Goal: Information Seeking & Learning: Learn about a topic

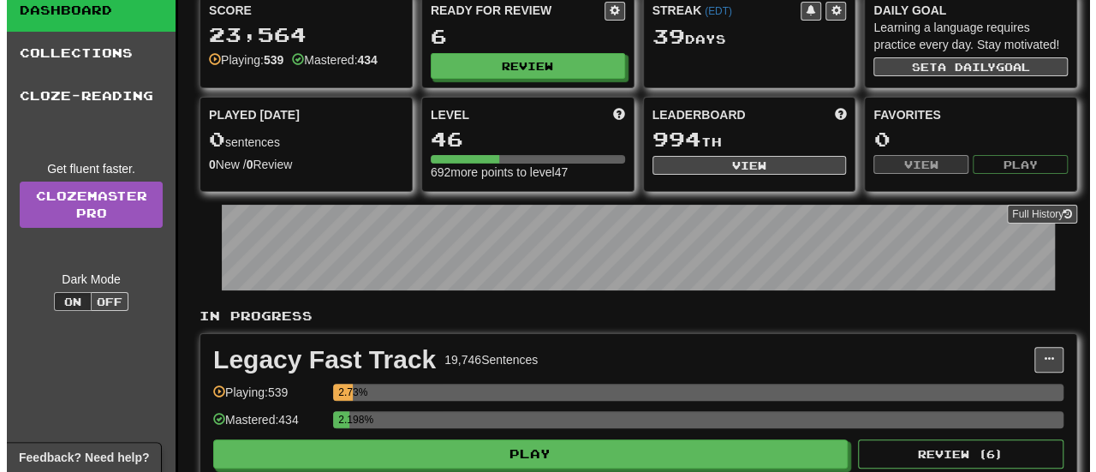
scroll to position [86, 0]
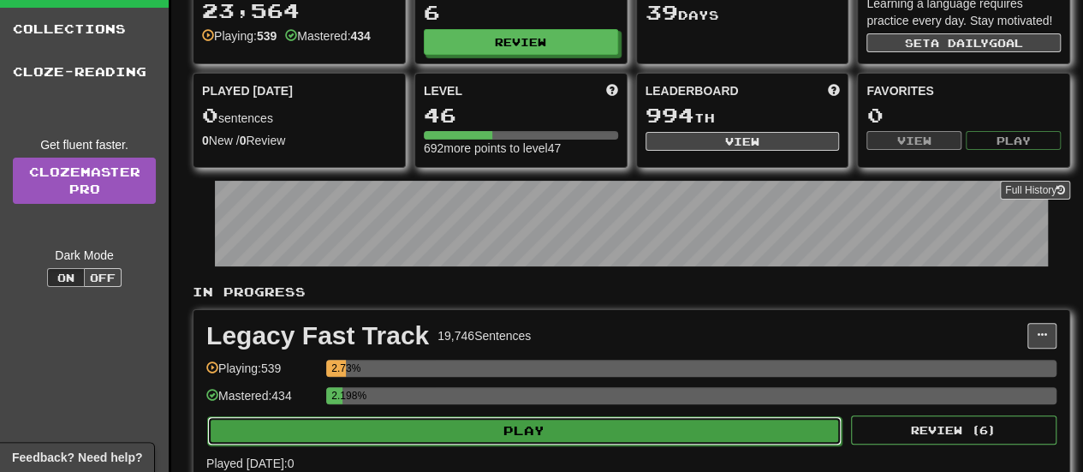
click at [461, 437] on button "Play" at bounding box center [524, 430] width 634 height 29
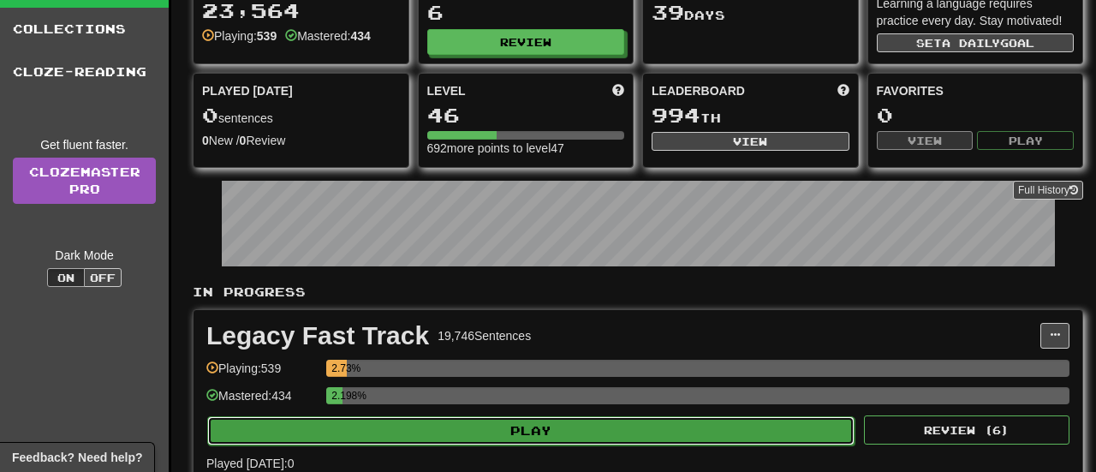
select select "**"
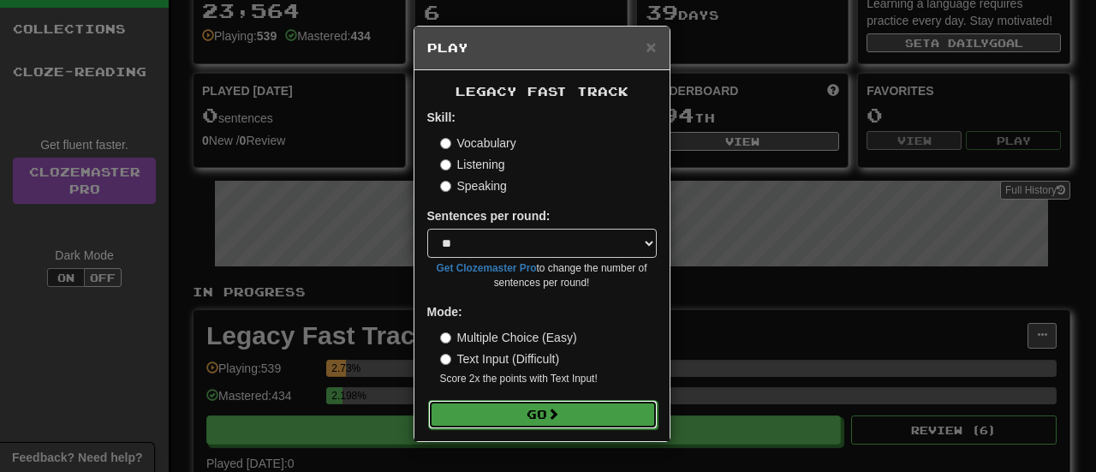
click at [526, 412] on button "Go" at bounding box center [542, 414] width 229 height 29
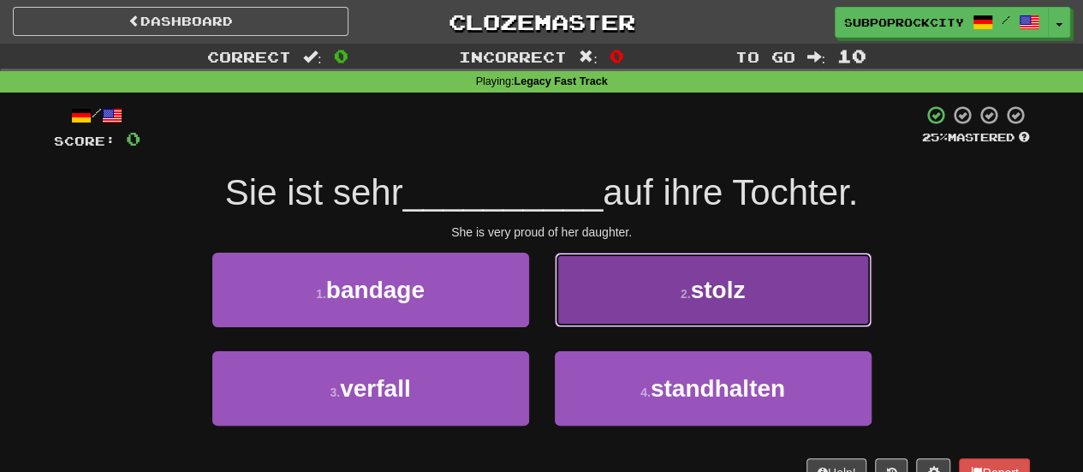
click at [592, 301] on button "2 . stolz" at bounding box center [713, 290] width 317 height 74
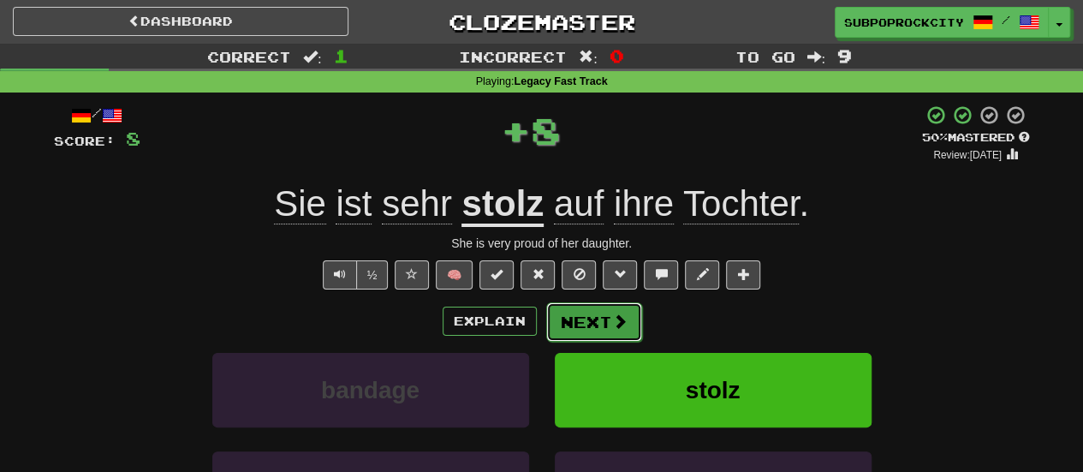
click at [579, 313] on button "Next" at bounding box center [594, 321] width 96 height 39
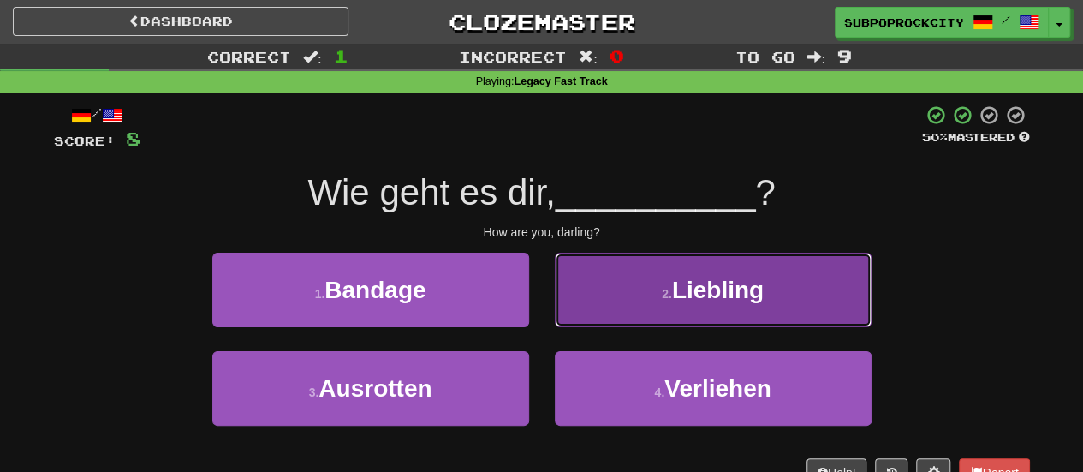
click at [601, 318] on button "2 . Liebling" at bounding box center [713, 290] width 317 height 74
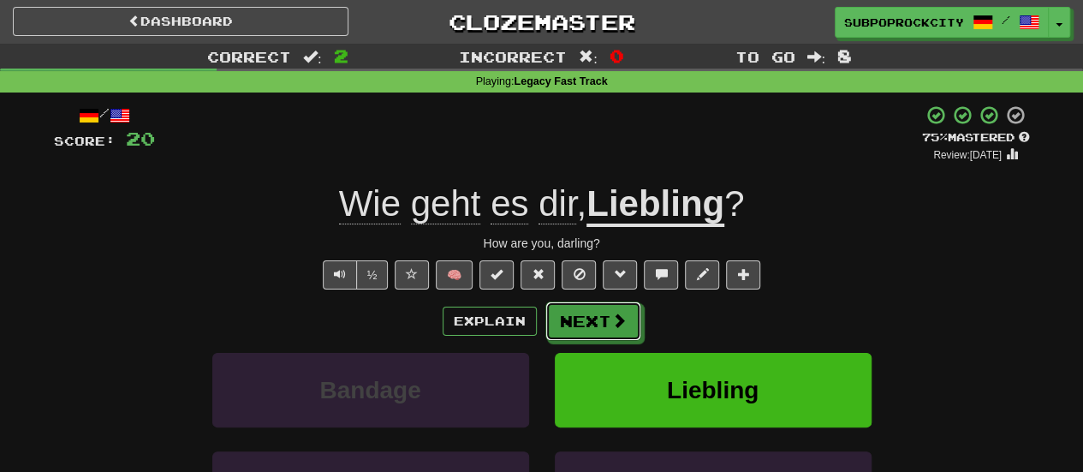
click at [601, 318] on button "Next" at bounding box center [593, 320] width 96 height 39
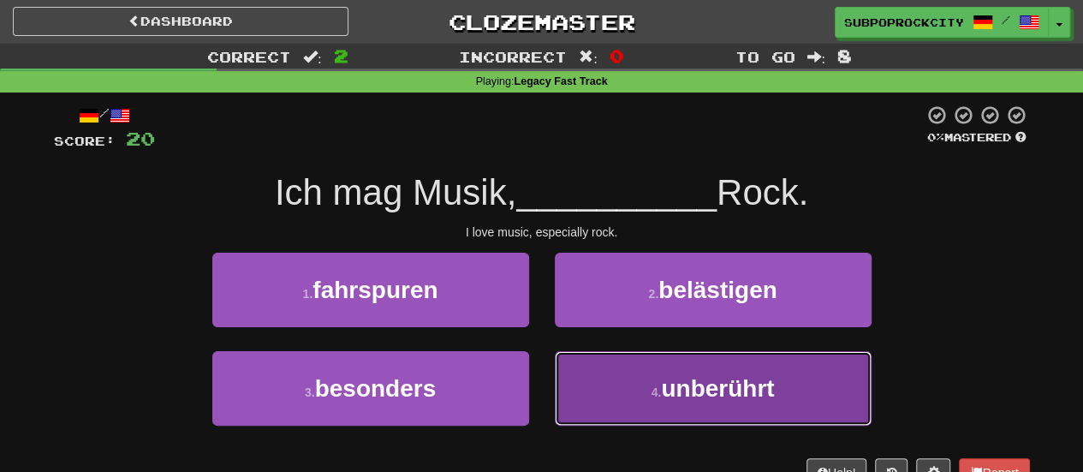
click at [560, 372] on button "4 . unberührt" at bounding box center [713, 388] width 317 height 74
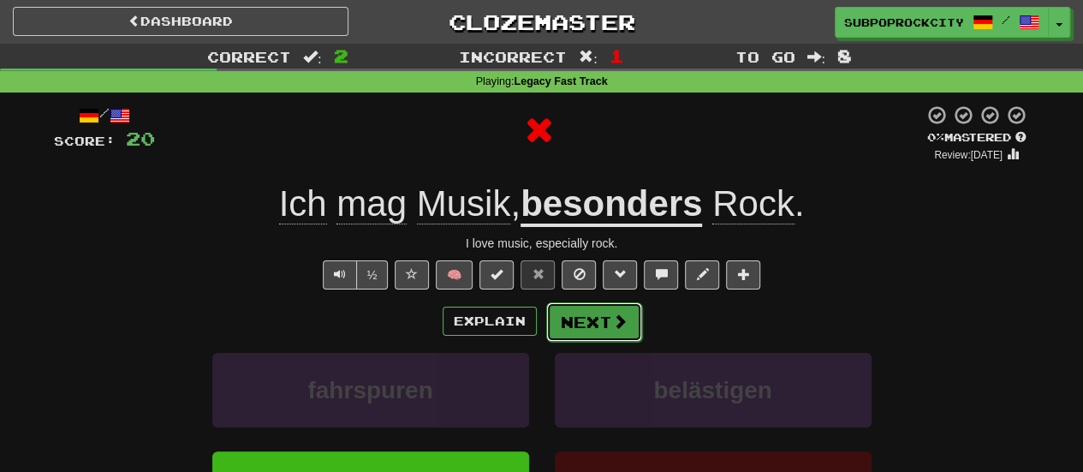
click at [565, 317] on button "Next" at bounding box center [594, 321] width 96 height 39
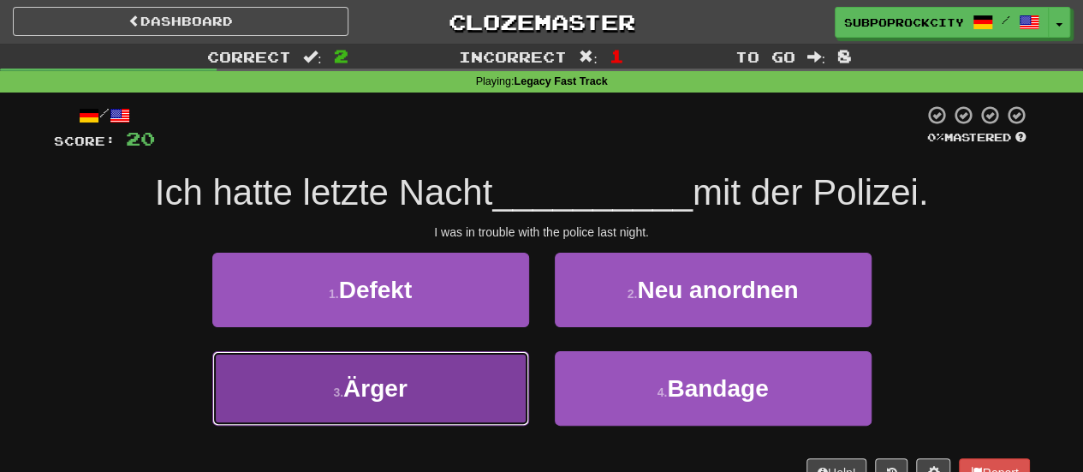
click at [486, 376] on button "3 . Ärger" at bounding box center [370, 388] width 317 height 74
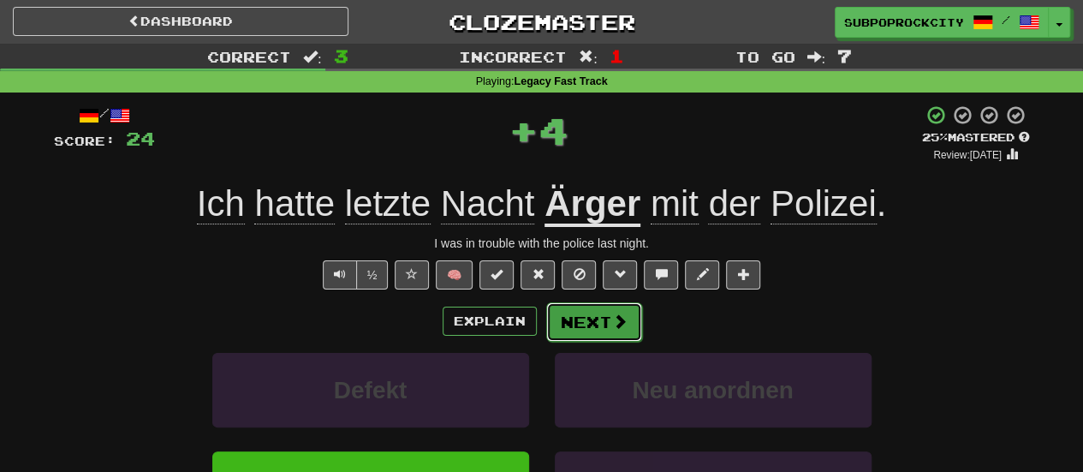
click at [586, 321] on button "Next" at bounding box center [594, 321] width 96 height 39
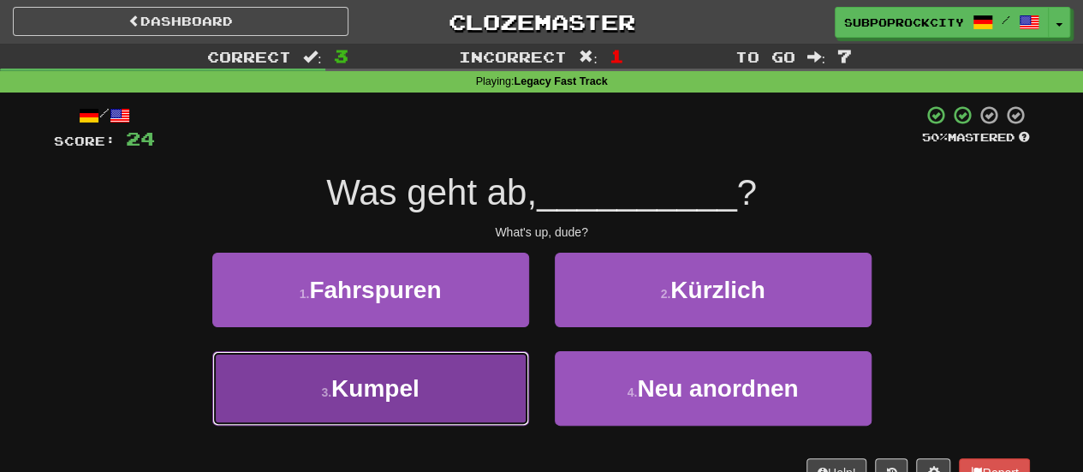
click at [494, 363] on button "3 . Kumpel" at bounding box center [370, 388] width 317 height 74
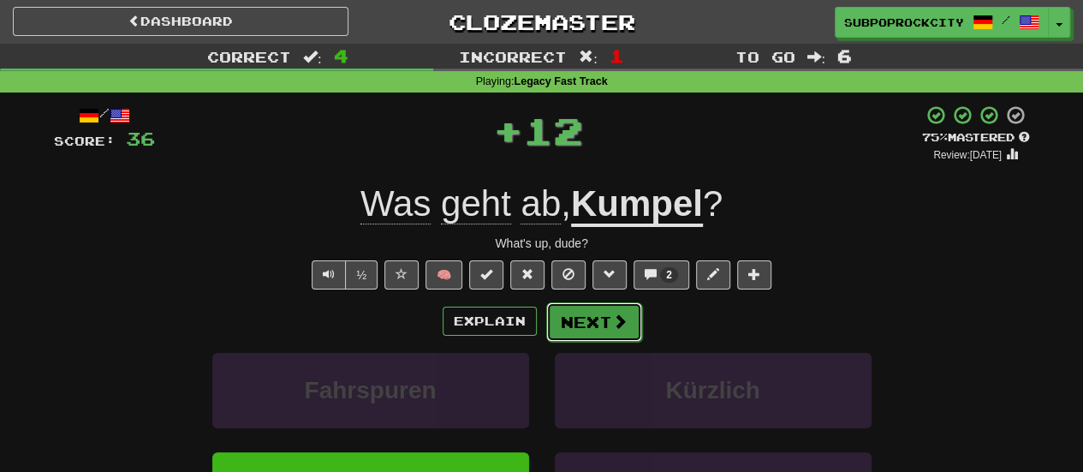
click at [575, 328] on button "Next" at bounding box center [594, 321] width 96 height 39
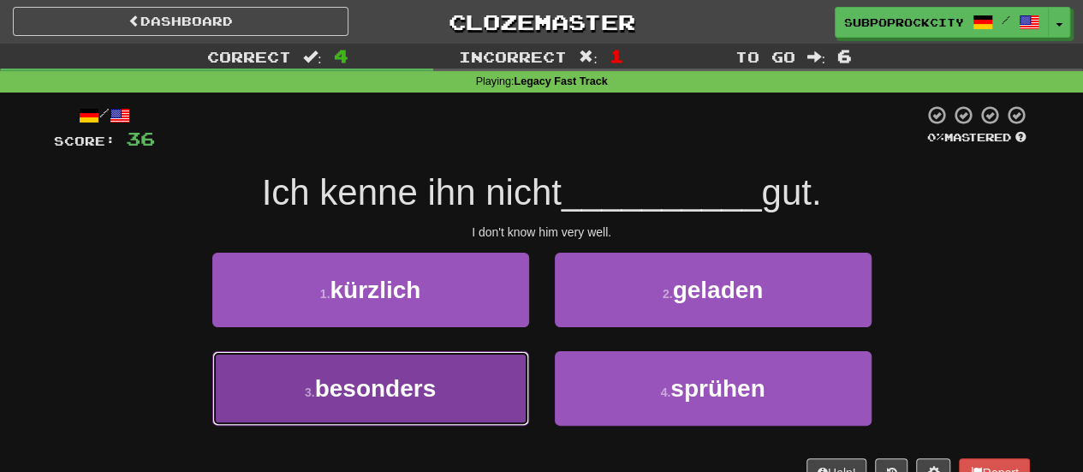
click at [493, 353] on button "3 . besonders" at bounding box center [370, 388] width 317 height 74
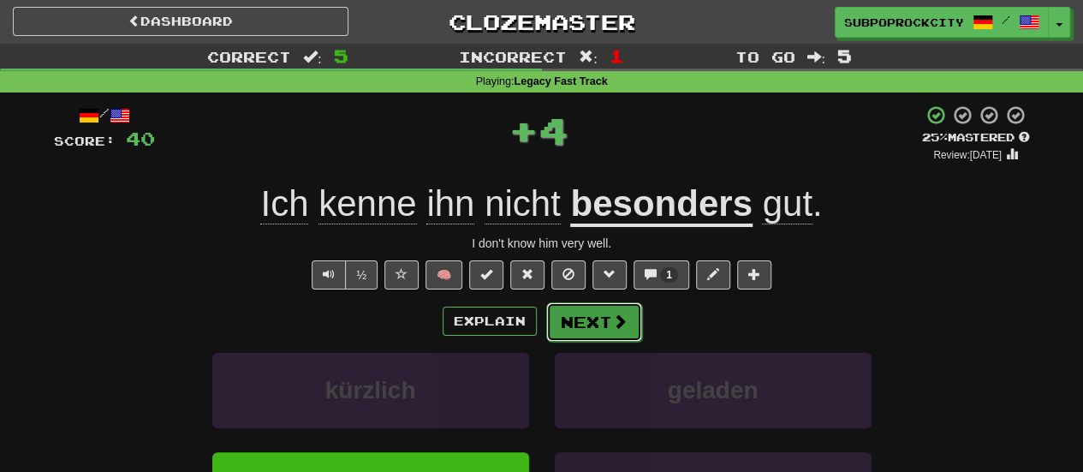
click at [574, 324] on button "Next" at bounding box center [594, 321] width 96 height 39
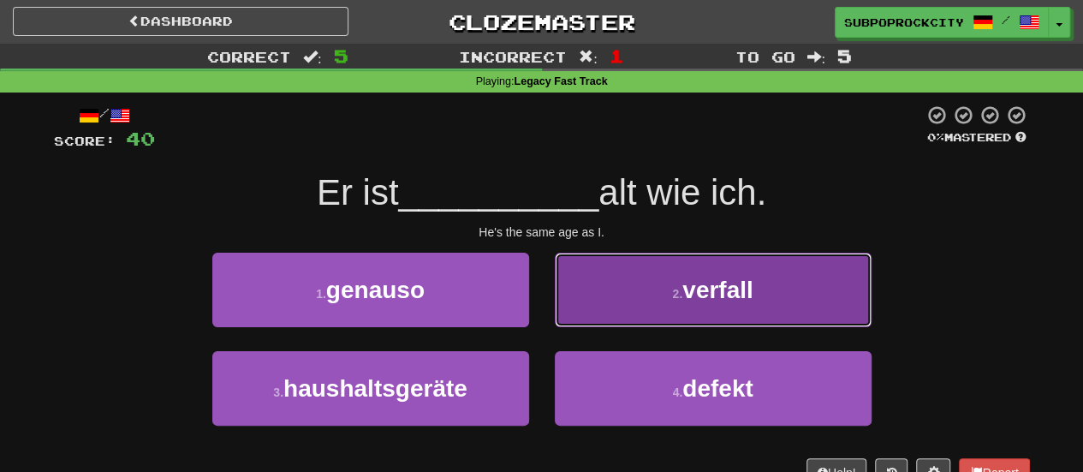
click at [584, 310] on button "2 . verfall" at bounding box center [713, 290] width 317 height 74
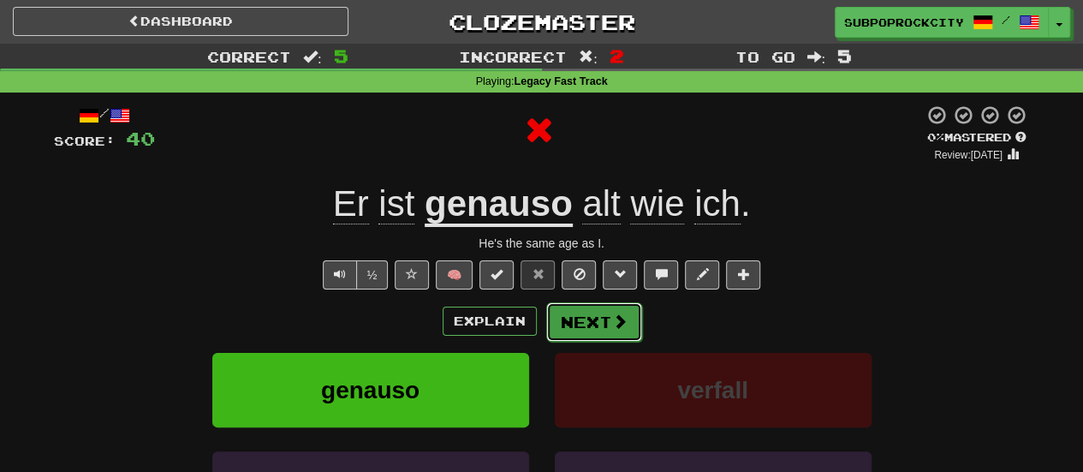
click at [584, 320] on button "Next" at bounding box center [594, 321] width 96 height 39
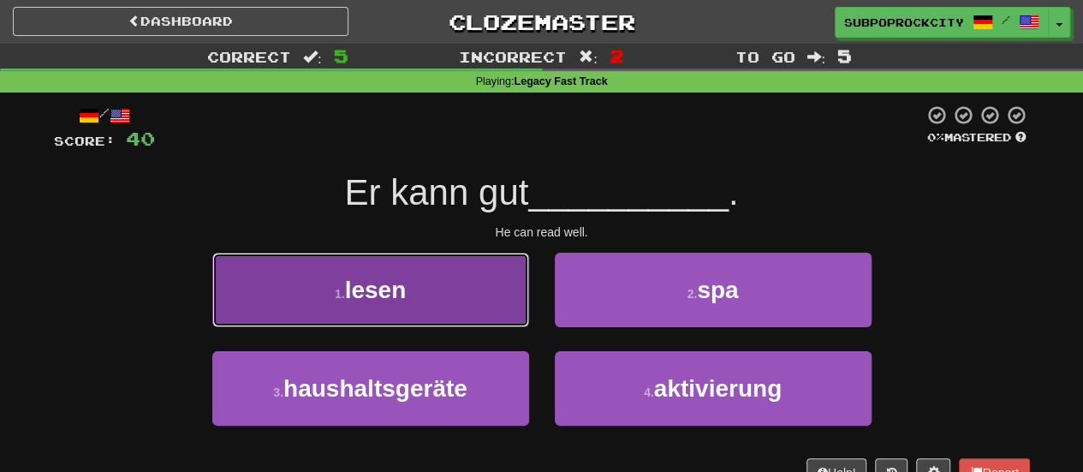
click at [500, 306] on button "1 . lesen" at bounding box center [370, 290] width 317 height 74
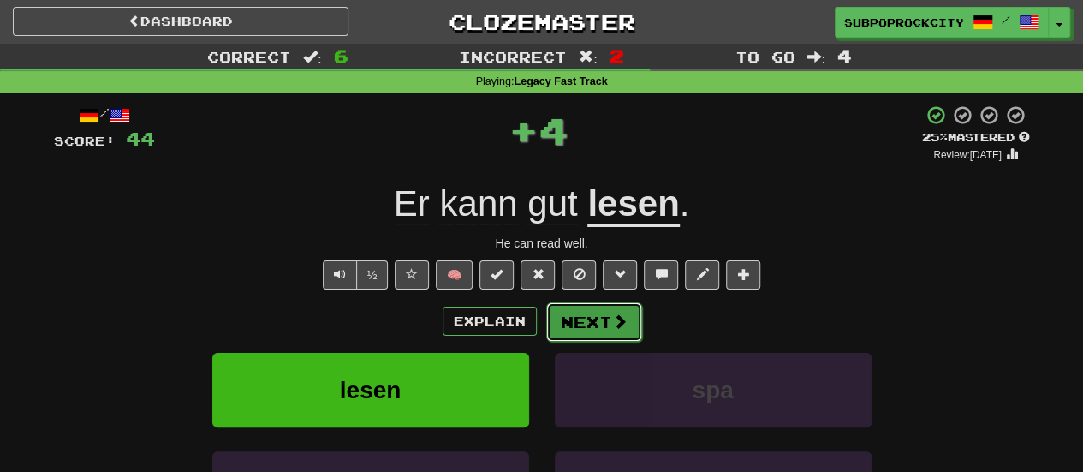
click at [559, 324] on button "Next" at bounding box center [594, 321] width 96 height 39
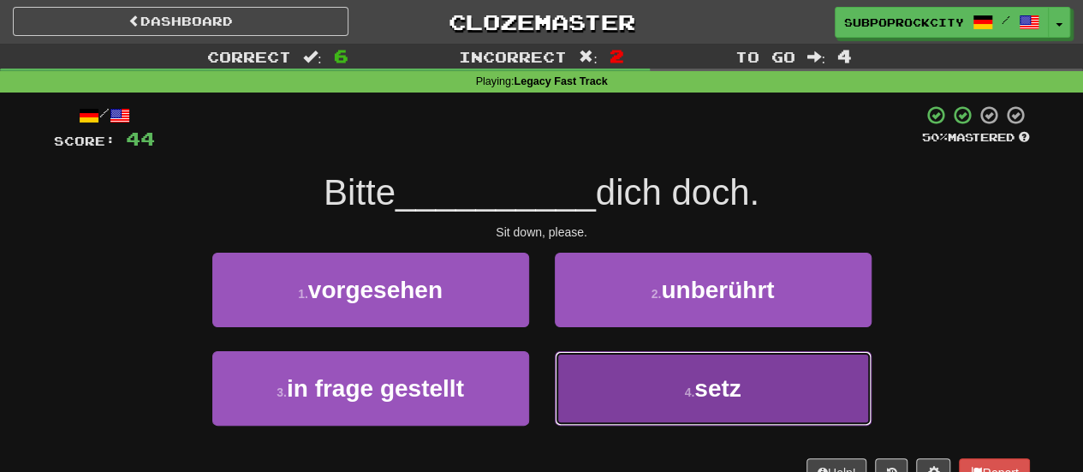
click at [568, 382] on button "4 . setz" at bounding box center [713, 388] width 317 height 74
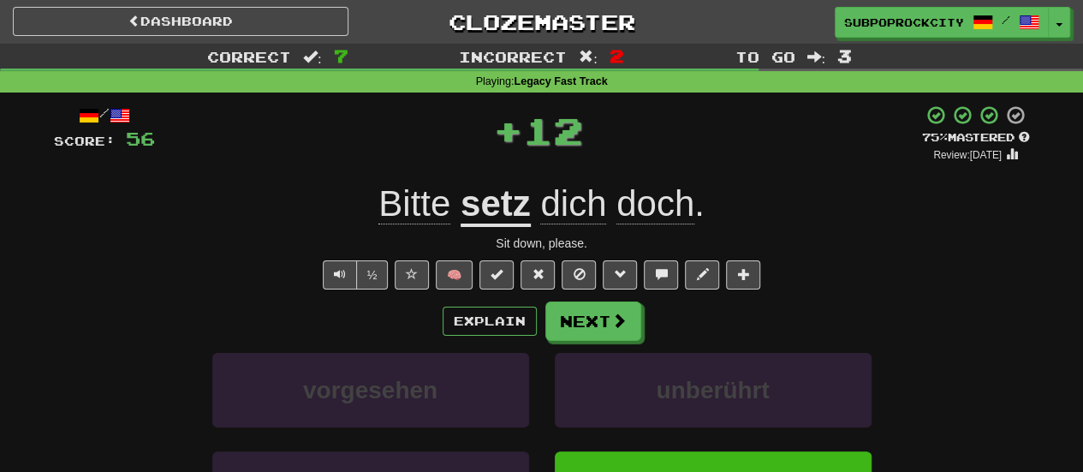
click at [561, 348] on div "Explain Next vorgesehen unberührt in frage gestellt setz Learn more: vorgesehen…" at bounding box center [542, 438] width 976 height 275
click at [561, 342] on div "Explain Next vorgesehen unberührt in frage gestellt setz Learn more: vorgesehen…" at bounding box center [542, 438] width 976 height 275
click at [566, 330] on button "Next" at bounding box center [594, 321] width 96 height 39
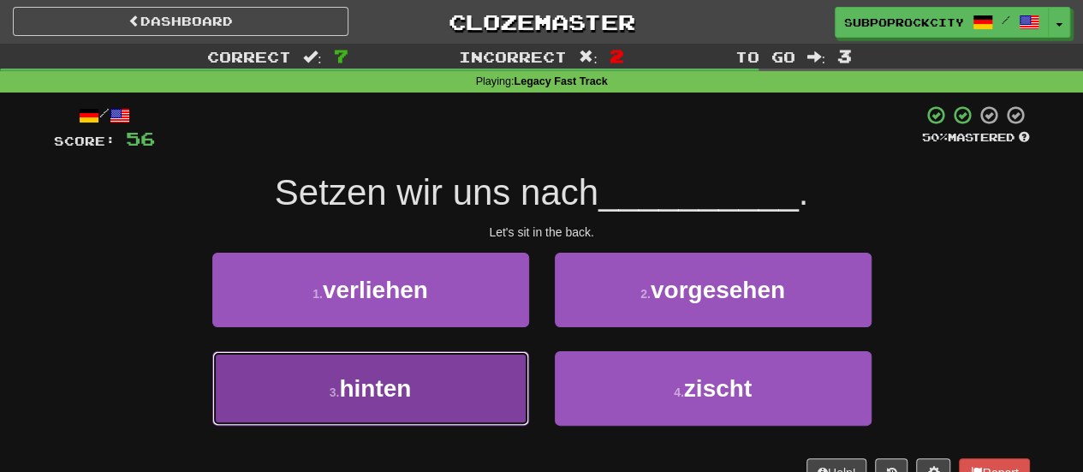
click at [503, 378] on button "3 . hinten" at bounding box center [370, 388] width 317 height 74
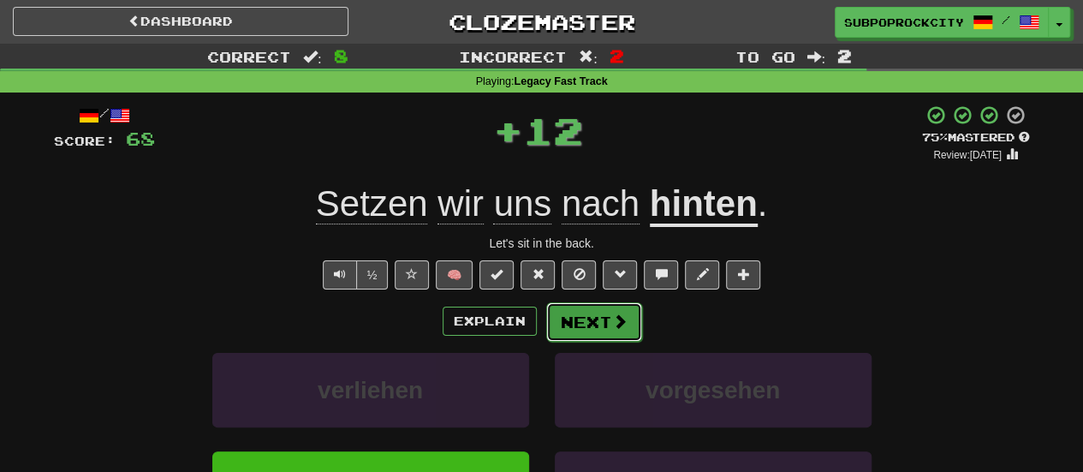
click at [586, 330] on button "Next" at bounding box center [594, 321] width 96 height 39
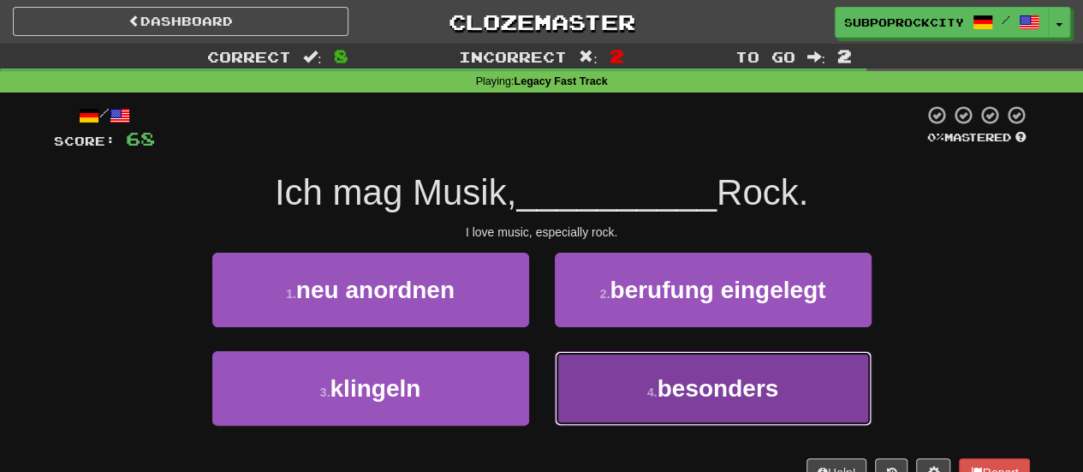
click at [581, 374] on button "4 . besonders" at bounding box center [713, 388] width 317 height 74
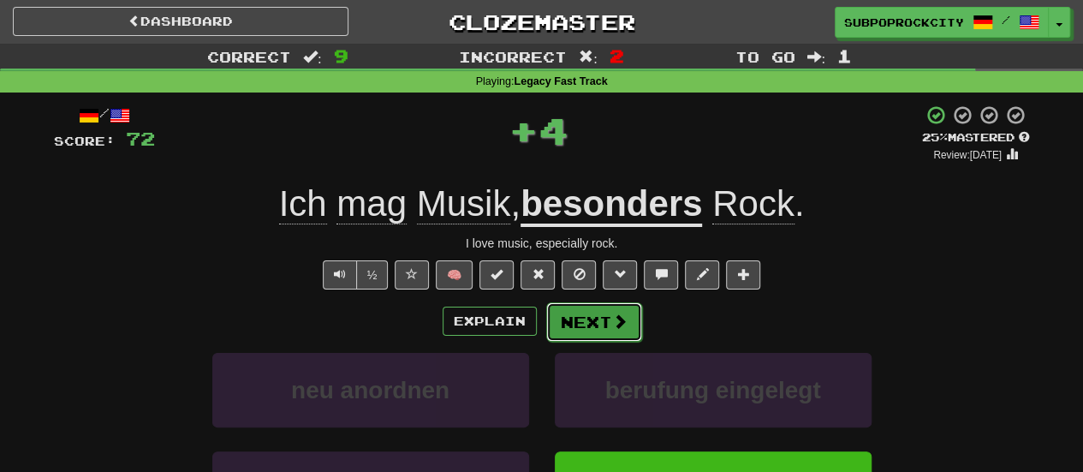
click at [586, 330] on button "Next" at bounding box center [594, 321] width 96 height 39
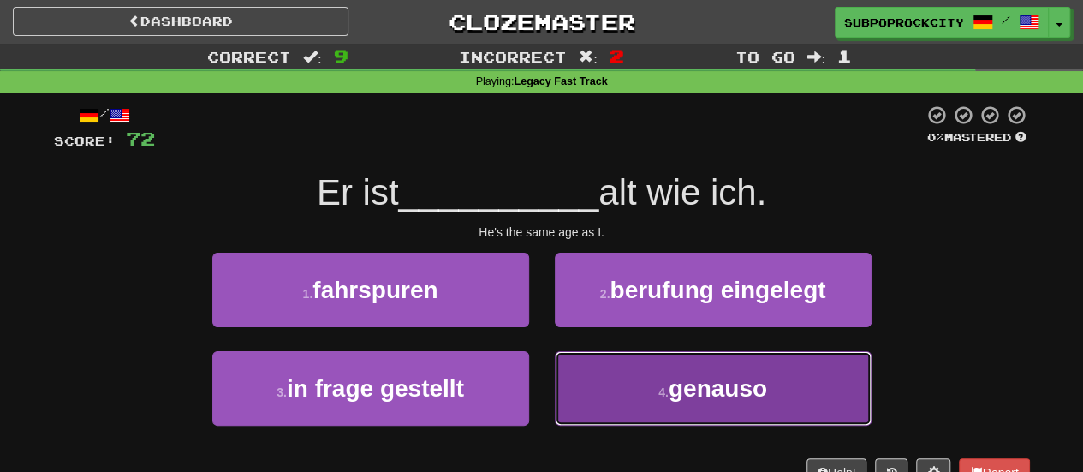
click at [586, 359] on button "4 . genauso" at bounding box center [713, 388] width 317 height 74
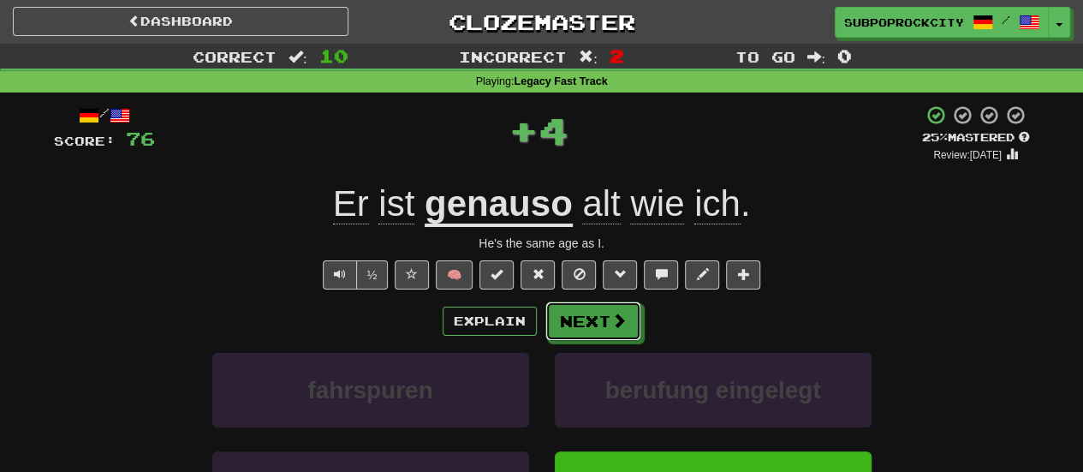
click at [582, 335] on button "Next" at bounding box center [593, 320] width 96 height 39
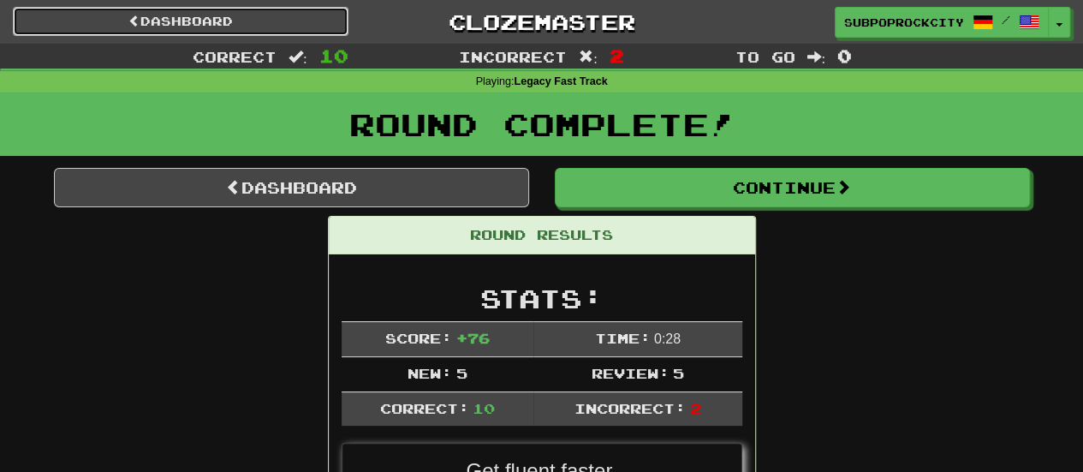
click at [267, 8] on link "Dashboard" at bounding box center [181, 21] width 336 height 29
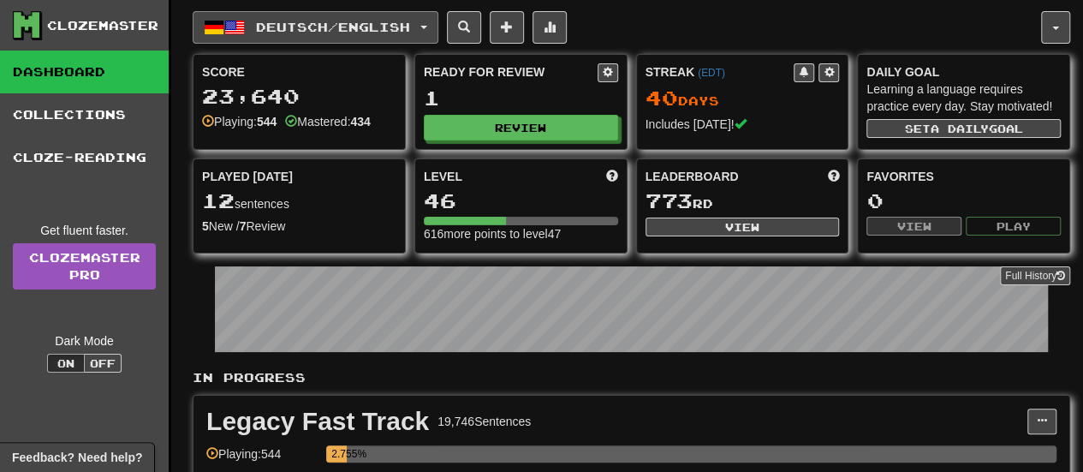
click at [330, 27] on span "Deutsch / English" at bounding box center [333, 27] width 154 height 15
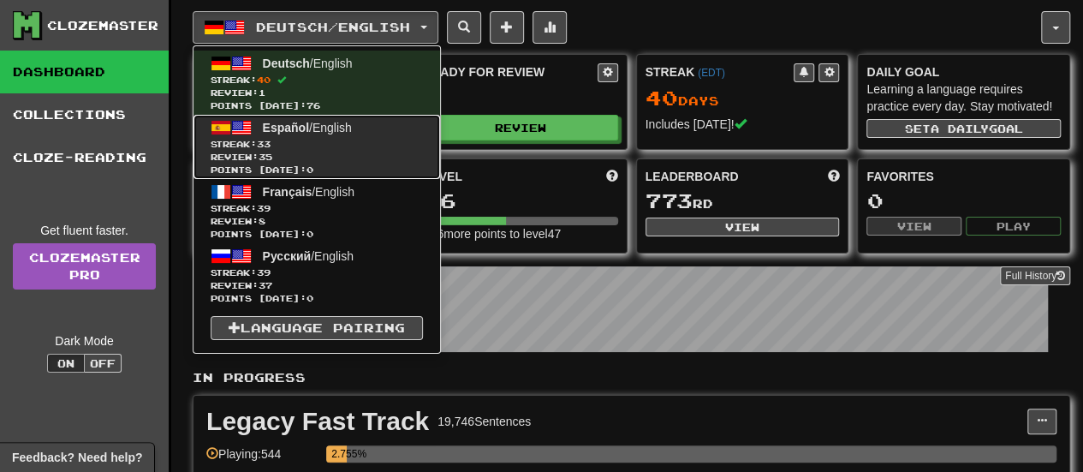
click at [358, 140] on span "Streak: 33" at bounding box center [317, 144] width 212 height 13
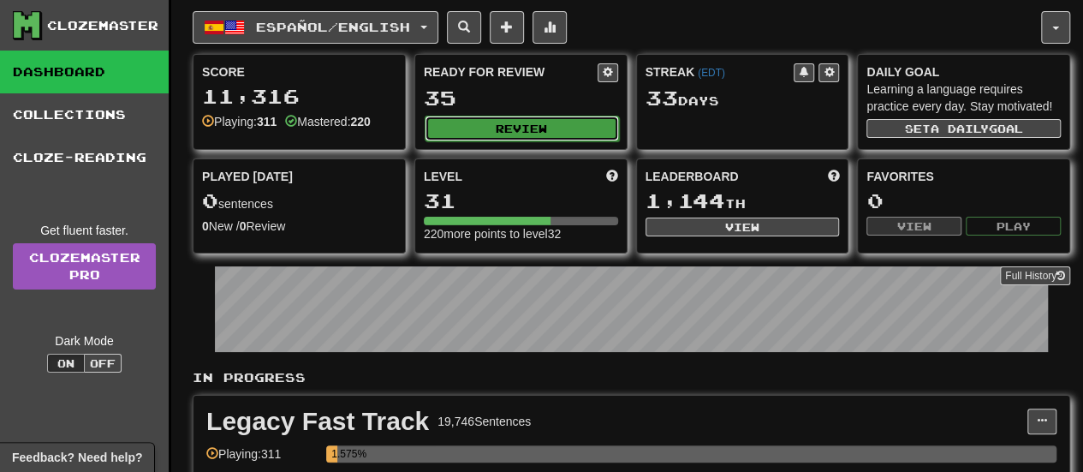
click at [474, 124] on button "Review" at bounding box center [522, 129] width 194 height 26
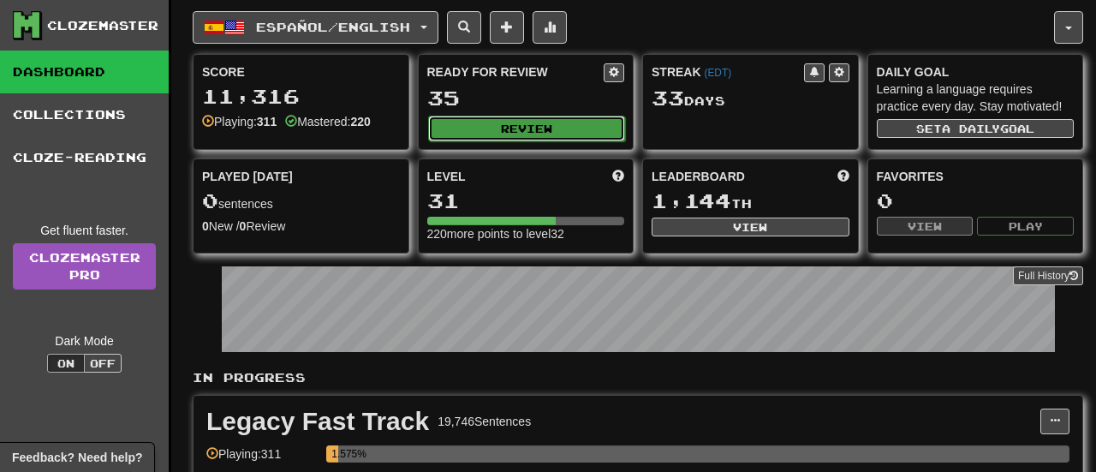
select select "**"
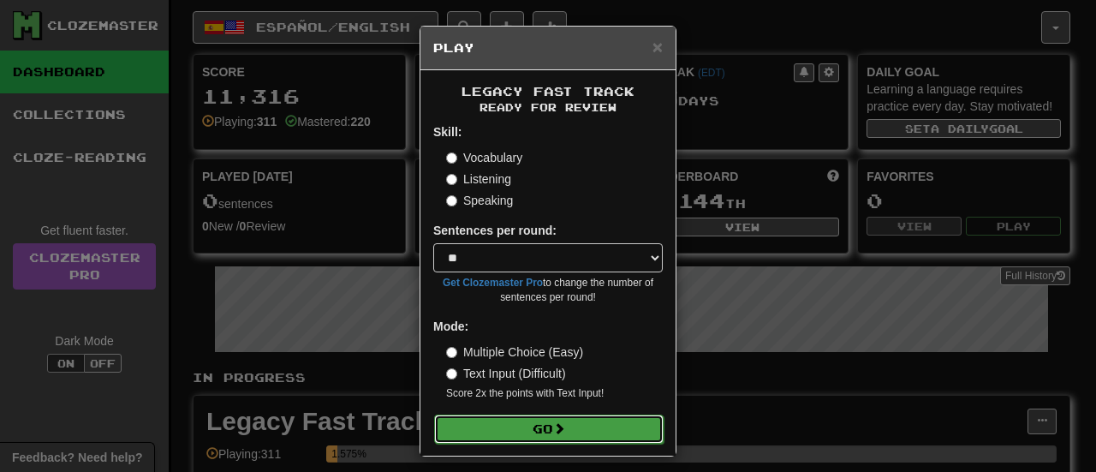
click at [515, 426] on button "Go" at bounding box center [548, 428] width 229 height 29
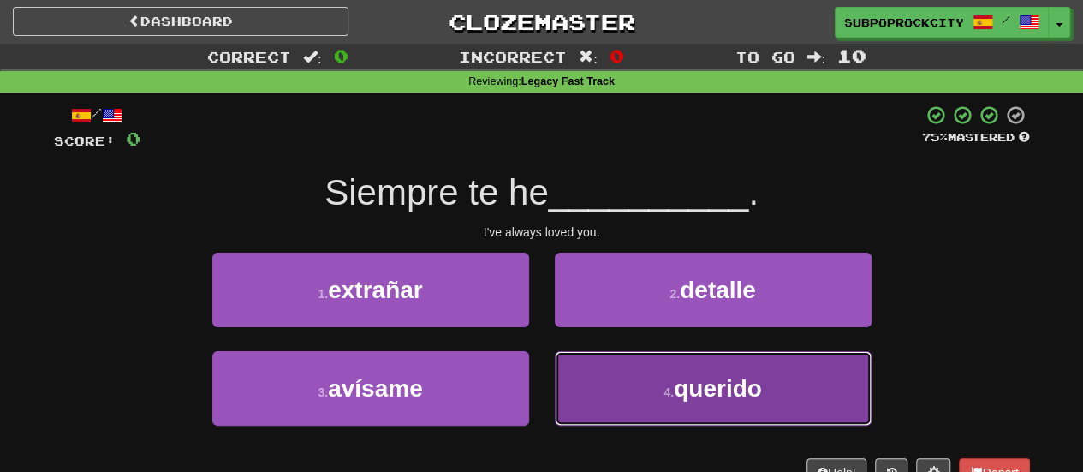
click at [593, 372] on button "4 . querido" at bounding box center [713, 388] width 317 height 74
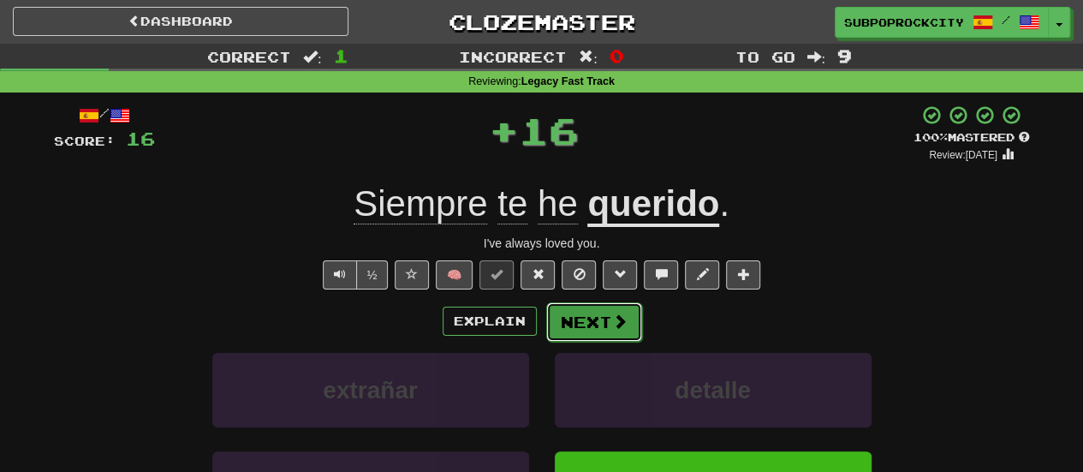
click at [593, 320] on button "Next" at bounding box center [594, 321] width 96 height 39
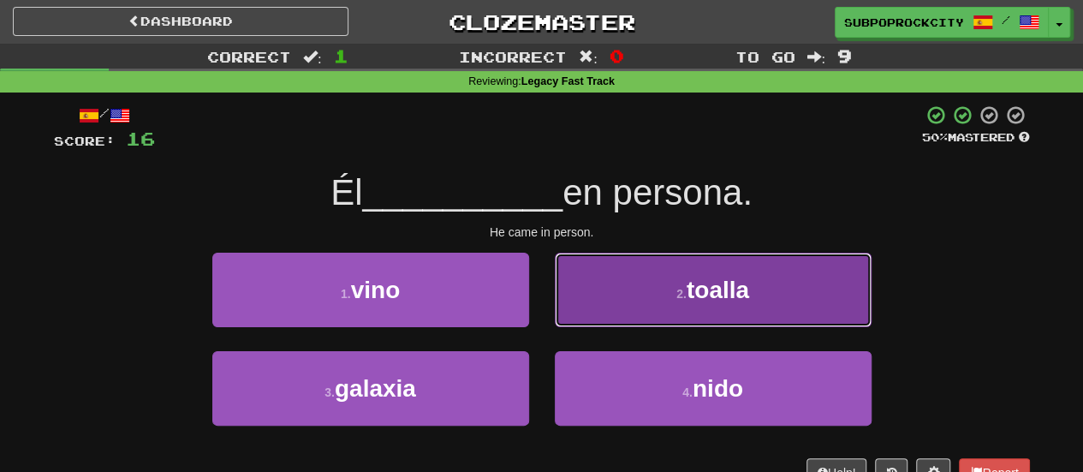
click at [577, 316] on button "2 . toalla" at bounding box center [713, 290] width 317 height 74
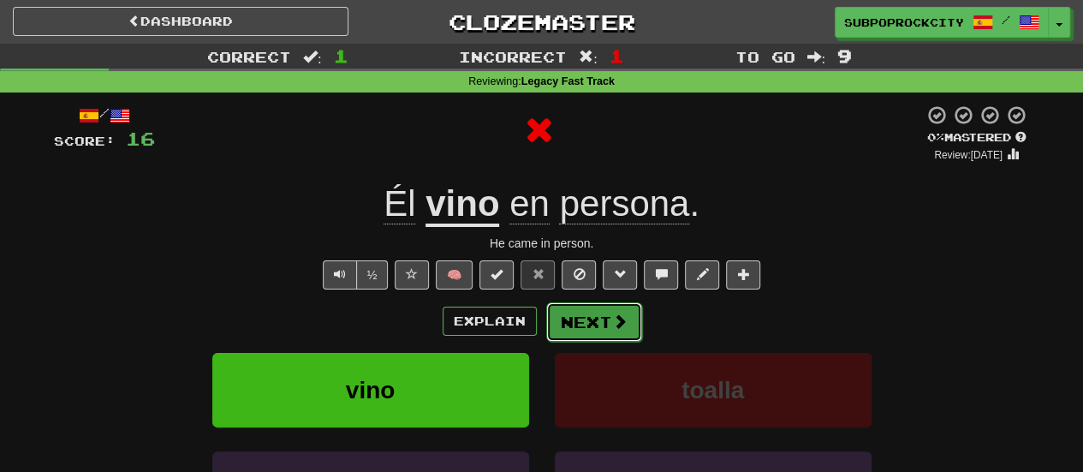
click at [577, 333] on button "Next" at bounding box center [594, 321] width 96 height 39
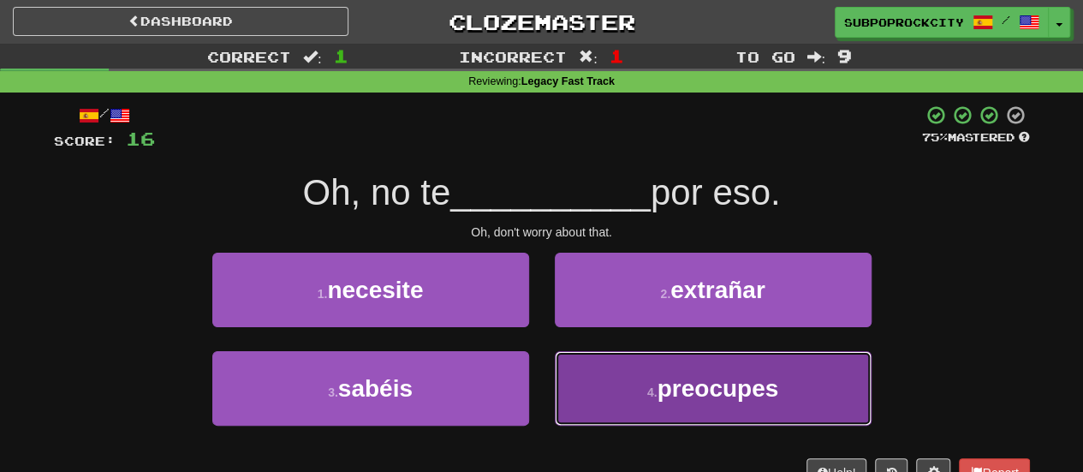
click at [591, 372] on button "4 . preocupes" at bounding box center [713, 388] width 317 height 74
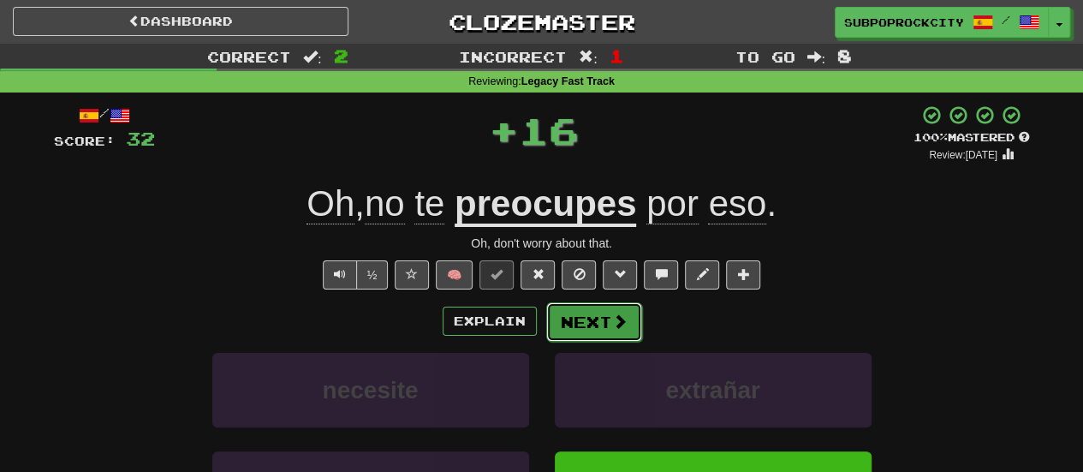
click at [586, 330] on button "Next" at bounding box center [594, 321] width 96 height 39
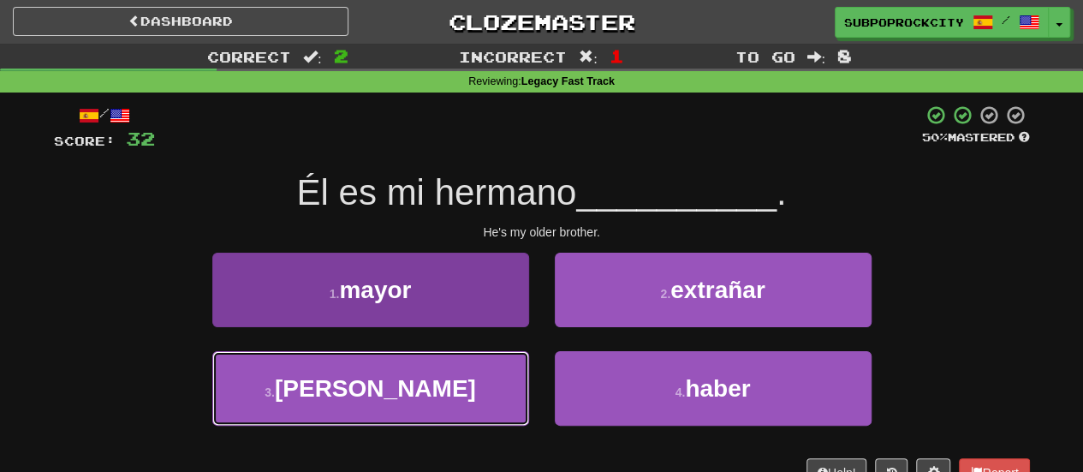
click at [425, 378] on button "3 . rayos" at bounding box center [370, 388] width 317 height 74
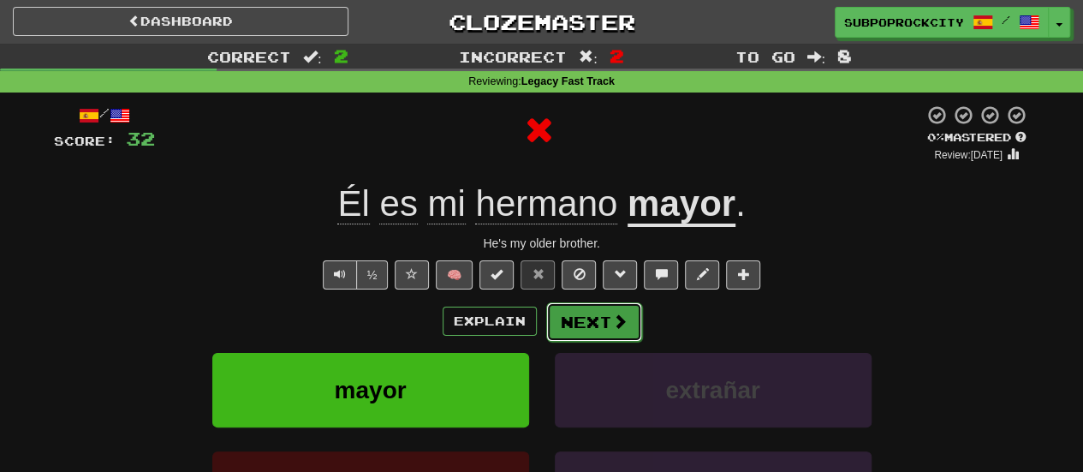
click at [573, 330] on button "Next" at bounding box center [594, 321] width 96 height 39
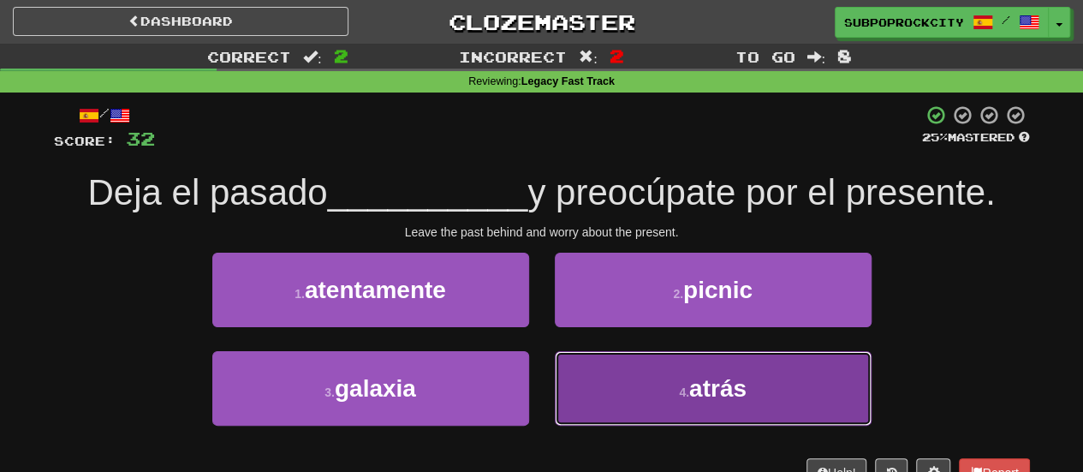
click at [580, 374] on button "4 . atrás" at bounding box center [713, 388] width 317 height 74
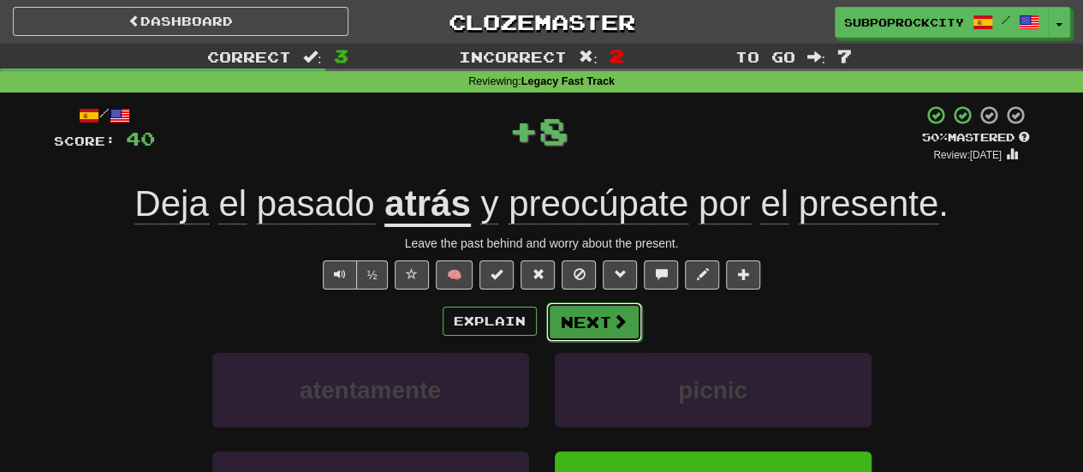
click at [584, 315] on button "Next" at bounding box center [594, 321] width 96 height 39
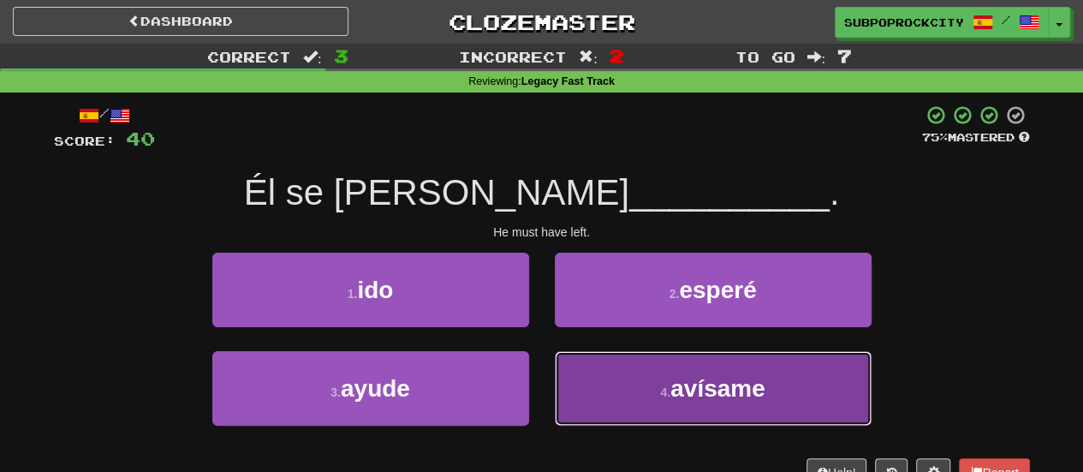
click at [598, 375] on button "4 . avísame" at bounding box center [713, 388] width 317 height 74
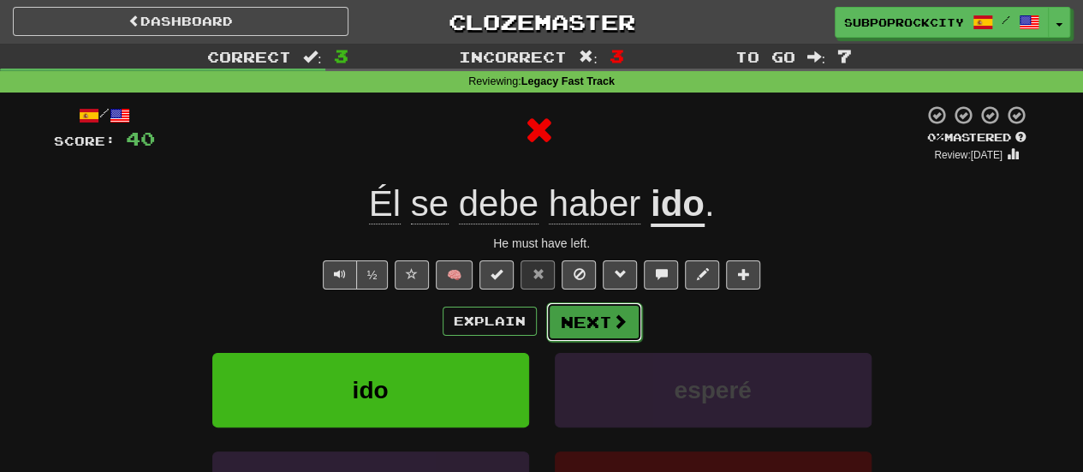
click at [590, 337] on button "Next" at bounding box center [594, 321] width 96 height 39
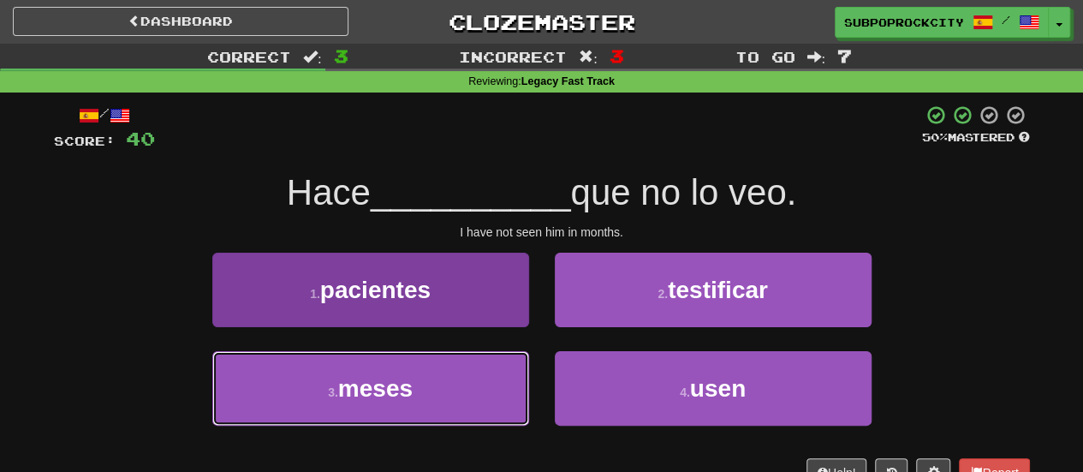
click at [493, 390] on button "3 . meses" at bounding box center [370, 388] width 317 height 74
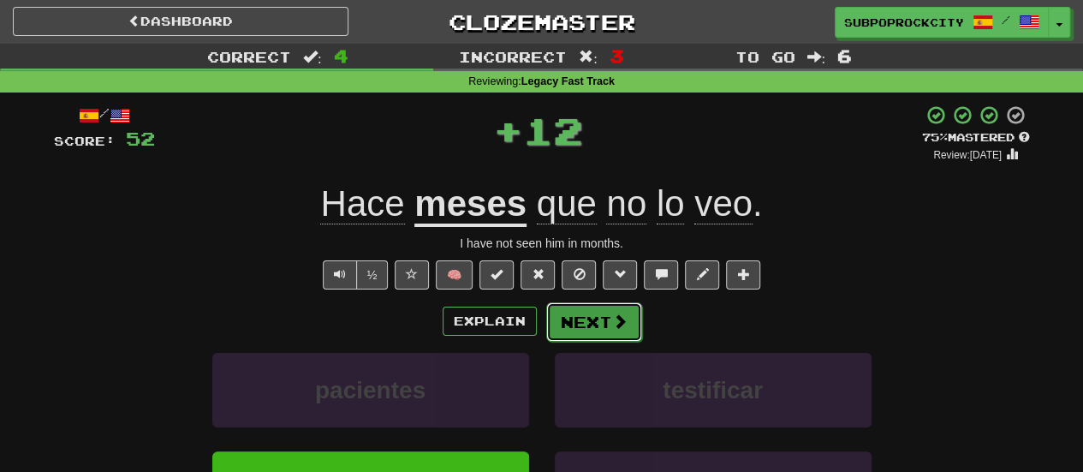
click at [575, 336] on button "Next" at bounding box center [594, 321] width 96 height 39
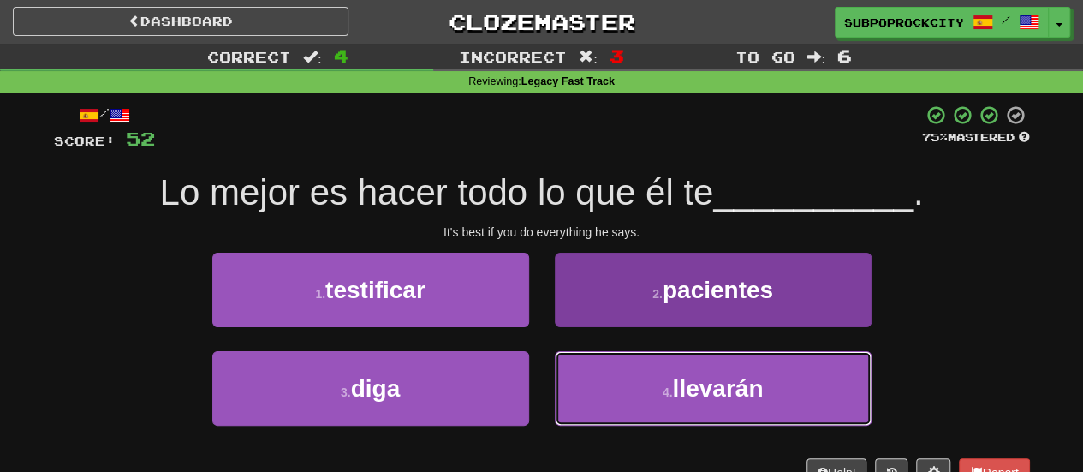
click at [579, 378] on button "4 . llevarán" at bounding box center [713, 388] width 317 height 74
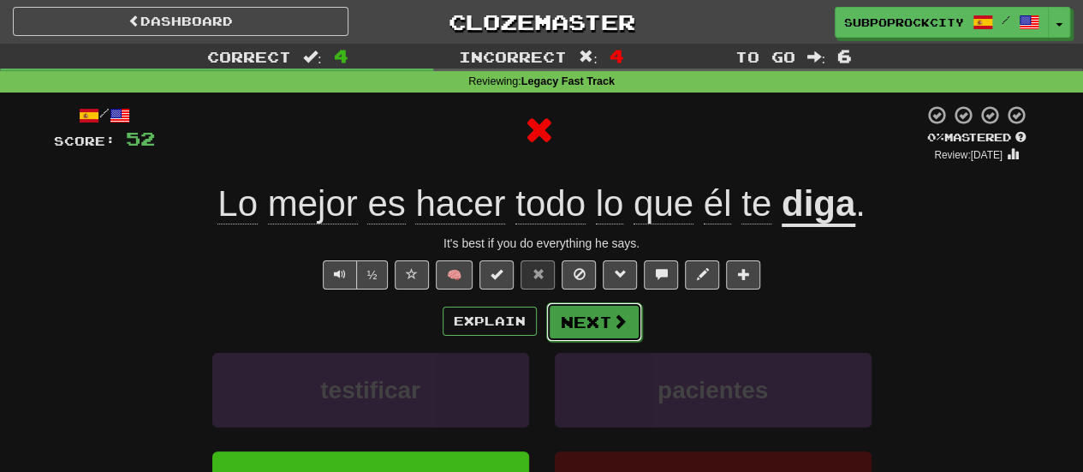
click at [575, 330] on button "Next" at bounding box center [594, 321] width 96 height 39
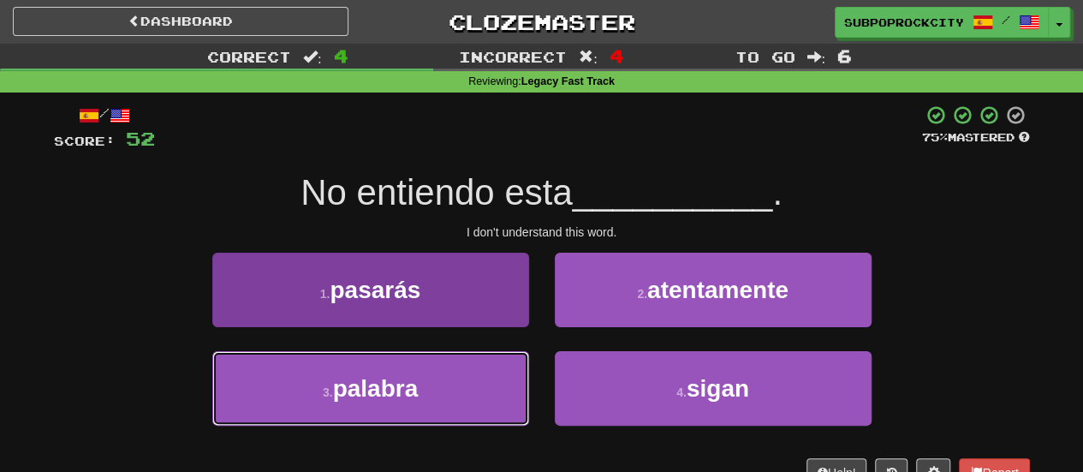
click at [478, 376] on button "3 . palabra" at bounding box center [370, 388] width 317 height 74
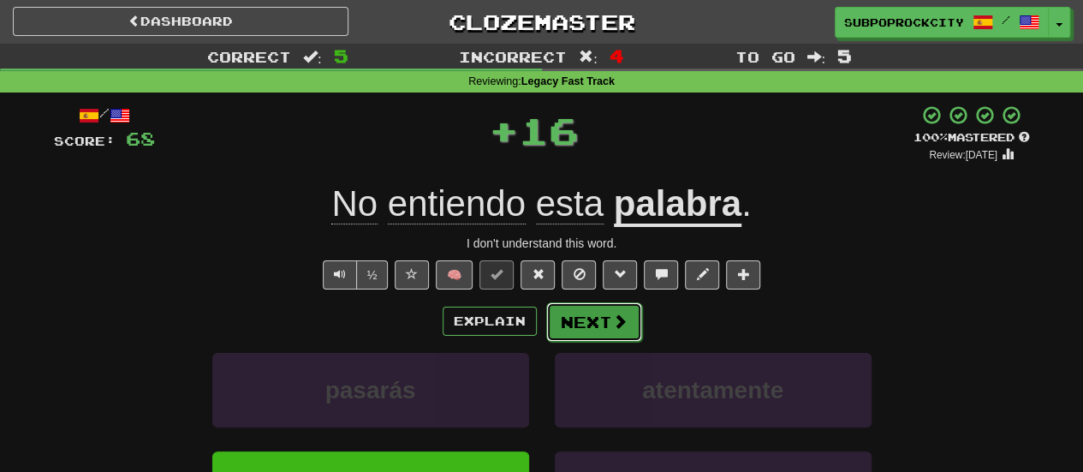
click at [563, 325] on button "Next" at bounding box center [594, 321] width 96 height 39
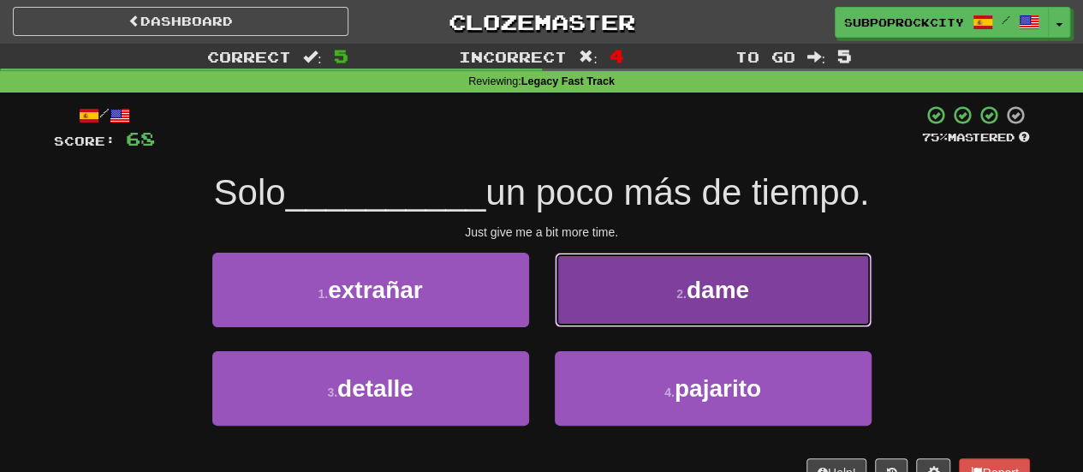
click at [590, 314] on button "2 . dame" at bounding box center [713, 290] width 317 height 74
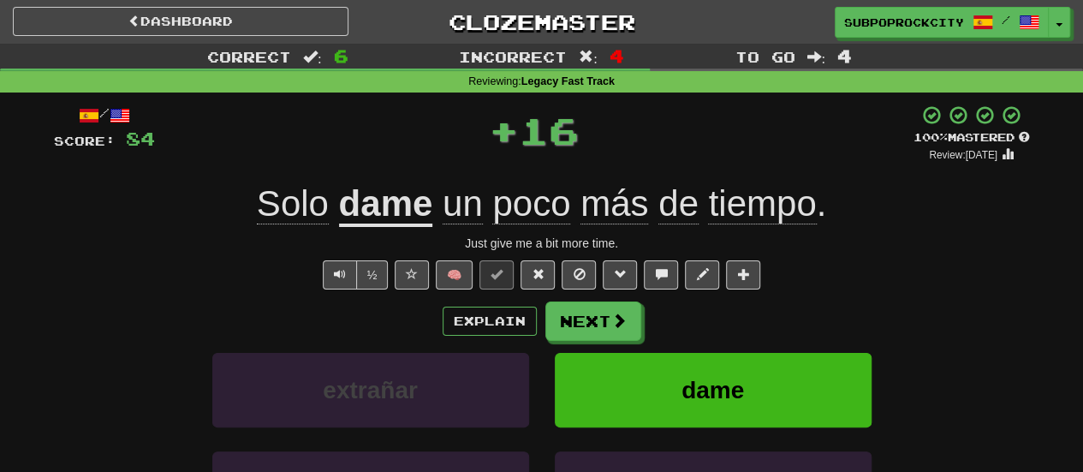
click at [590, 314] on button "Next" at bounding box center [593, 320] width 96 height 39
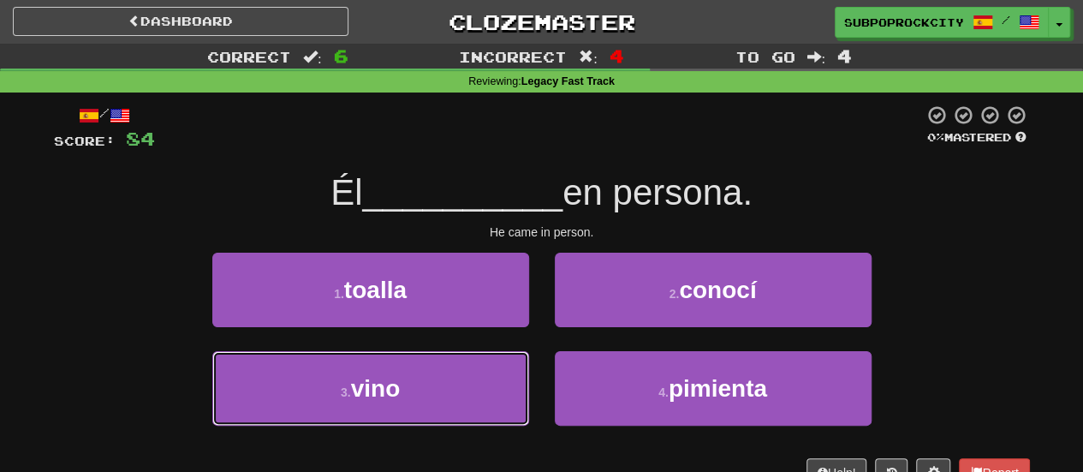
click at [533, 367] on div "3 . vino" at bounding box center [370, 400] width 342 height 98
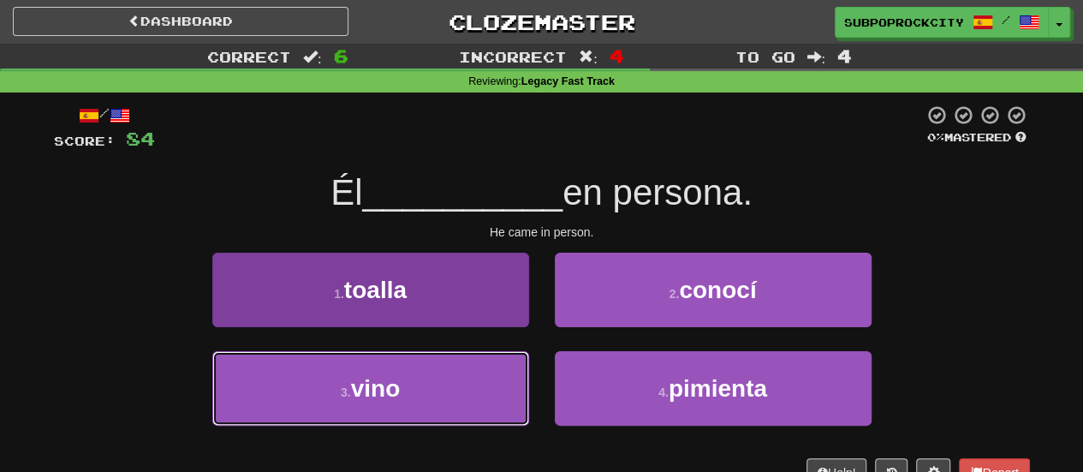
click at [500, 378] on button "3 . vino" at bounding box center [370, 388] width 317 height 74
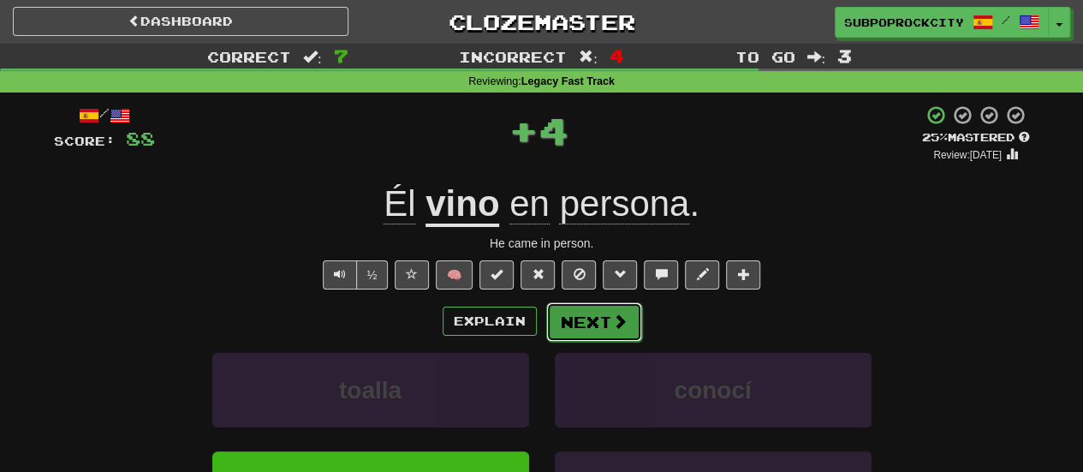
click at [593, 317] on button "Next" at bounding box center [594, 321] width 96 height 39
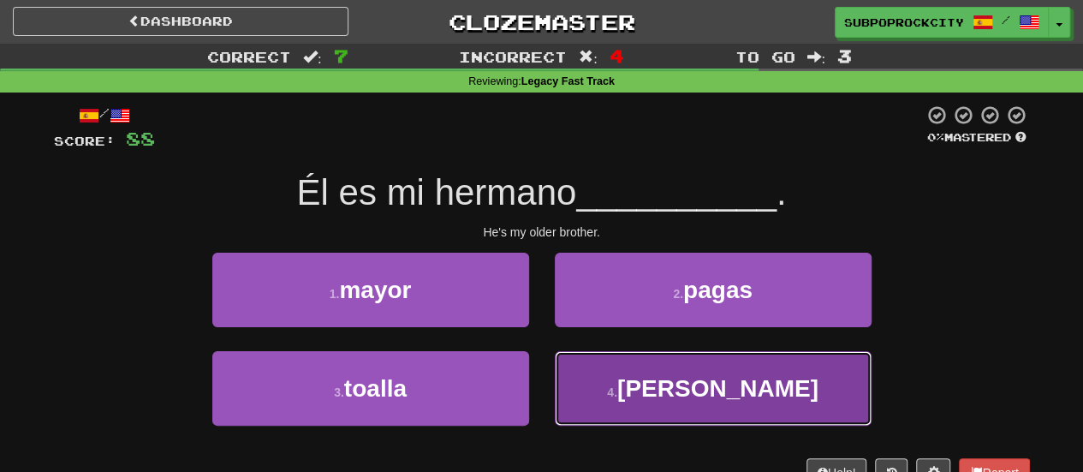
click at [597, 366] on button "4 . rayos" at bounding box center [713, 388] width 317 height 74
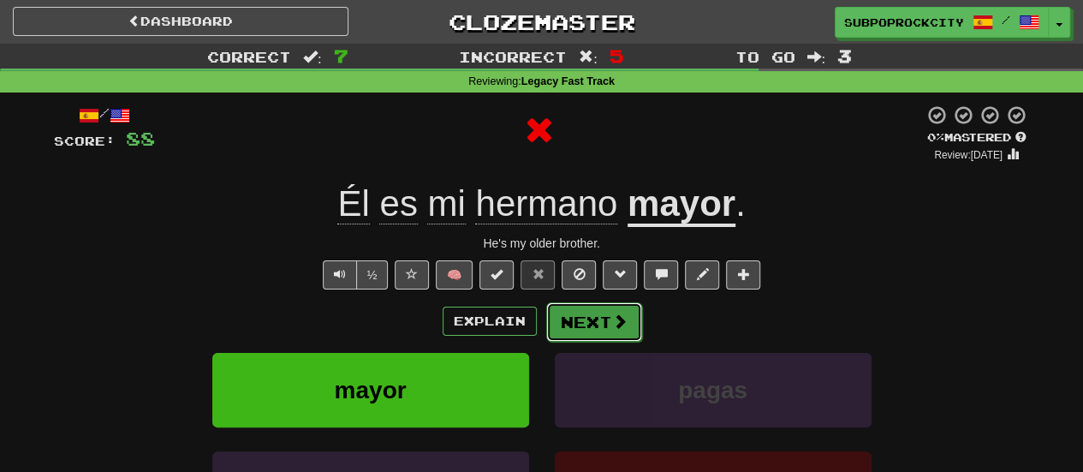
click at [585, 312] on button "Next" at bounding box center [594, 321] width 96 height 39
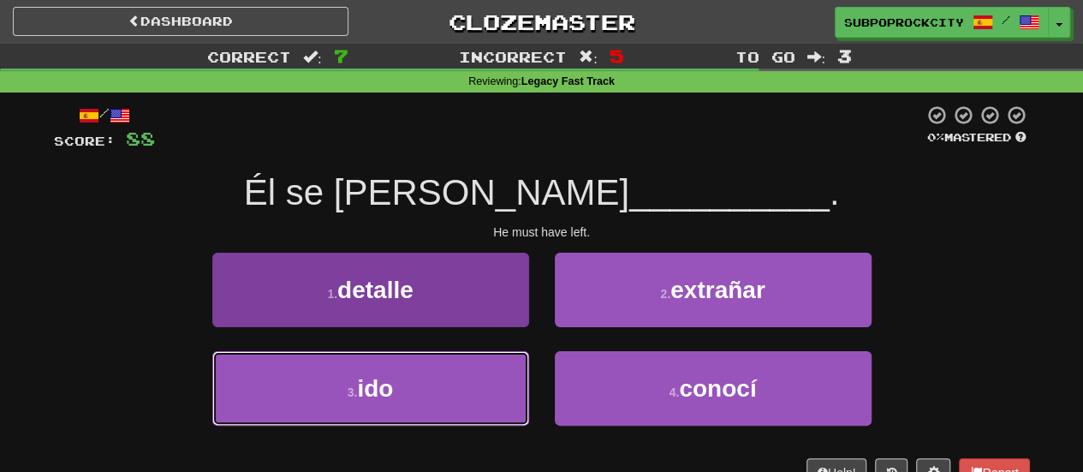
drag, startPoint x: 460, startPoint y: 402, endPoint x: 483, endPoint y: 393, distance: 24.7
click at [462, 402] on button "3 . ido" at bounding box center [370, 388] width 317 height 74
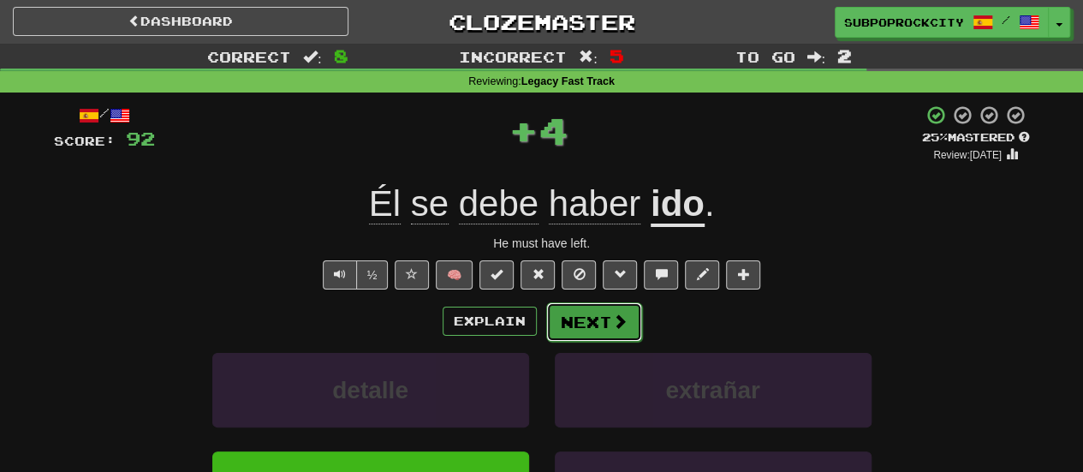
click at [613, 331] on button "Next" at bounding box center [594, 321] width 96 height 39
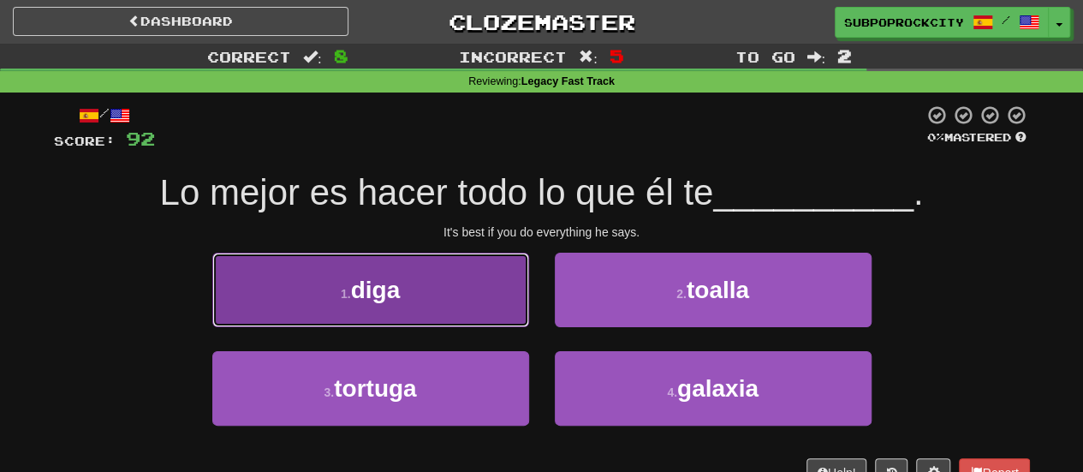
click at [485, 302] on button "1 . diga" at bounding box center [370, 290] width 317 height 74
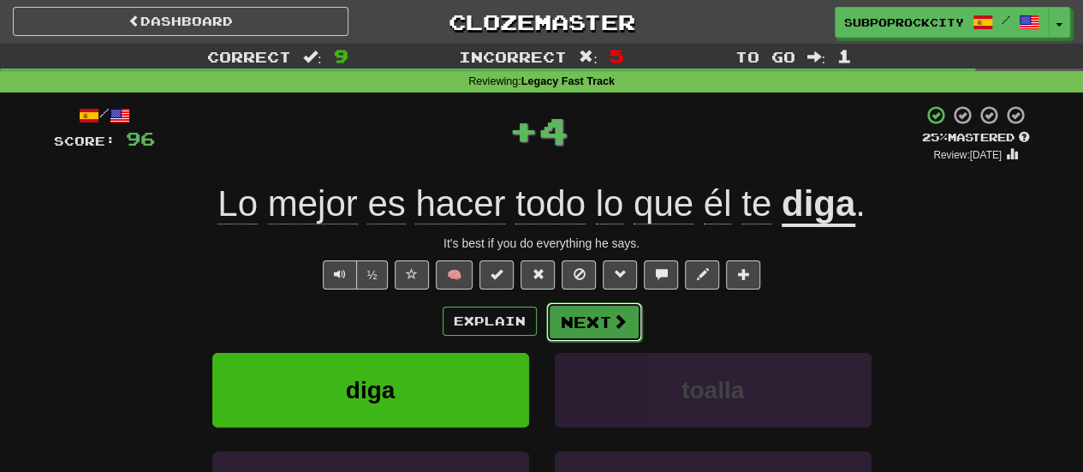
click at [586, 321] on button "Next" at bounding box center [594, 321] width 96 height 39
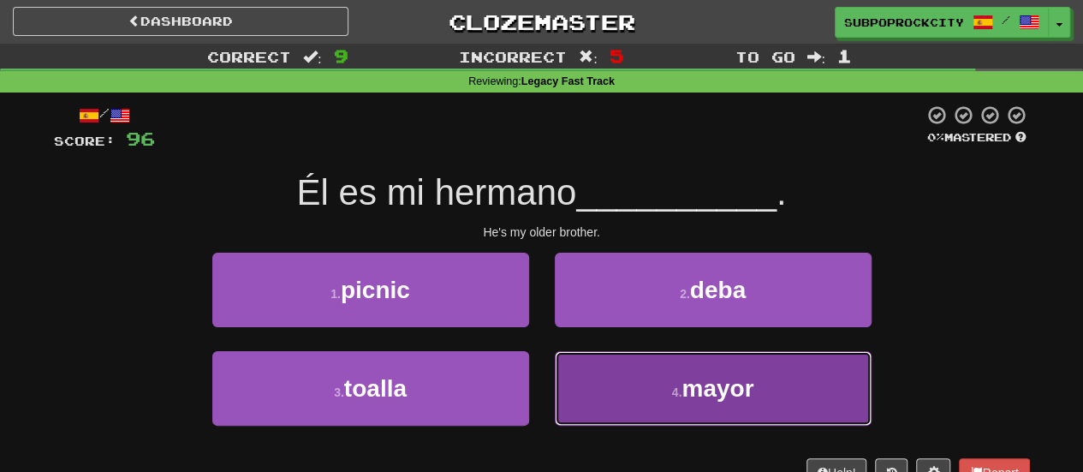
click at [610, 372] on button "4 . mayor" at bounding box center [713, 388] width 317 height 74
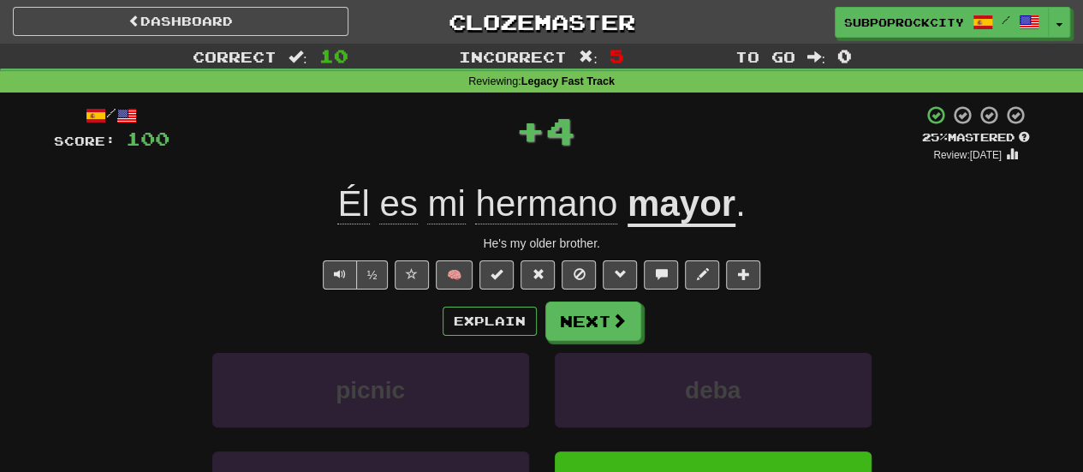
click at [601, 340] on div "Explain Next picnic deba toalla mayor Learn more: picnic deba toalla mayor" at bounding box center [542, 438] width 976 height 275
click at [596, 328] on button "Next" at bounding box center [594, 321] width 96 height 39
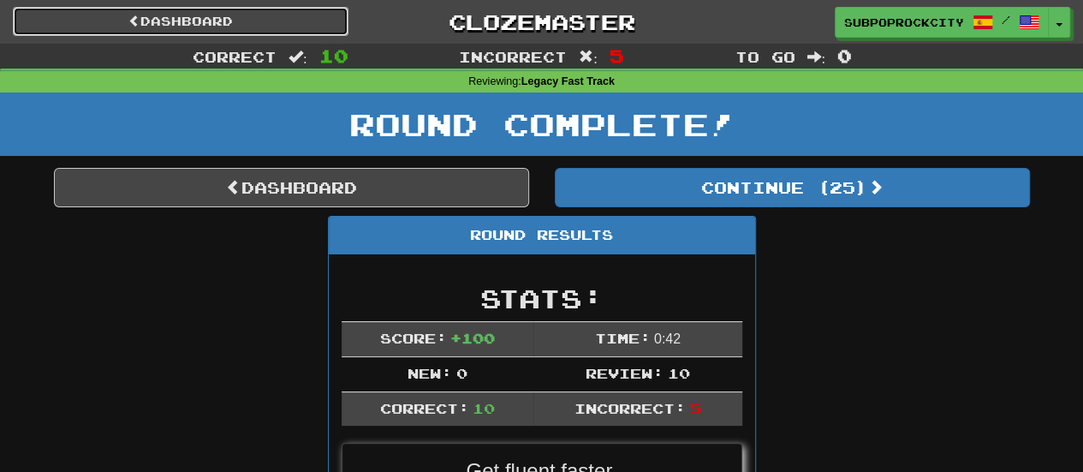
click at [243, 7] on link "Dashboard" at bounding box center [181, 21] width 336 height 29
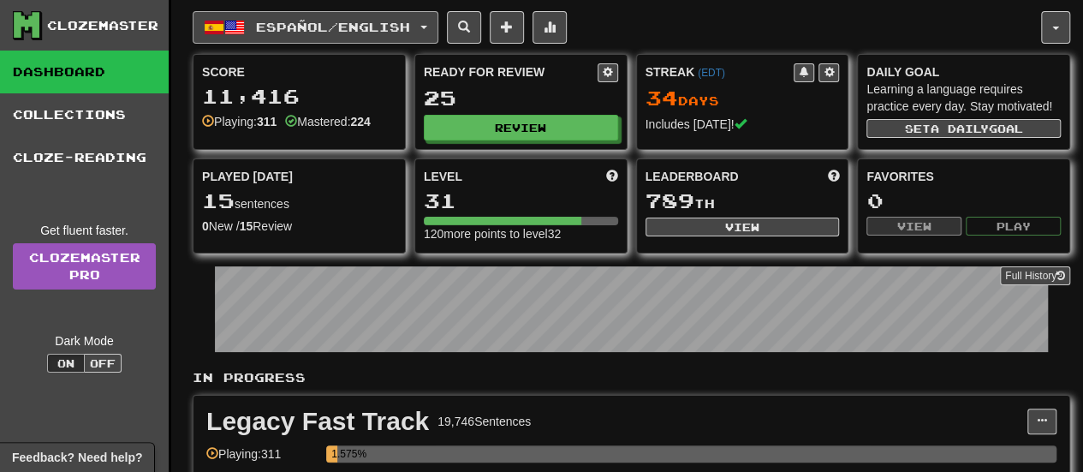
click at [253, 20] on button "Español / English" at bounding box center [316, 27] width 246 height 33
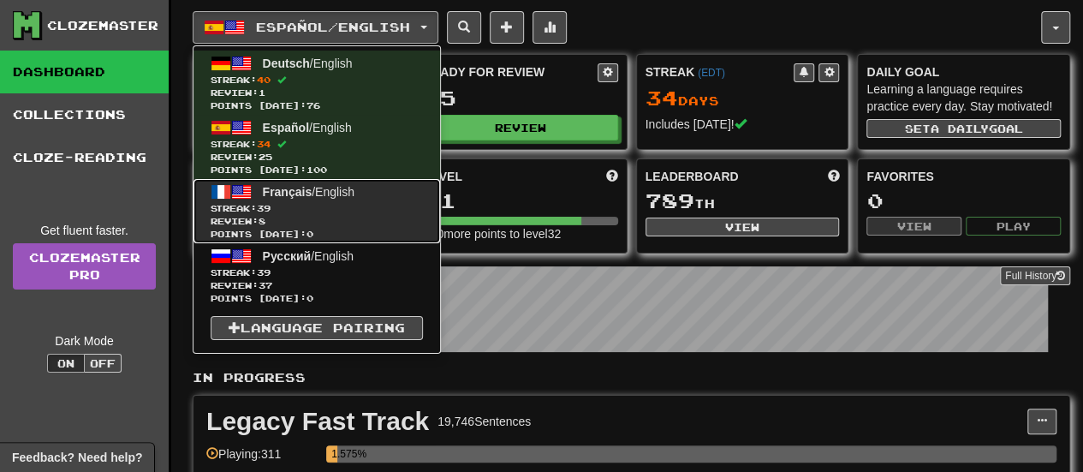
click at [306, 181] on link "Français / English Streak: 39 Review: 8 Points today: 0" at bounding box center [316, 211] width 247 height 64
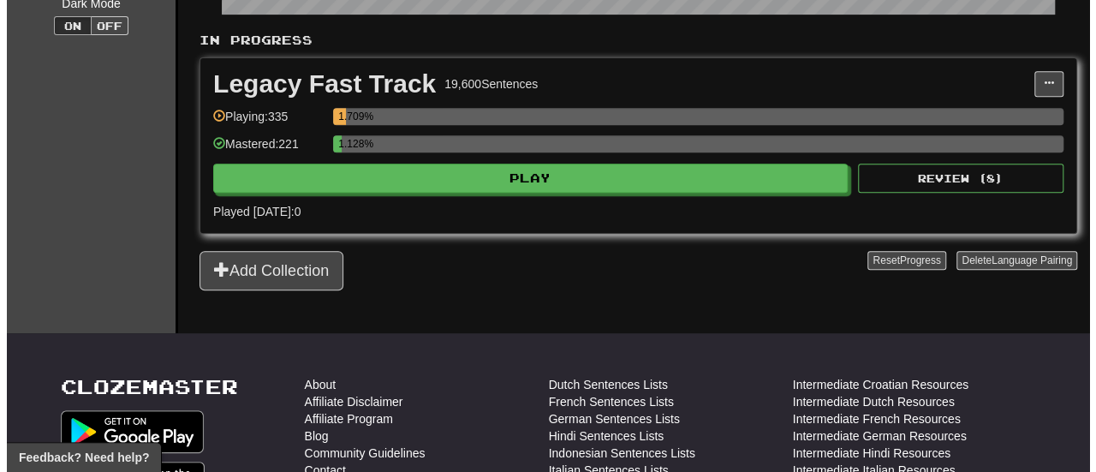
scroll to position [342, 0]
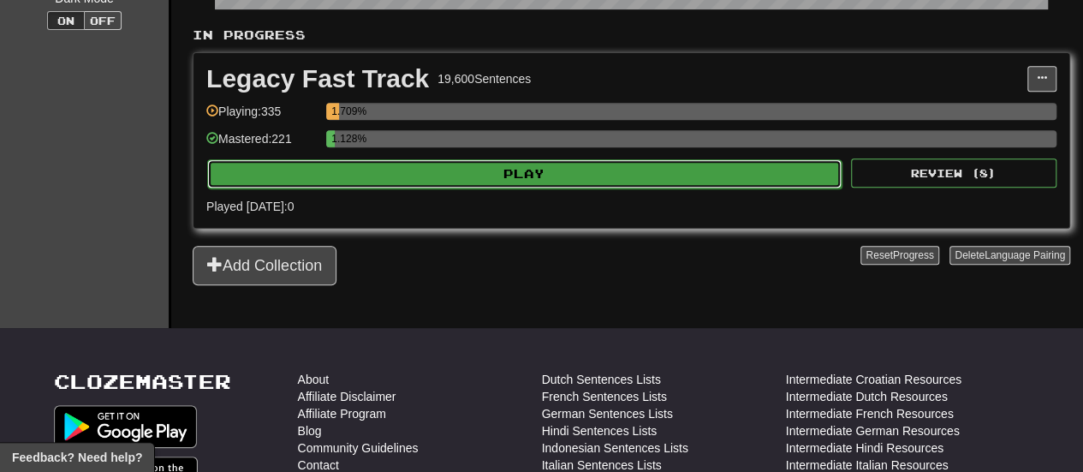
click at [466, 160] on button "Play" at bounding box center [524, 173] width 634 height 29
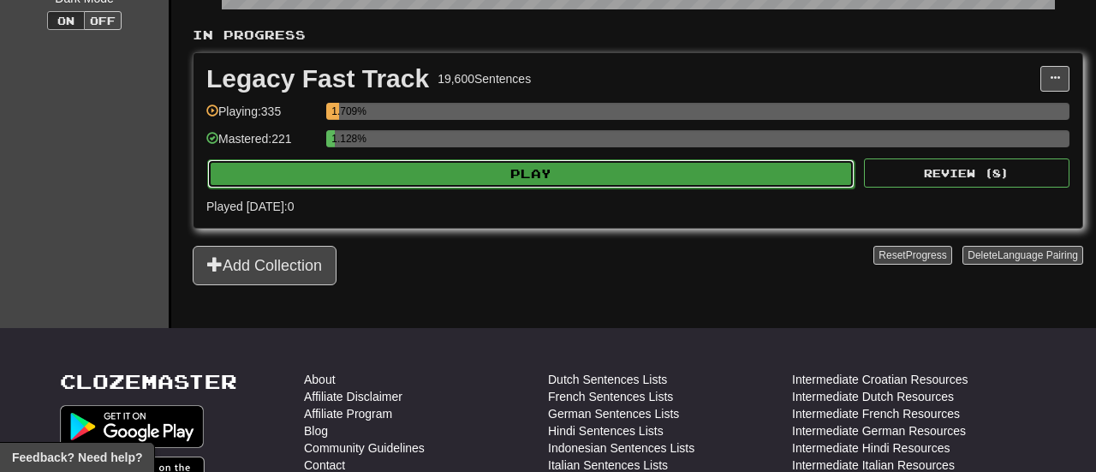
select select "**"
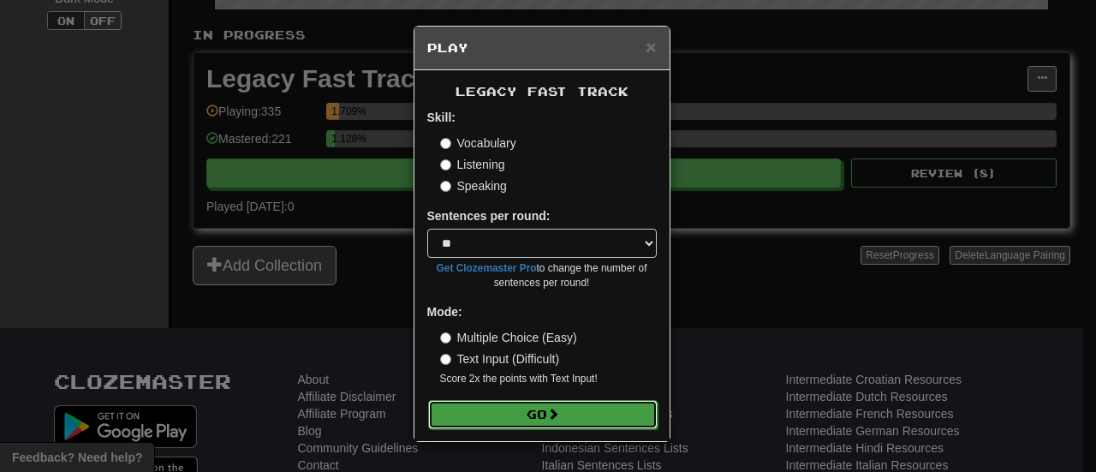
click at [491, 415] on button "Go" at bounding box center [542, 414] width 229 height 29
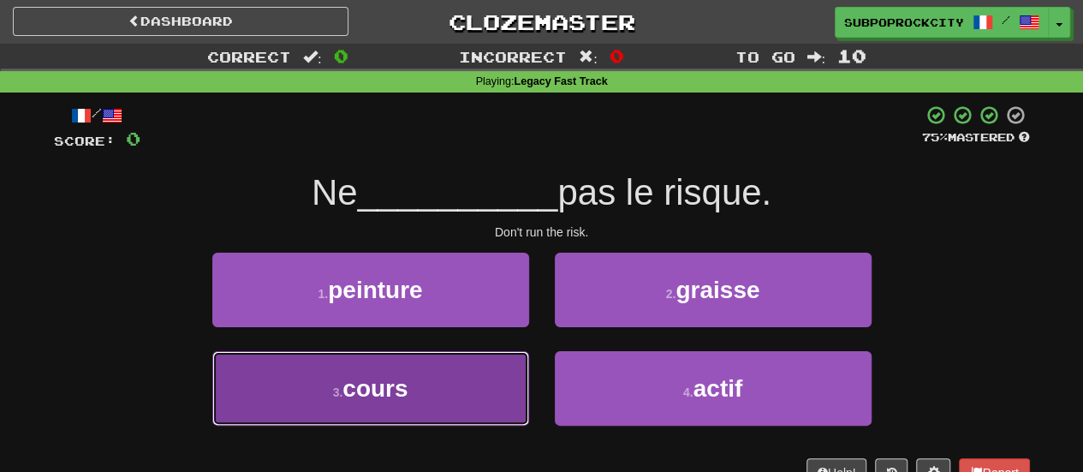
click at [447, 381] on button "3 . cours" at bounding box center [370, 388] width 317 height 74
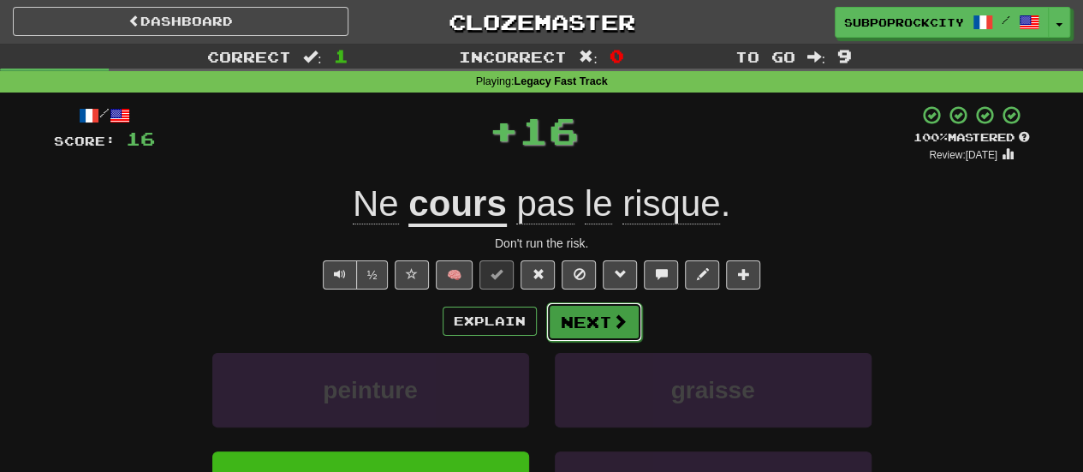
click at [591, 337] on button "Next" at bounding box center [594, 321] width 96 height 39
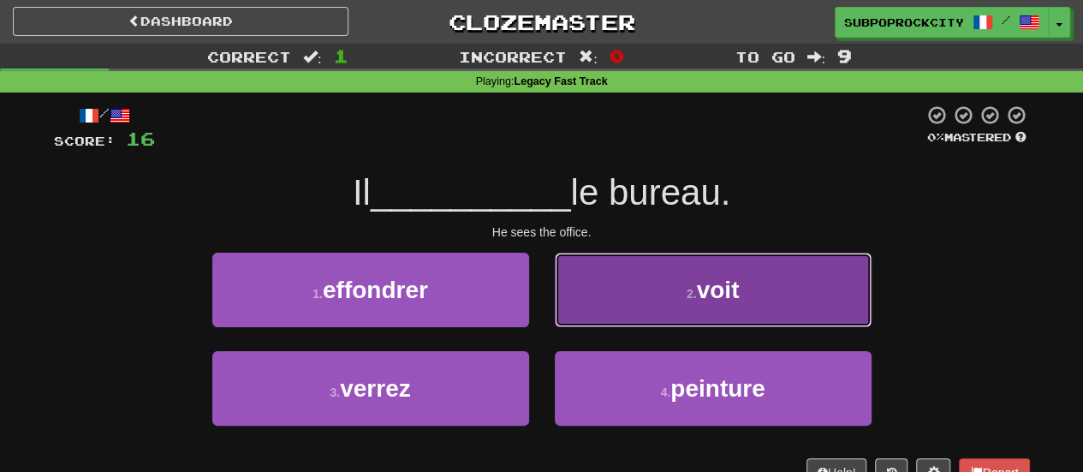
click at [613, 302] on button "2 . voit" at bounding box center [713, 290] width 317 height 74
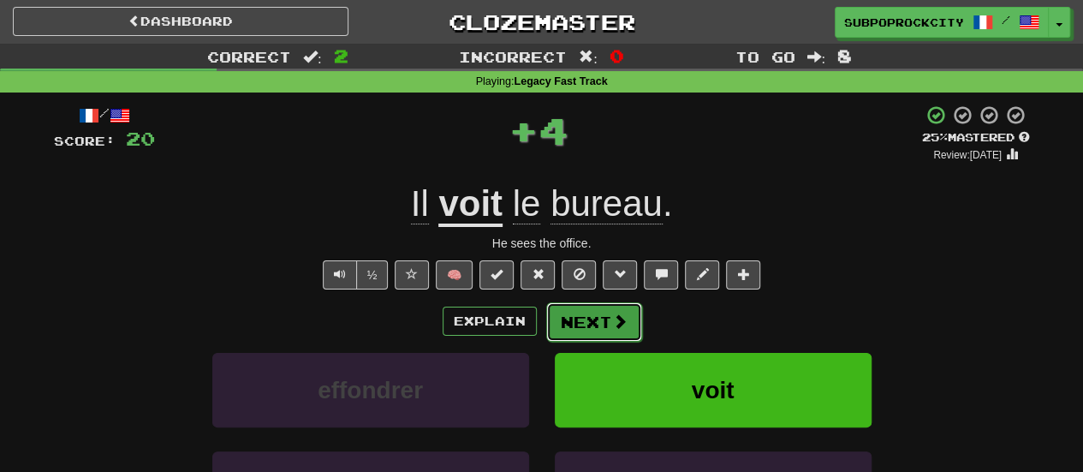
click at [596, 324] on button "Next" at bounding box center [594, 321] width 96 height 39
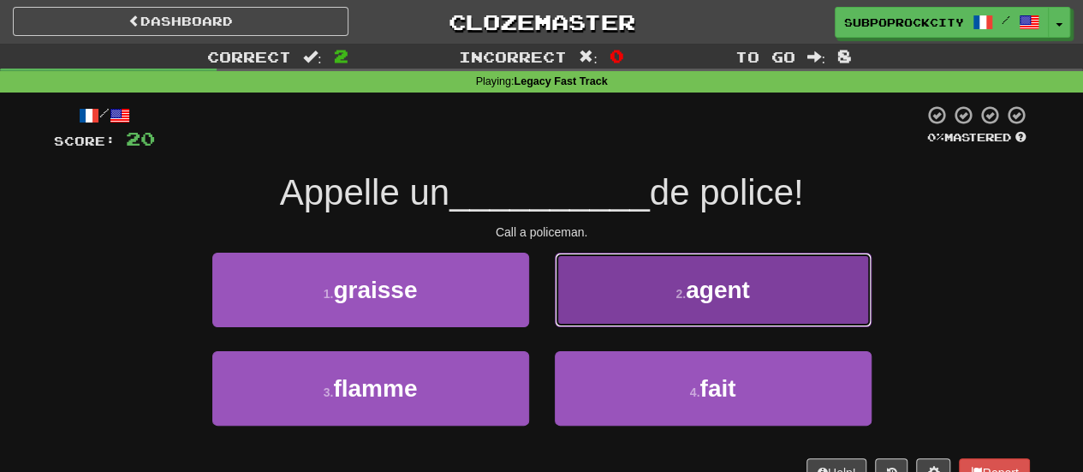
click at [589, 318] on button "2 . agent" at bounding box center [713, 290] width 317 height 74
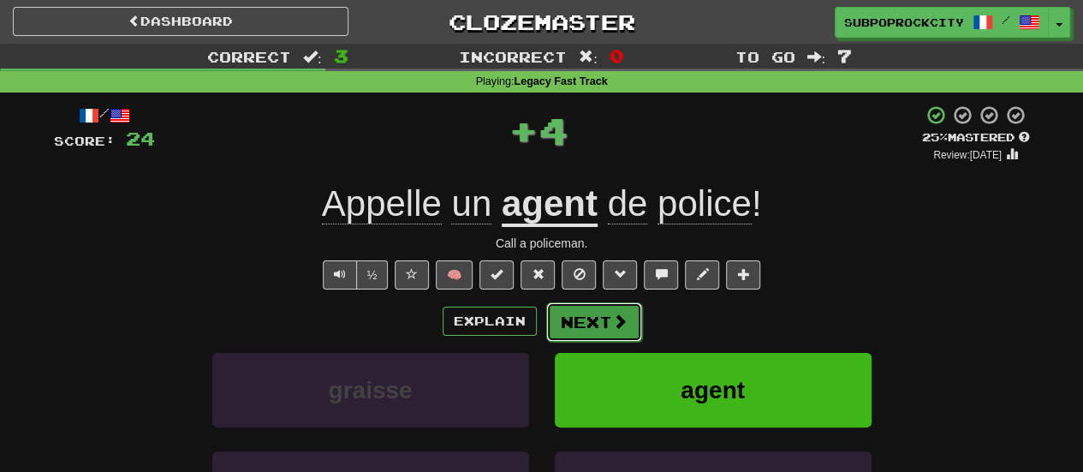
click at [592, 321] on button "Next" at bounding box center [594, 321] width 96 height 39
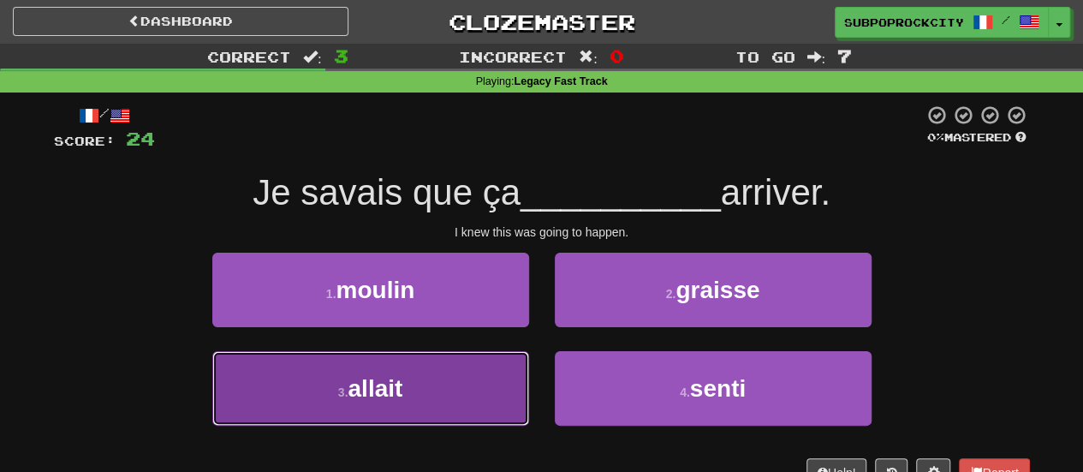
click at [473, 355] on button "3 . allait" at bounding box center [370, 388] width 317 height 74
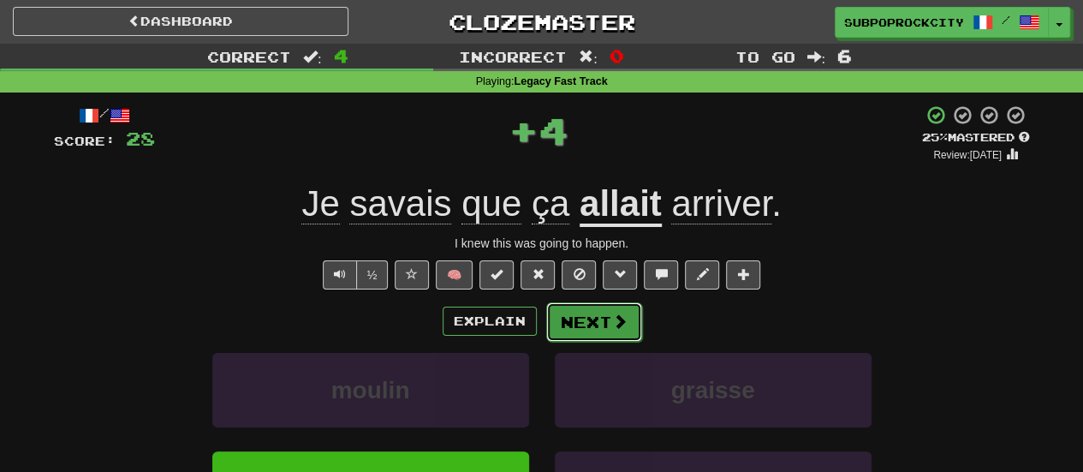
click at [601, 332] on button "Next" at bounding box center [594, 321] width 96 height 39
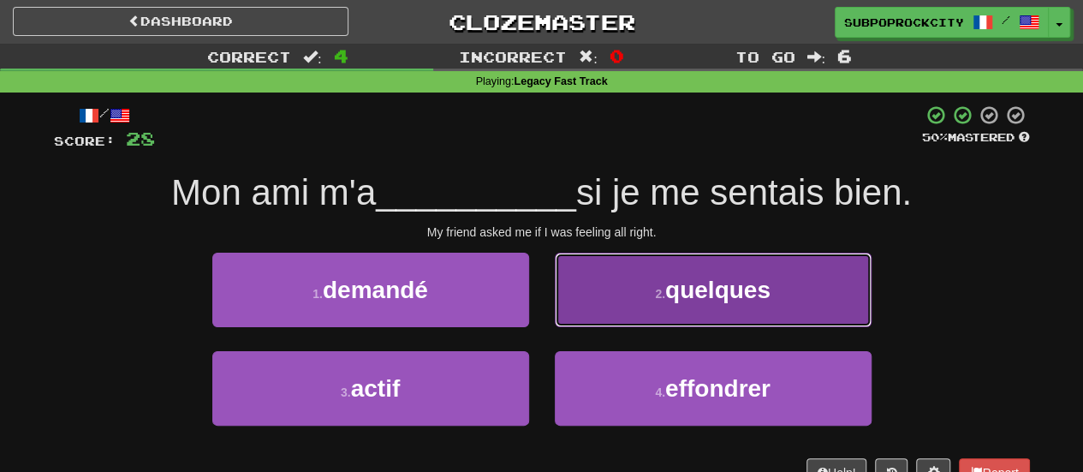
click at [603, 320] on button "2 . quelques" at bounding box center [713, 290] width 317 height 74
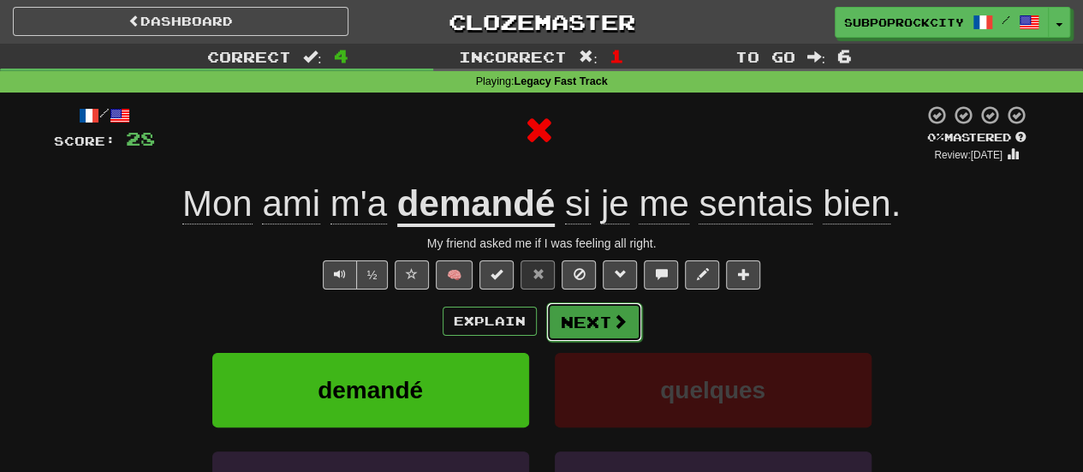
click at [603, 317] on button "Next" at bounding box center [594, 321] width 96 height 39
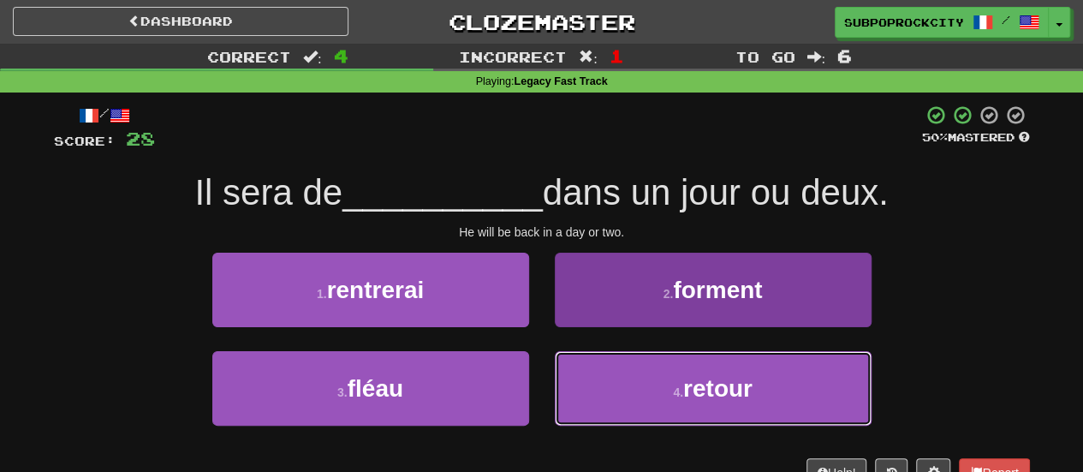
click at [599, 386] on button "4 . retour" at bounding box center [713, 388] width 317 height 74
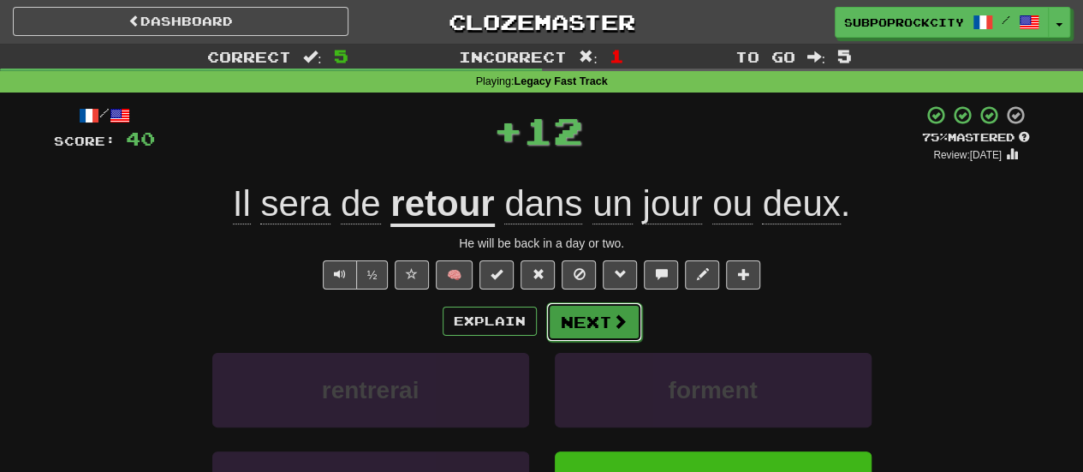
click at [594, 323] on button "Next" at bounding box center [594, 321] width 96 height 39
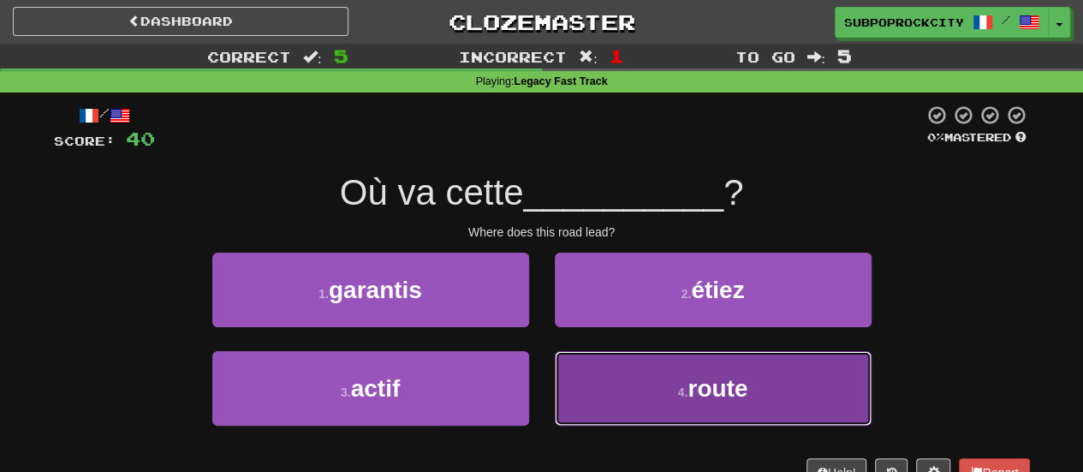
click at [615, 380] on button "4 . route" at bounding box center [713, 388] width 317 height 74
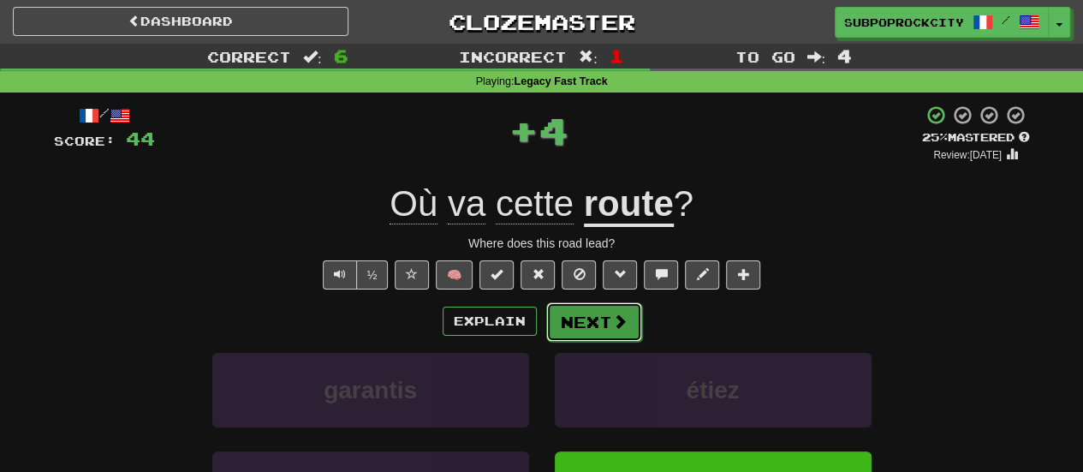
click at [583, 330] on button "Next" at bounding box center [594, 321] width 96 height 39
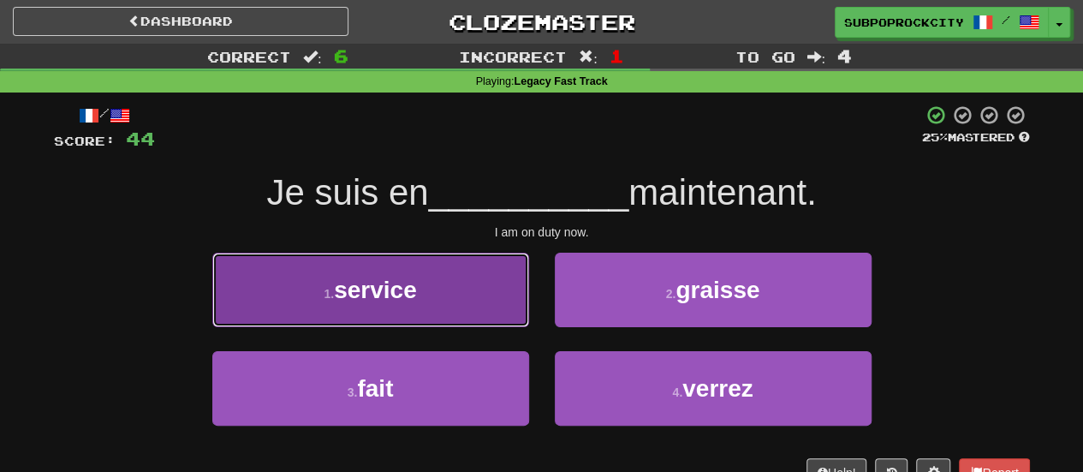
click at [478, 307] on button "1 . service" at bounding box center [370, 290] width 317 height 74
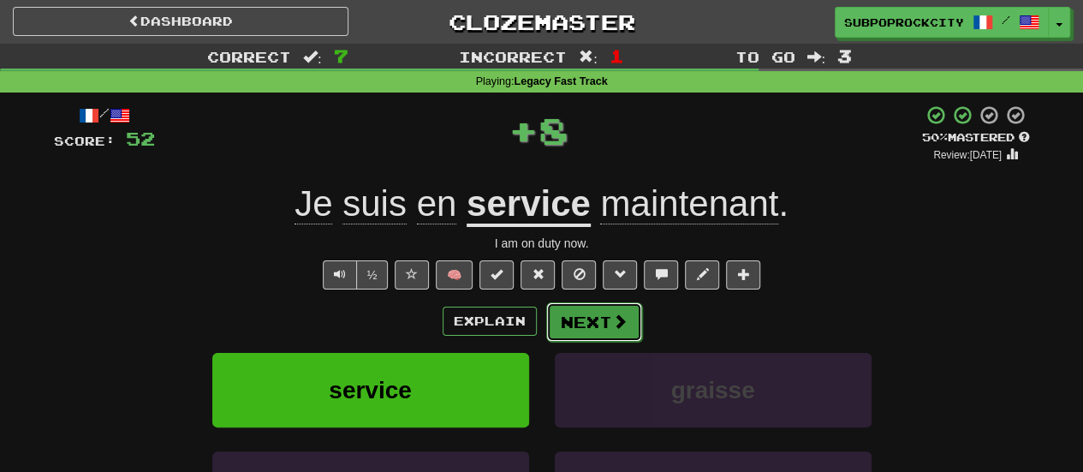
click at [589, 321] on button "Next" at bounding box center [594, 321] width 96 height 39
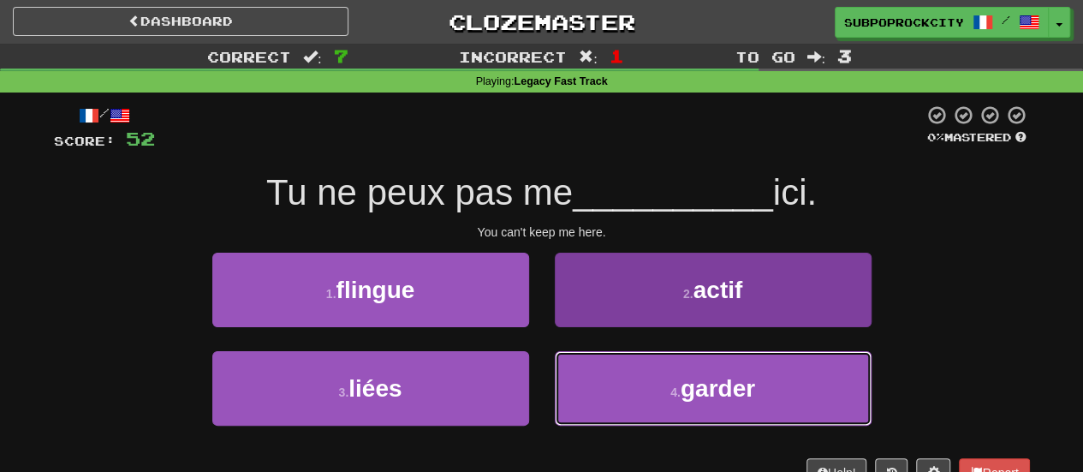
click at [600, 383] on button "4 . garder" at bounding box center [713, 388] width 317 height 74
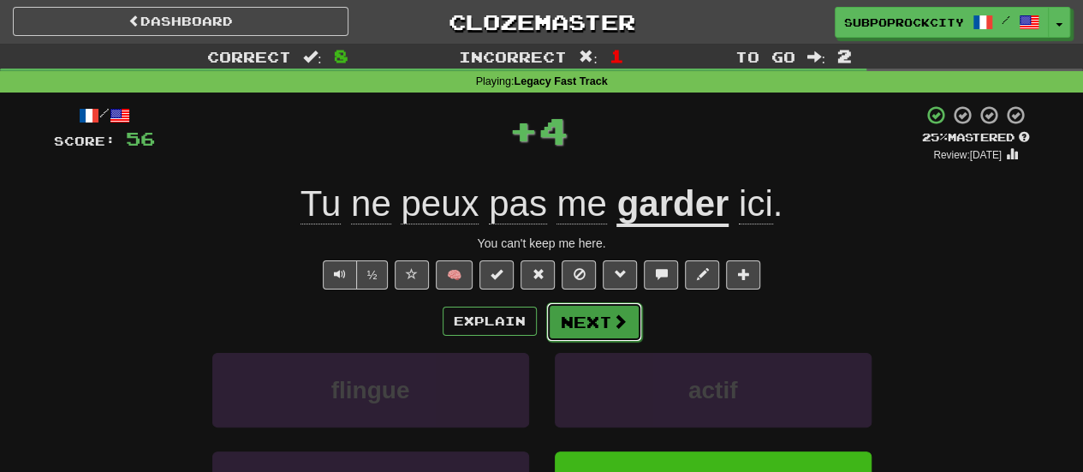
click at [587, 327] on button "Next" at bounding box center [594, 321] width 96 height 39
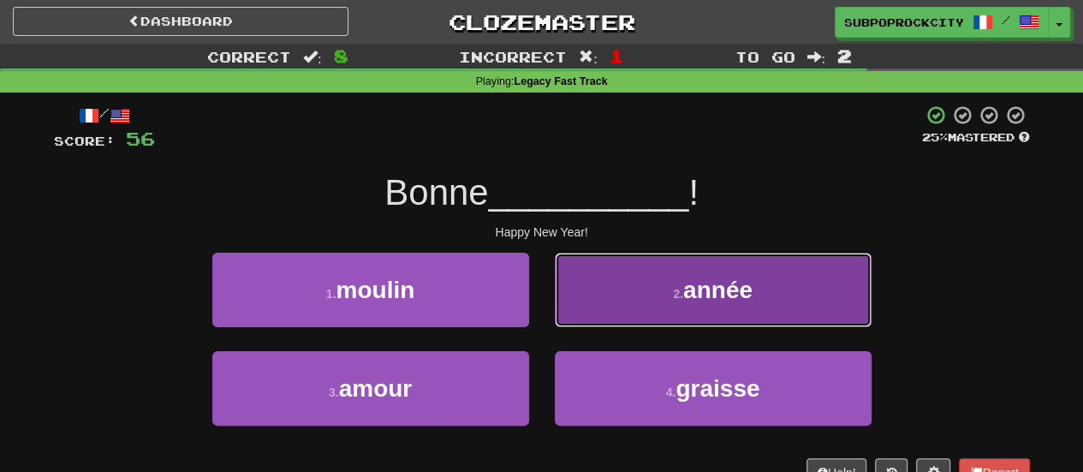
click at [587, 308] on button "2 . année" at bounding box center [713, 290] width 317 height 74
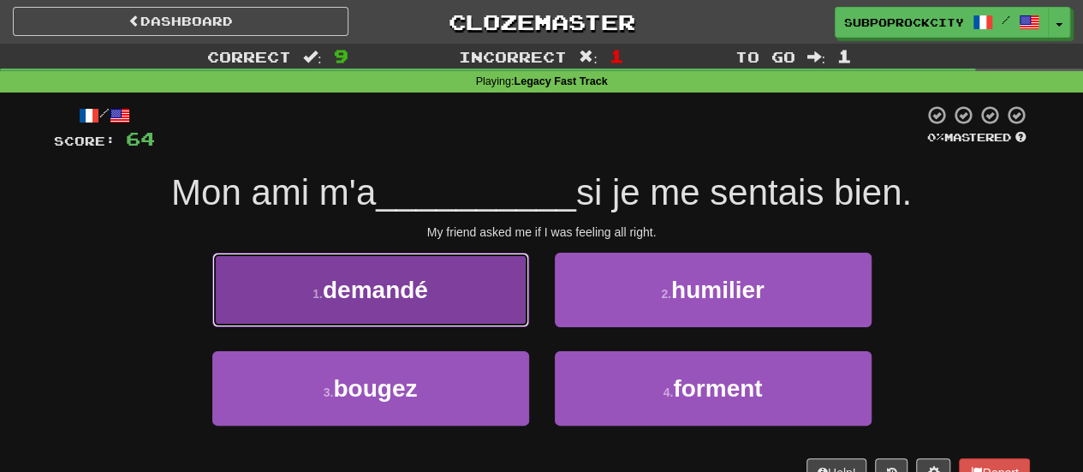
click at [496, 302] on button "1 . demandé" at bounding box center [370, 290] width 317 height 74
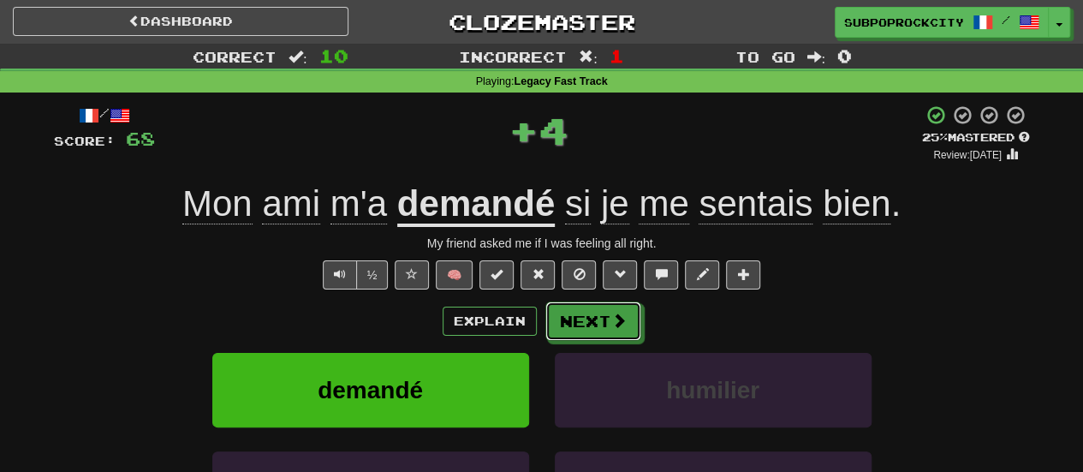
click at [604, 335] on button "Next" at bounding box center [593, 320] width 96 height 39
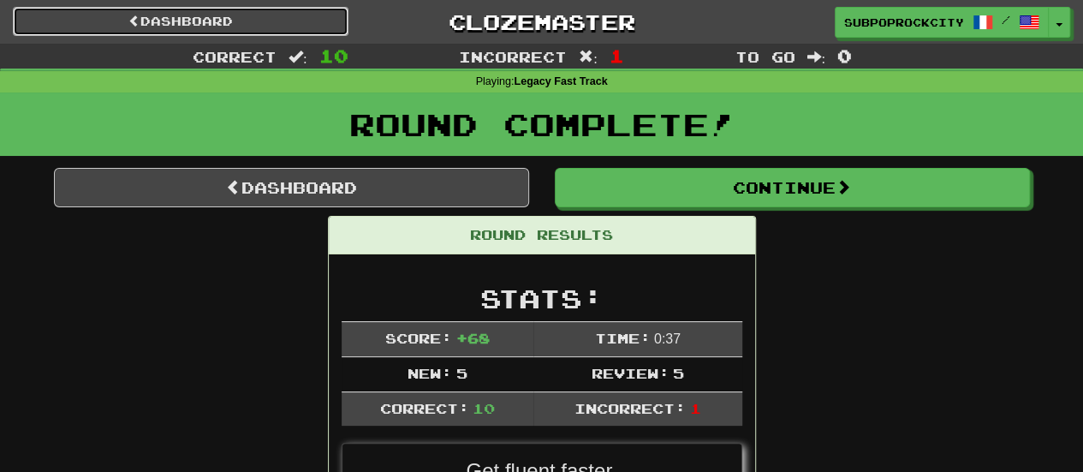
click at [295, 21] on link "Dashboard" at bounding box center [181, 21] width 336 height 29
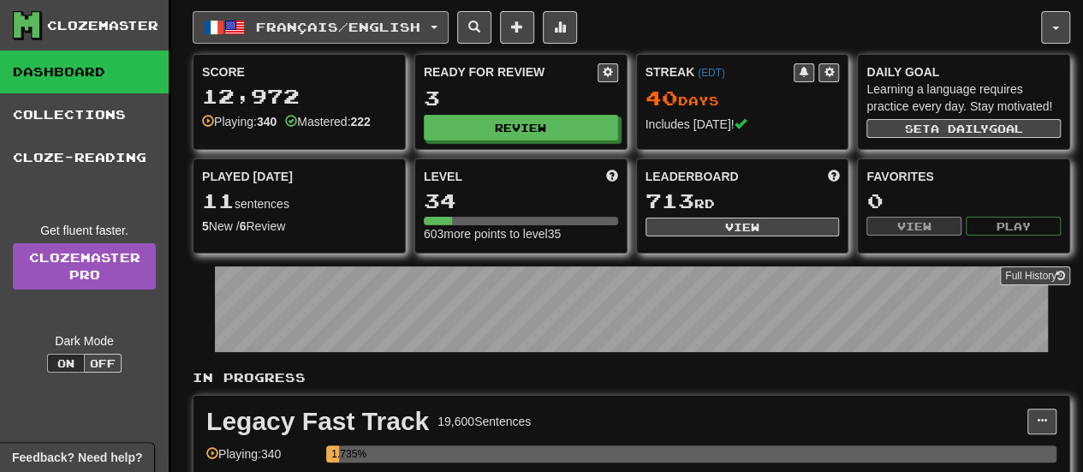
click at [410, 28] on span "Français / English" at bounding box center [338, 27] width 164 height 15
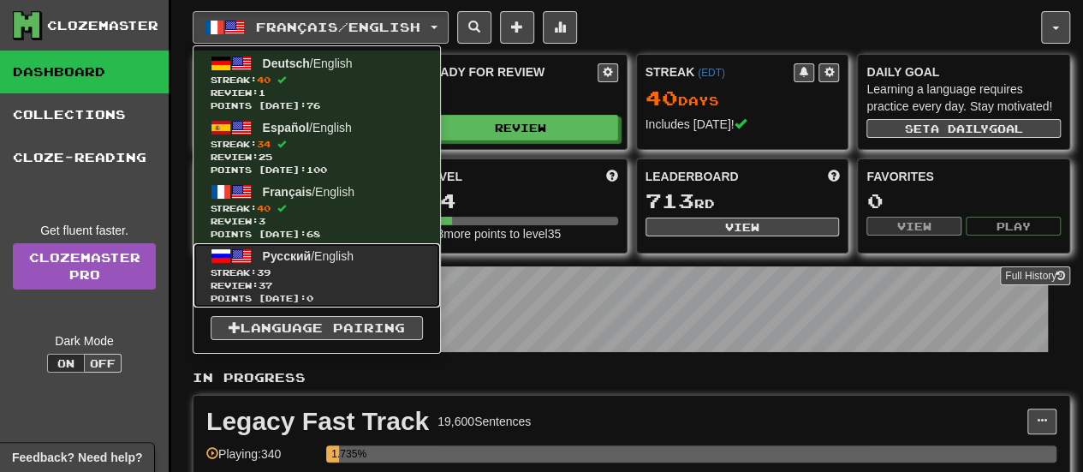
click at [368, 250] on link "Русский / English Streak: 39 Review: 37 Points [DATE]: 0" at bounding box center [316, 275] width 247 height 64
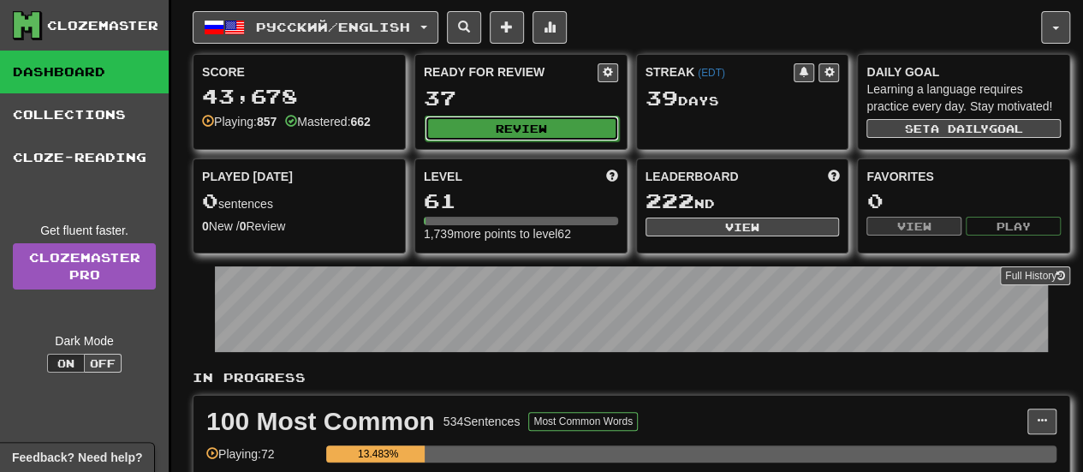
click at [501, 131] on button "Review" at bounding box center [522, 129] width 194 height 26
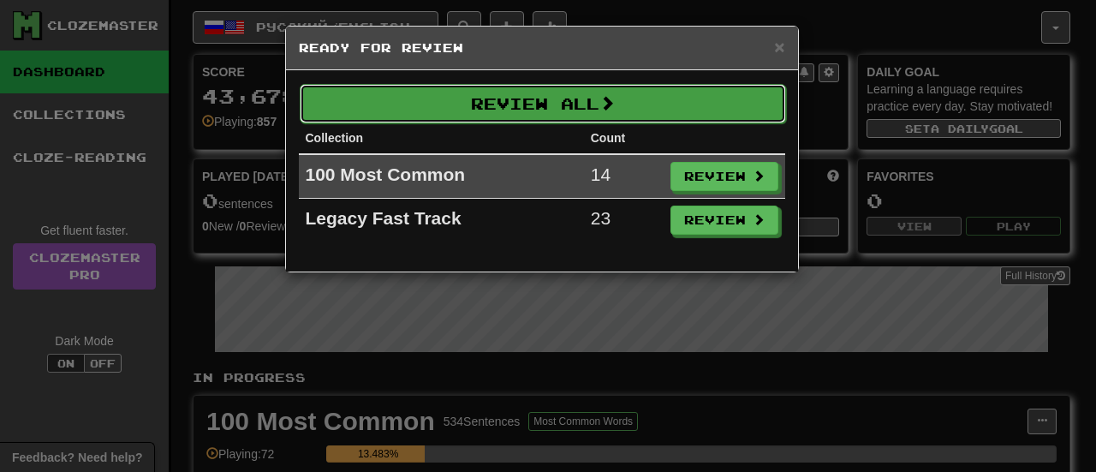
click at [640, 105] on button "Review All" at bounding box center [543, 103] width 486 height 39
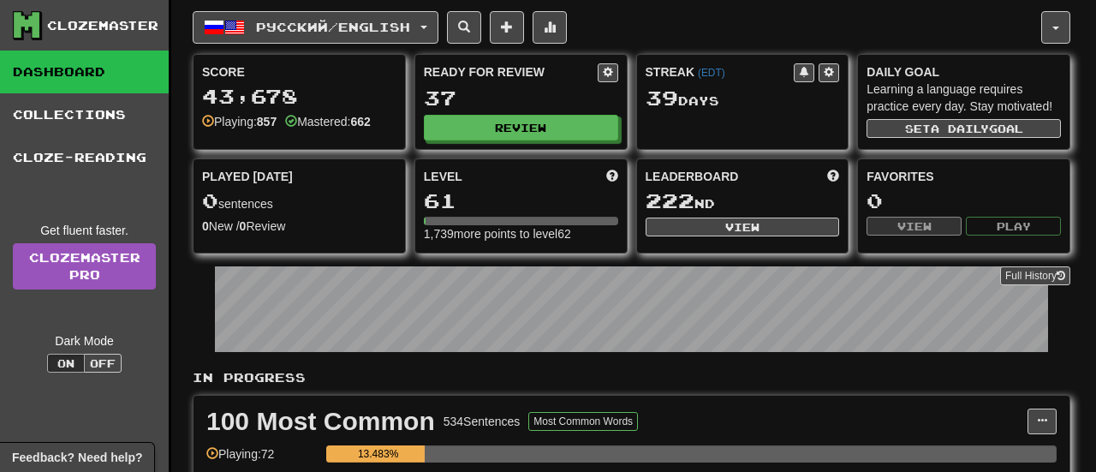
select select "**"
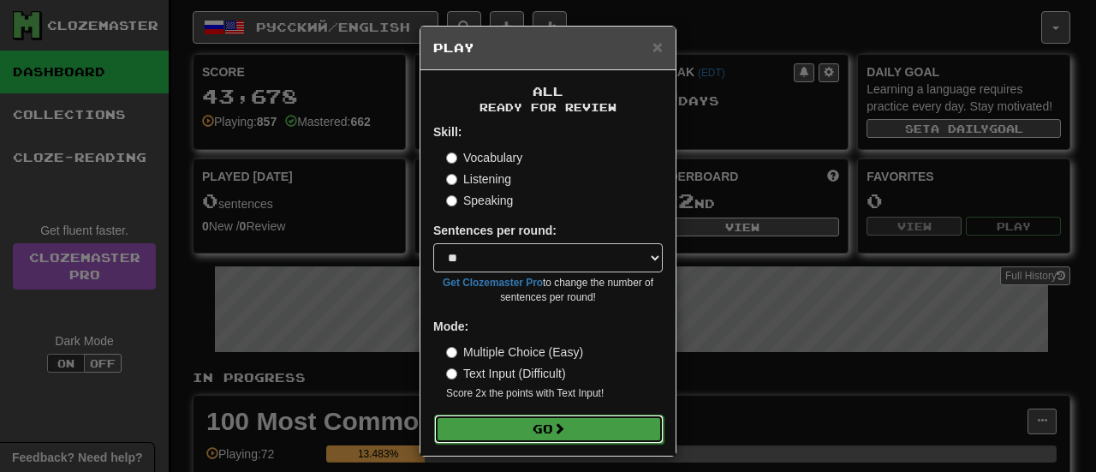
click at [545, 431] on button "Go" at bounding box center [548, 428] width 229 height 29
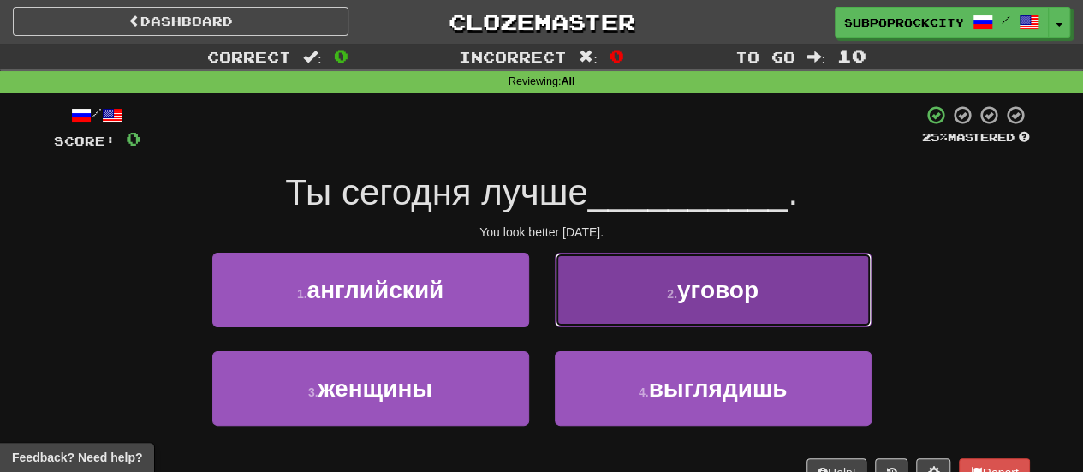
click at [562, 320] on button "2 . уговор" at bounding box center [713, 290] width 317 height 74
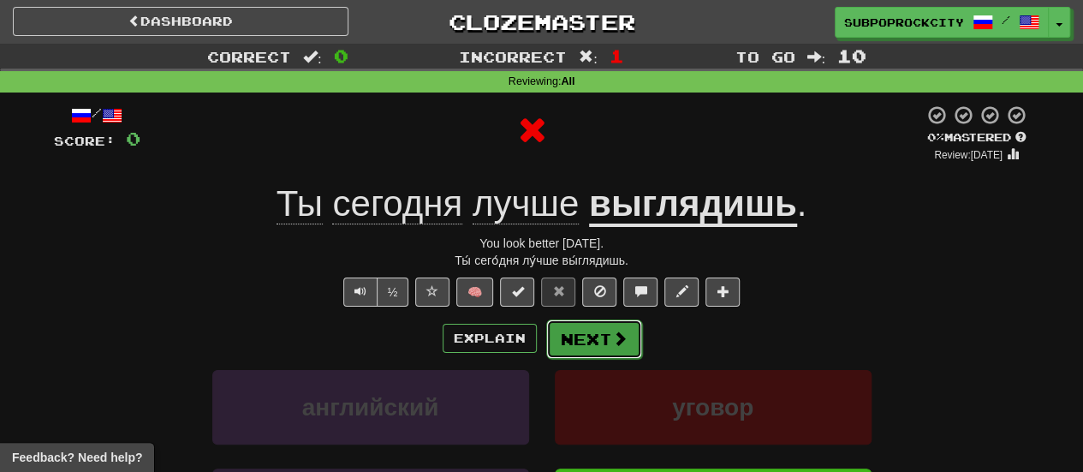
click at [567, 323] on button "Next" at bounding box center [594, 338] width 96 height 39
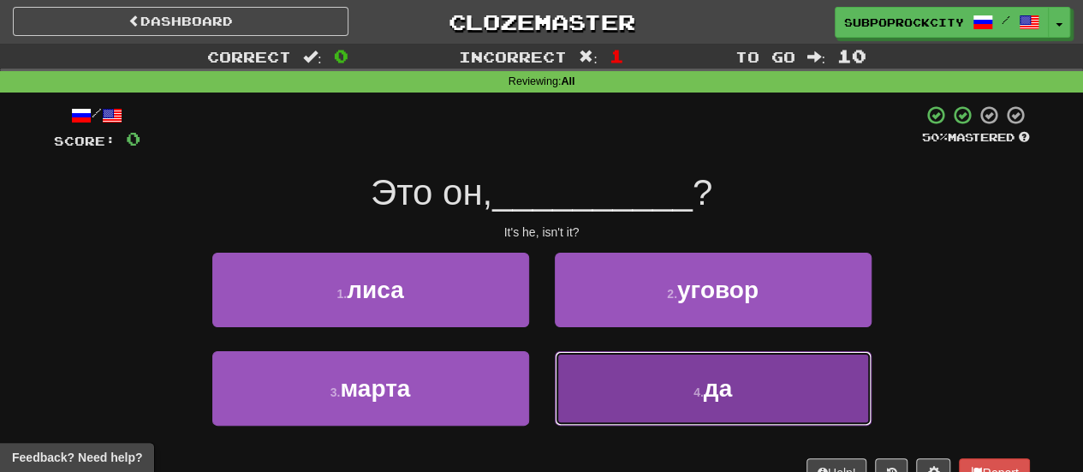
click at [589, 385] on button "4 . да" at bounding box center [713, 388] width 317 height 74
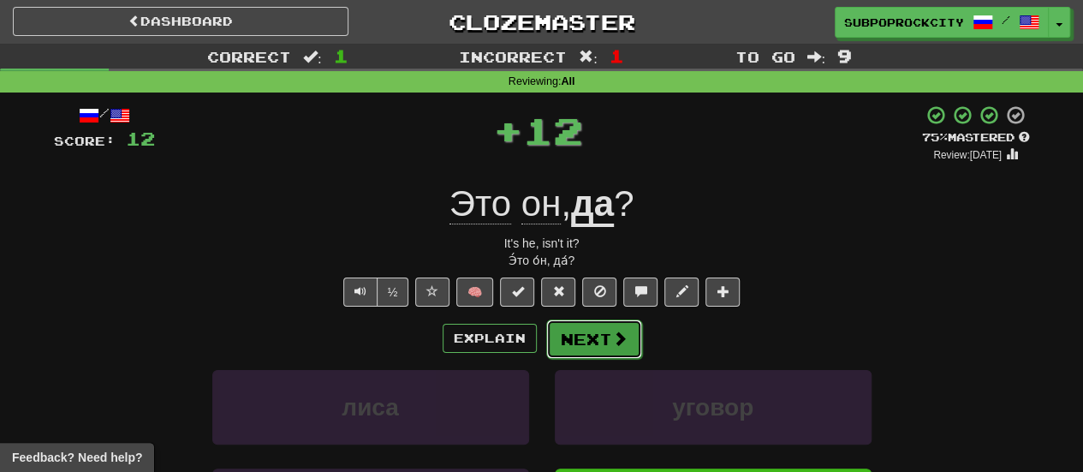
click at [577, 335] on button "Next" at bounding box center [594, 338] width 96 height 39
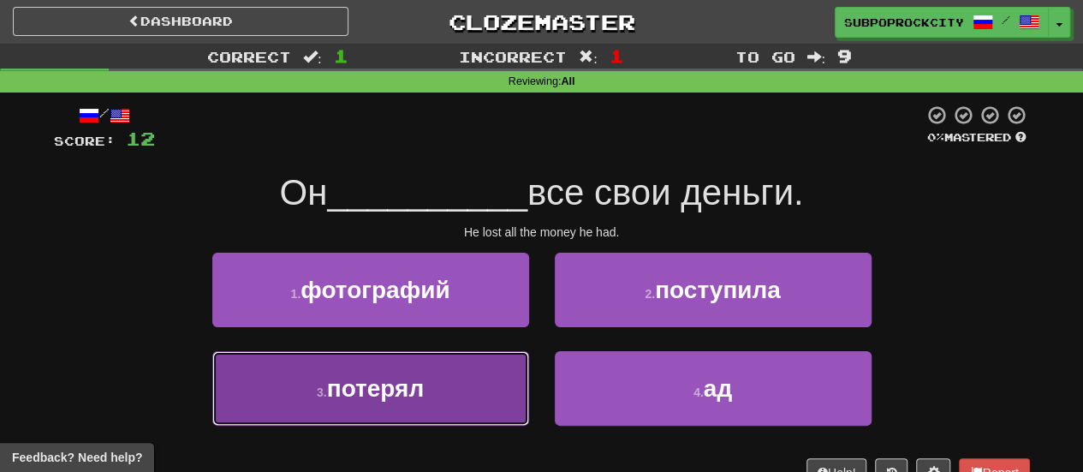
click at [501, 377] on button "3 . потерял" at bounding box center [370, 388] width 317 height 74
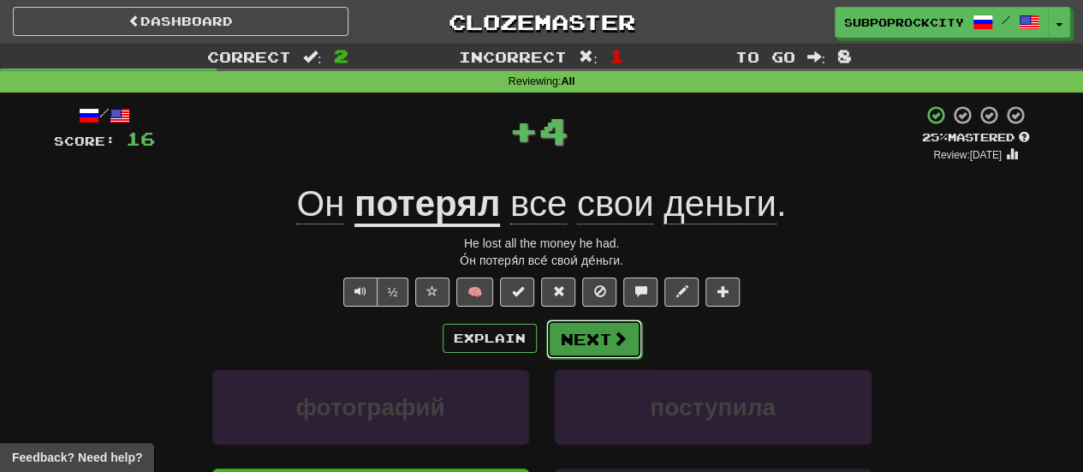
click at [559, 322] on button "Next" at bounding box center [594, 338] width 96 height 39
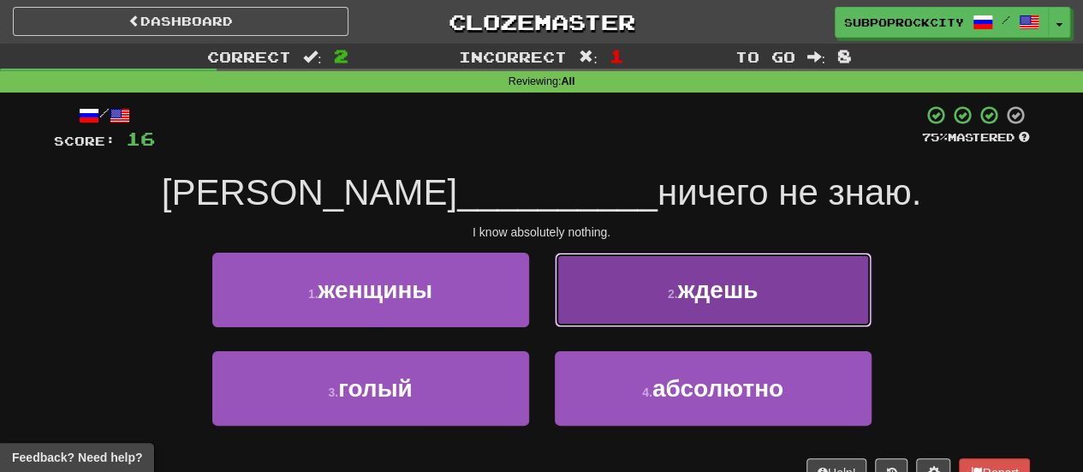
click at [599, 309] on button "2 . ждешь" at bounding box center [713, 290] width 317 height 74
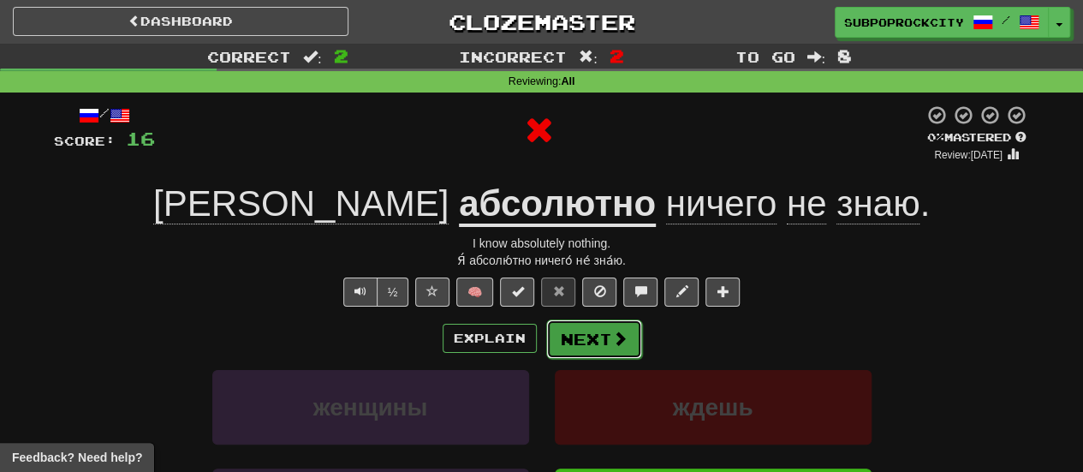
click at [589, 344] on button "Next" at bounding box center [594, 338] width 96 height 39
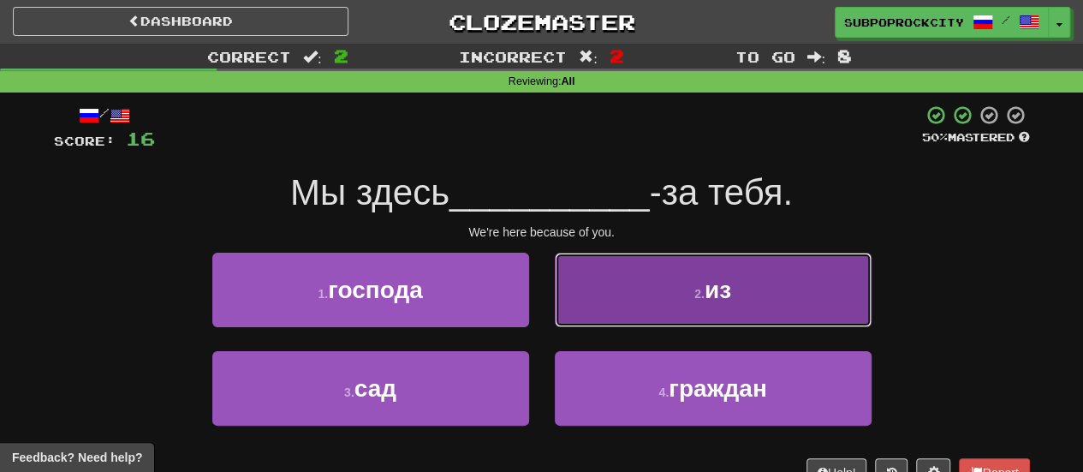
click at [603, 308] on button "2 . из" at bounding box center [713, 290] width 317 height 74
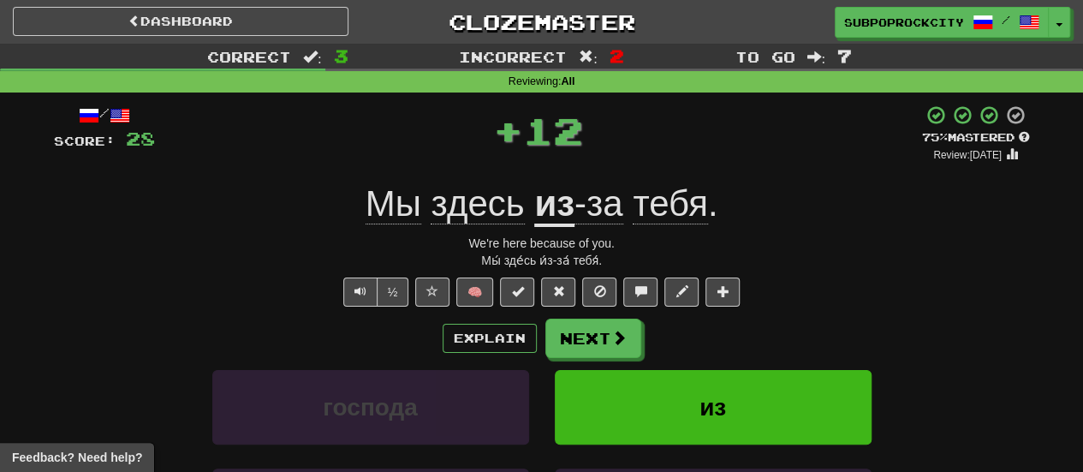
click at [602, 315] on div "/ Score: 28 + 12 75 % Mastered Review: [DATE] Мы здесь из -за тебя . We're here…" at bounding box center [542, 381] width 976 height 554
click at [598, 331] on button "Next" at bounding box center [594, 338] width 96 height 39
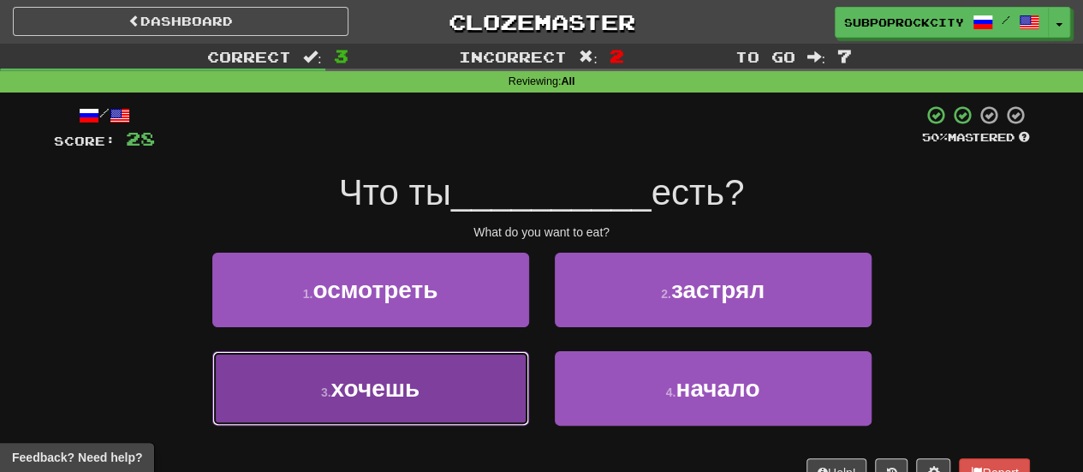
click at [495, 406] on button "3 . хочешь" at bounding box center [370, 388] width 317 height 74
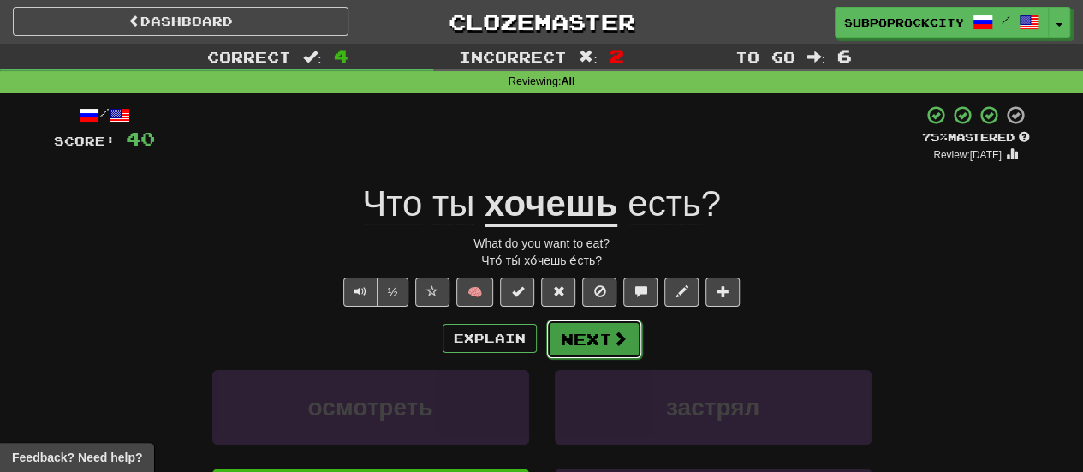
click at [599, 345] on button "Next" at bounding box center [594, 338] width 96 height 39
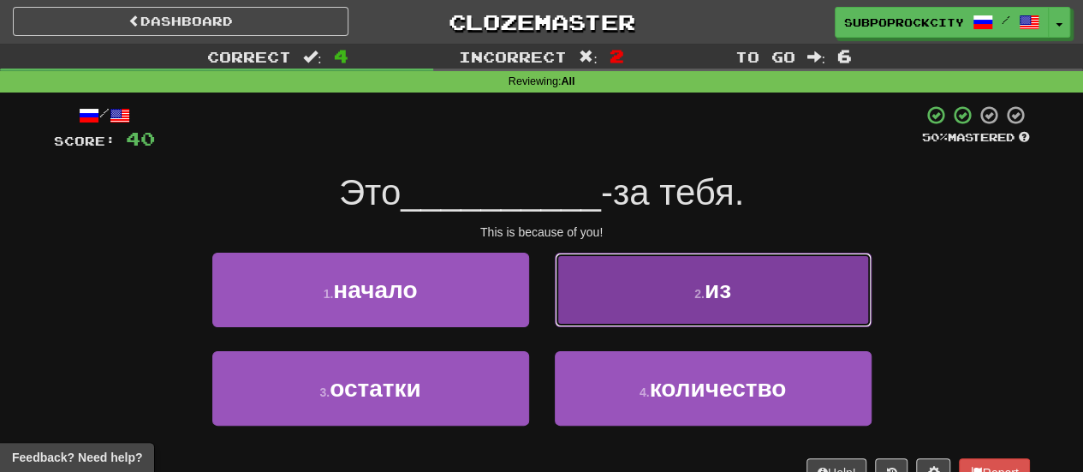
click at [623, 302] on button "2 . из" at bounding box center [713, 290] width 317 height 74
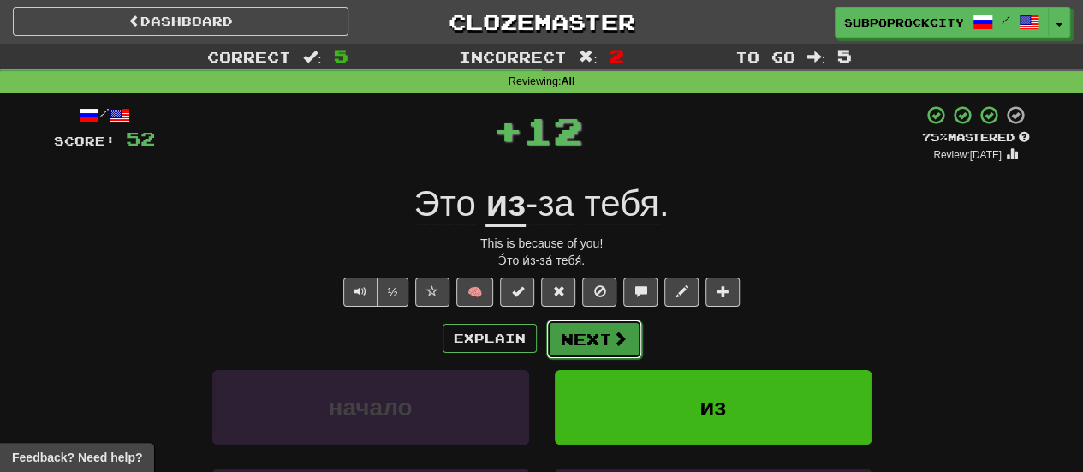
click at [592, 352] on button "Next" at bounding box center [594, 338] width 96 height 39
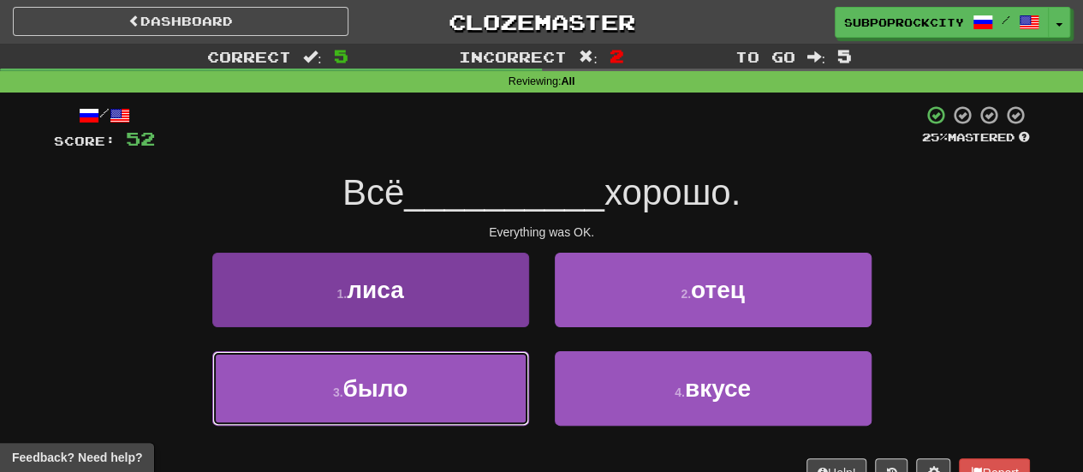
click at [467, 395] on button "3 . было" at bounding box center [370, 388] width 317 height 74
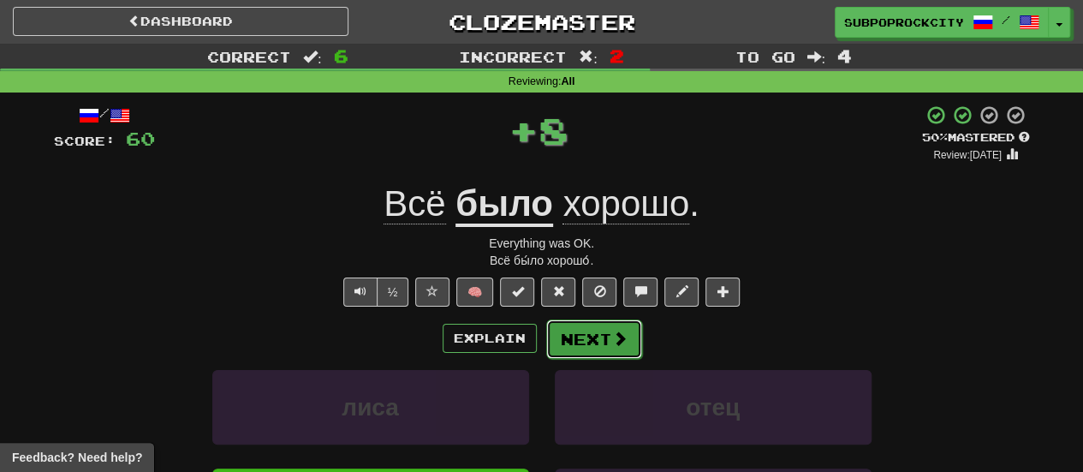
click at [576, 336] on button "Next" at bounding box center [594, 338] width 96 height 39
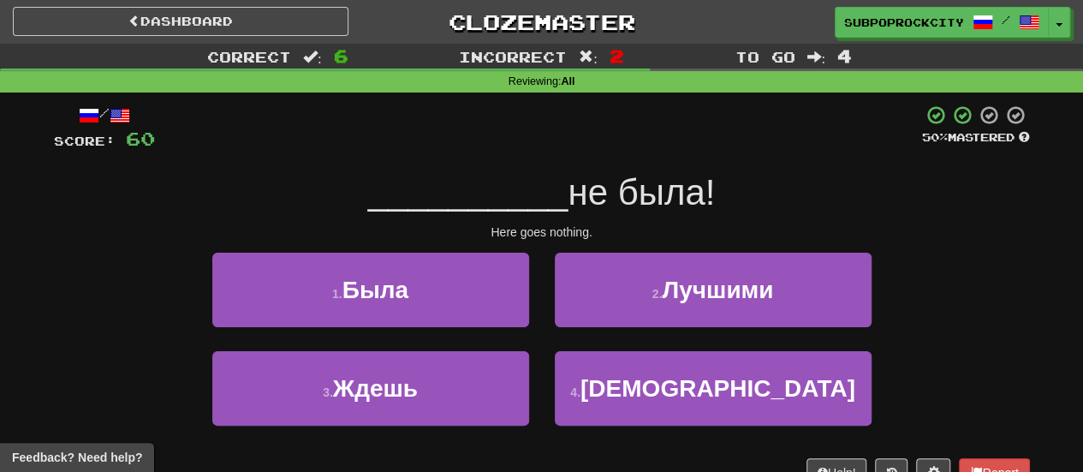
click at [476, 333] on div "1 . Была" at bounding box center [370, 302] width 342 height 98
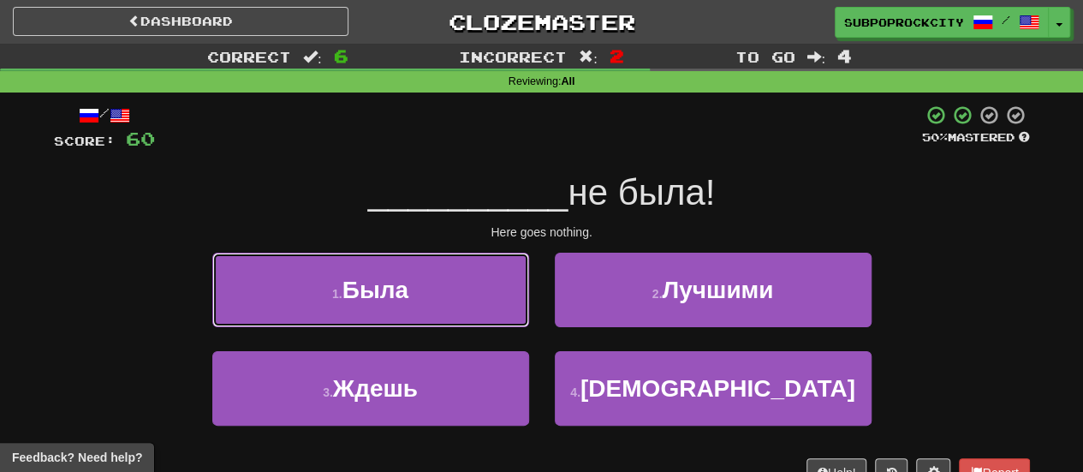
click at [503, 312] on button "1 . Была" at bounding box center [370, 290] width 317 height 74
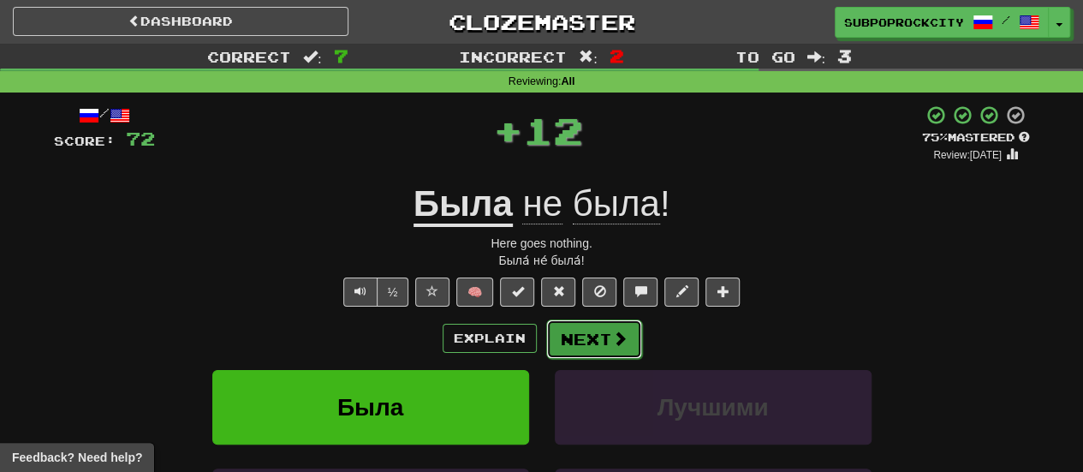
click at [575, 330] on button "Next" at bounding box center [594, 338] width 96 height 39
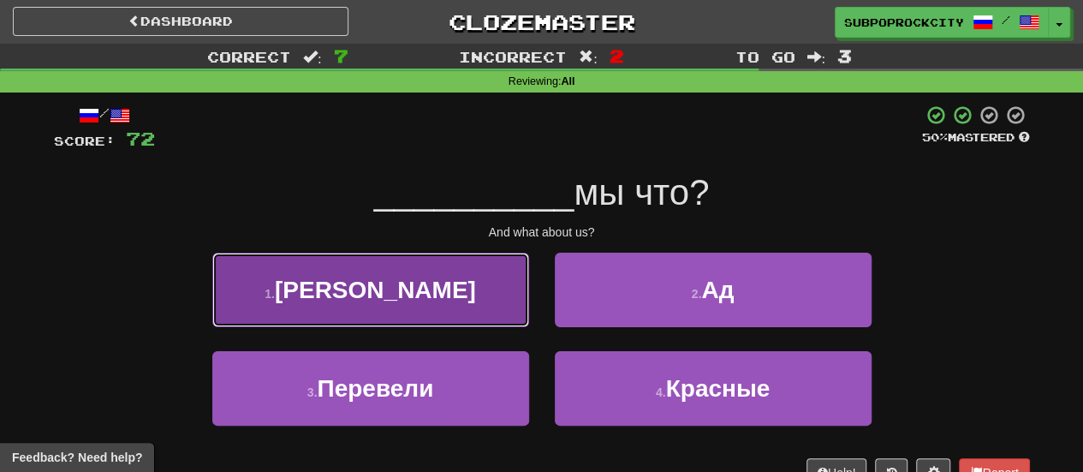
click at [494, 306] on button "1 . А" at bounding box center [370, 290] width 317 height 74
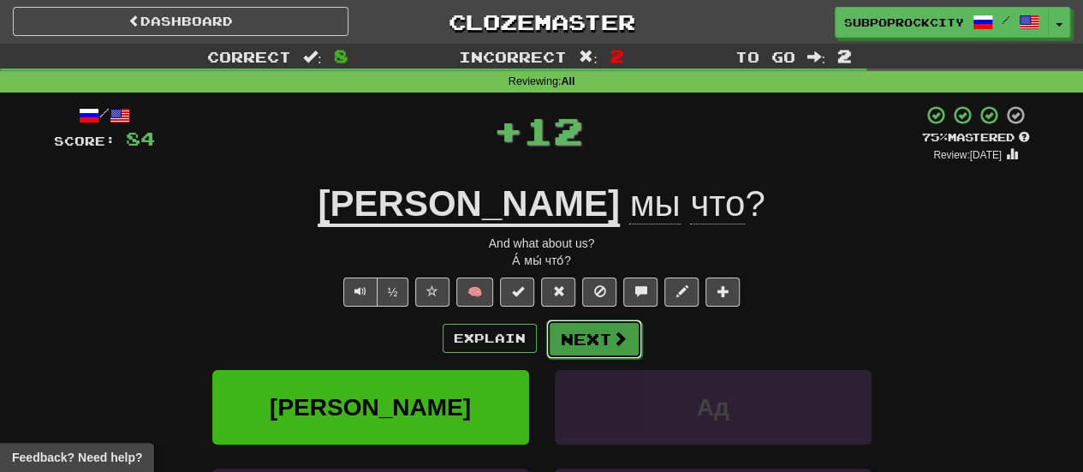
click at [562, 342] on button "Next" at bounding box center [594, 338] width 96 height 39
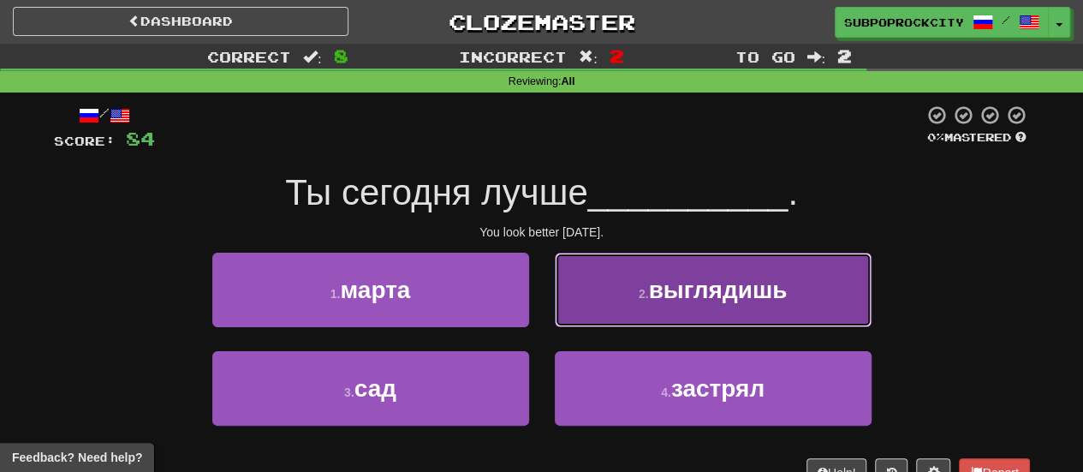
click at [623, 311] on button "2 . выглядишь" at bounding box center [713, 290] width 317 height 74
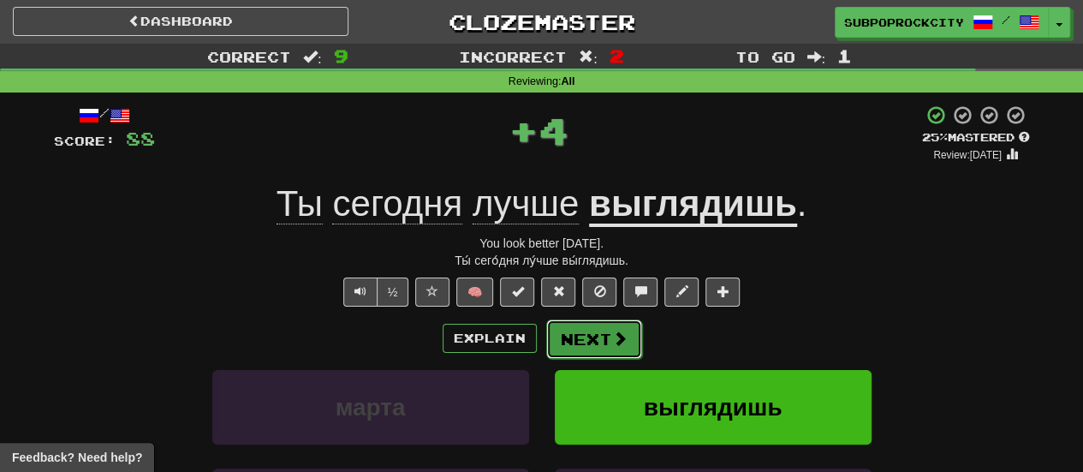
click at [609, 335] on button "Next" at bounding box center [594, 338] width 96 height 39
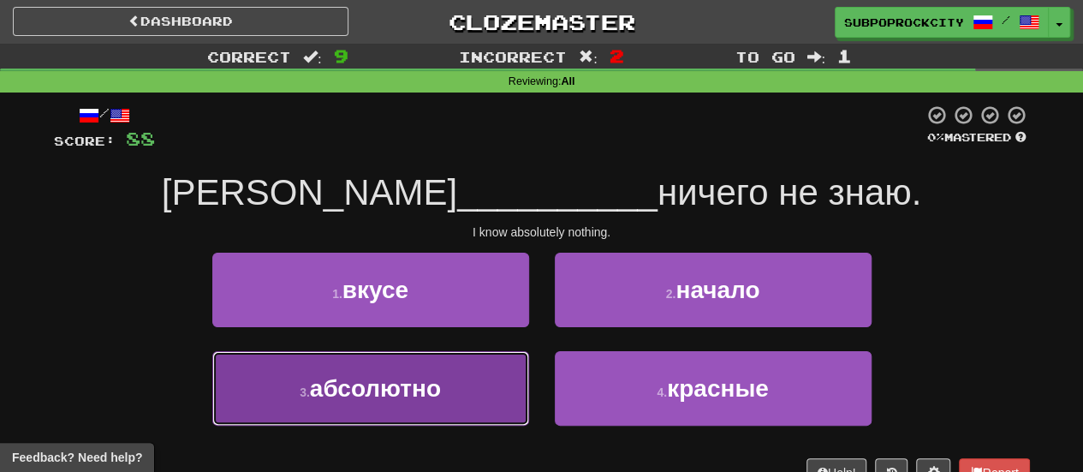
click at [497, 383] on button "3 . абсолютно" at bounding box center [370, 388] width 317 height 74
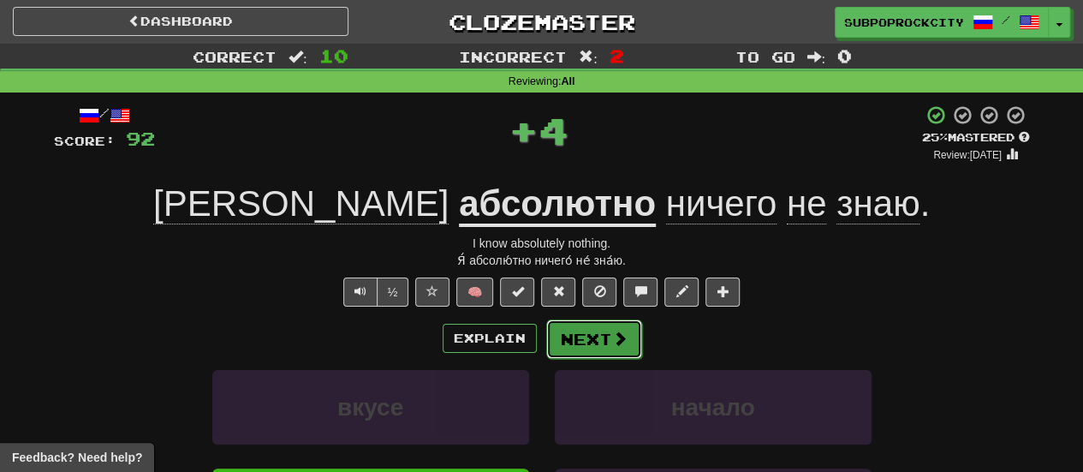
click at [616, 324] on button "Next" at bounding box center [594, 338] width 96 height 39
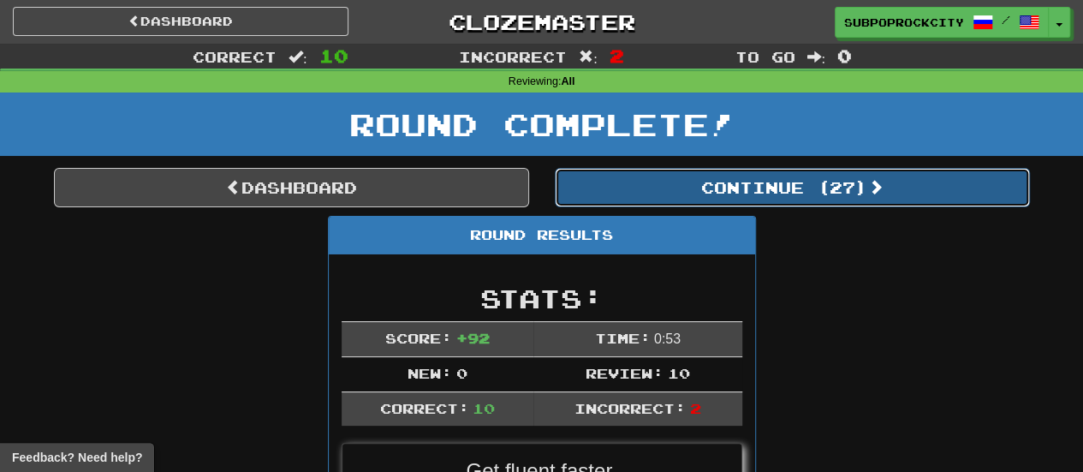
click at [622, 191] on button "Continue ( 27 )" at bounding box center [792, 187] width 475 height 39
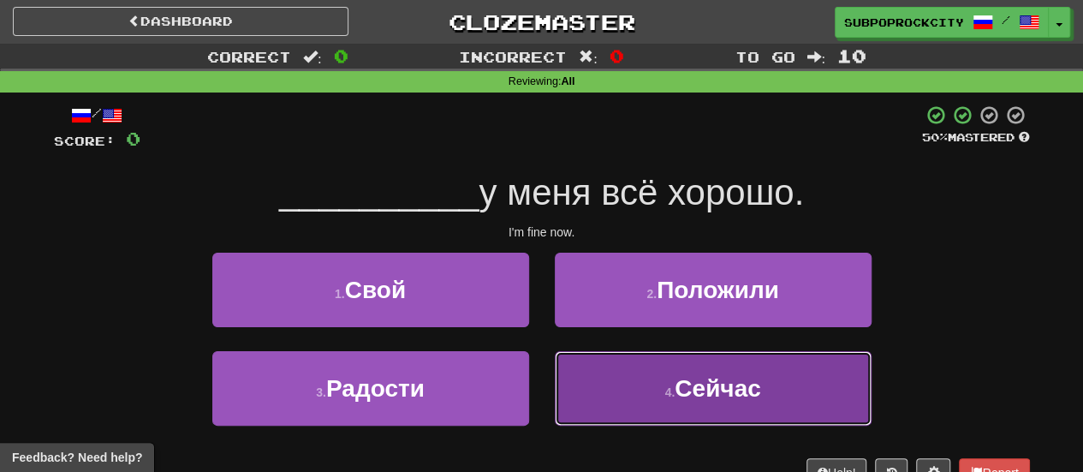
click at [601, 395] on button "4 . Сейчас" at bounding box center [713, 388] width 317 height 74
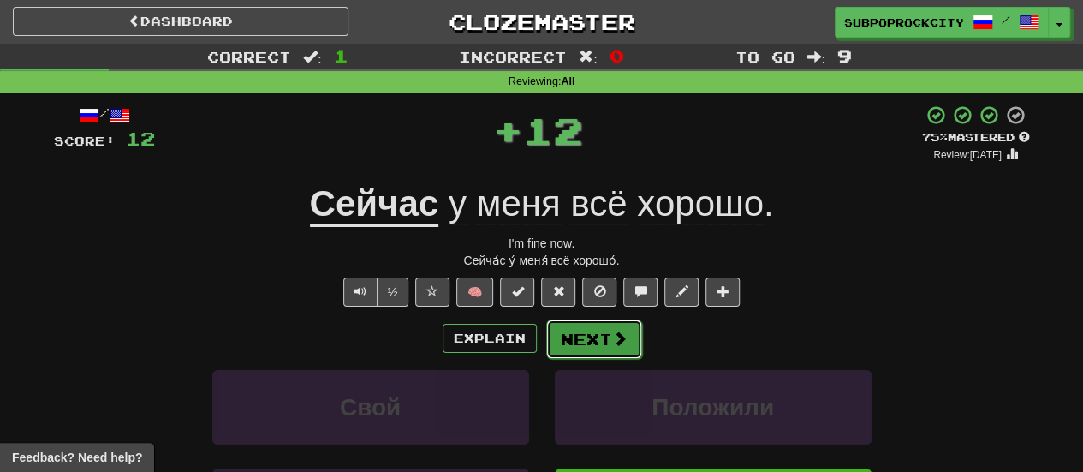
click at [591, 353] on button "Next" at bounding box center [594, 338] width 96 height 39
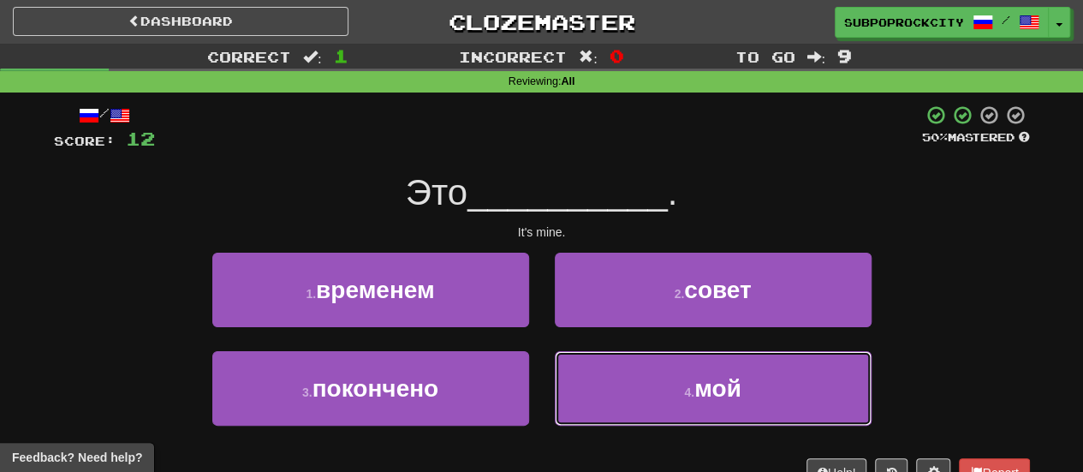
click at [591, 364] on button "4 . мой" at bounding box center [713, 388] width 317 height 74
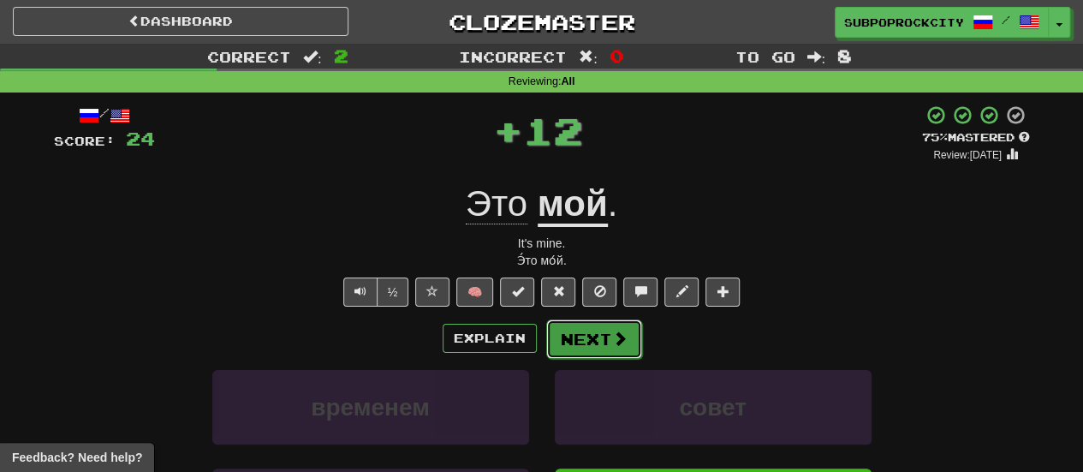
click at [586, 336] on button "Next" at bounding box center [594, 338] width 96 height 39
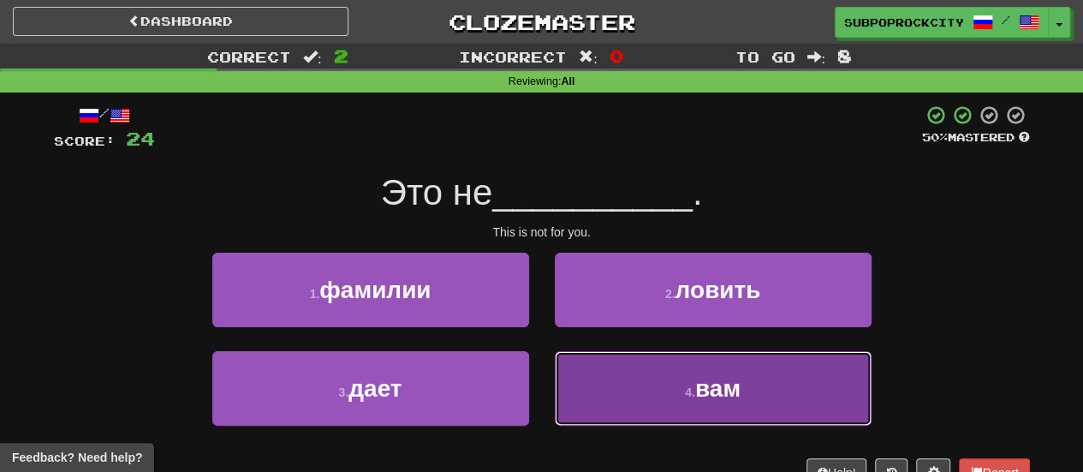
click at [582, 360] on button "4 . вам" at bounding box center [713, 388] width 317 height 74
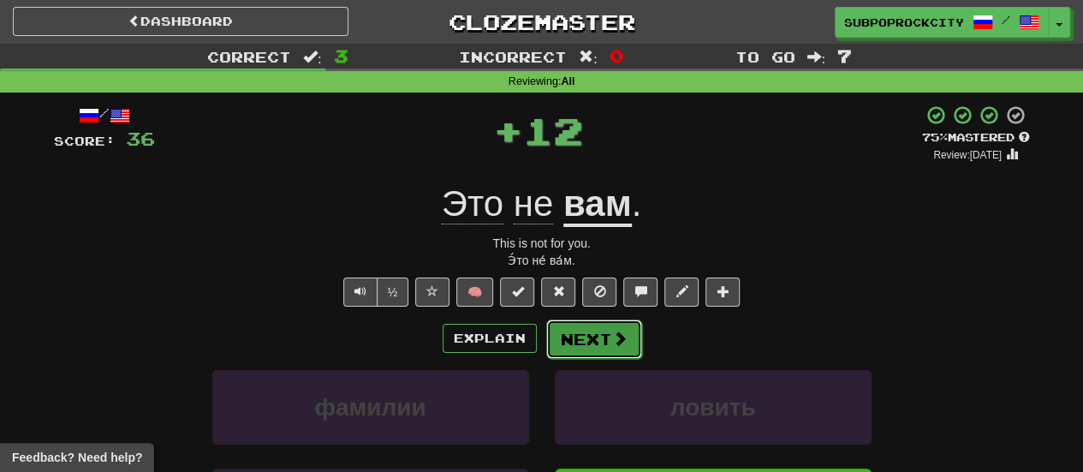
click at [580, 336] on button "Next" at bounding box center [594, 338] width 96 height 39
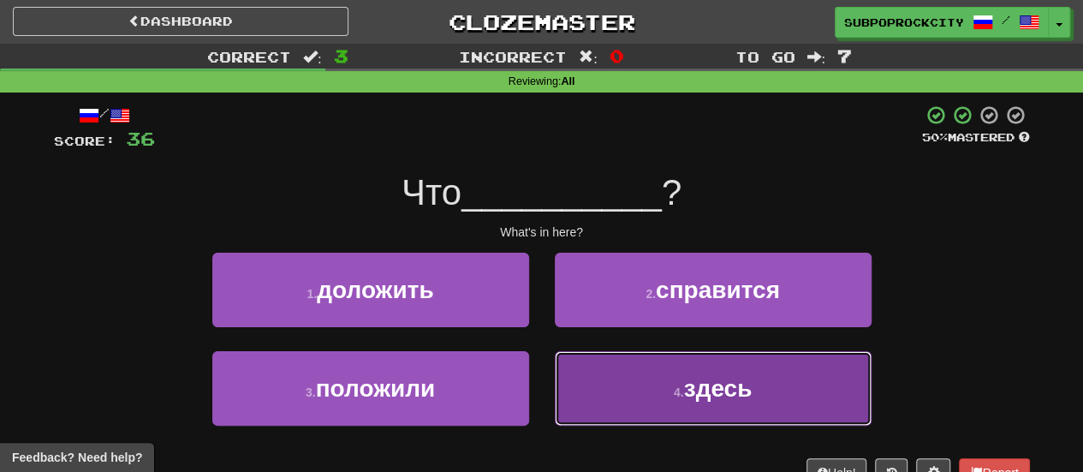
click at [583, 381] on button "4 . здесь" at bounding box center [713, 388] width 317 height 74
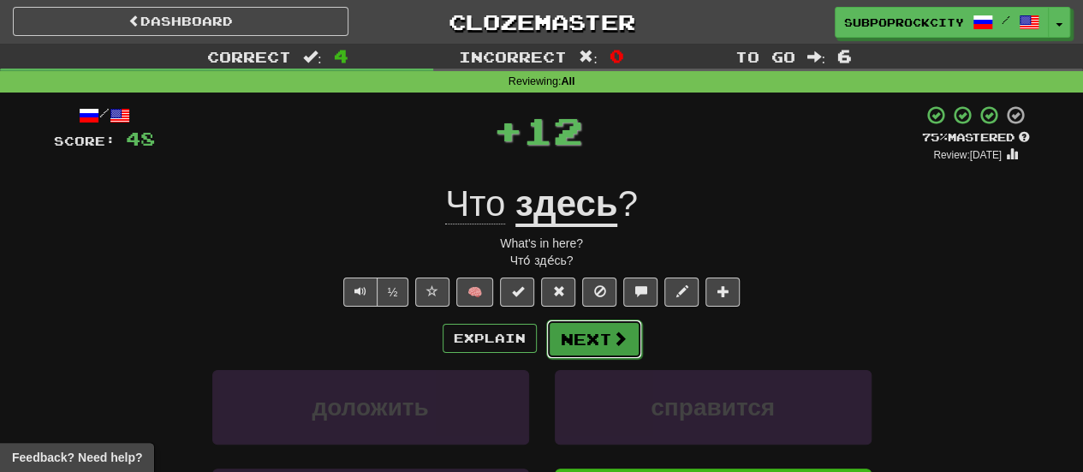
click at [580, 347] on button "Next" at bounding box center [594, 338] width 96 height 39
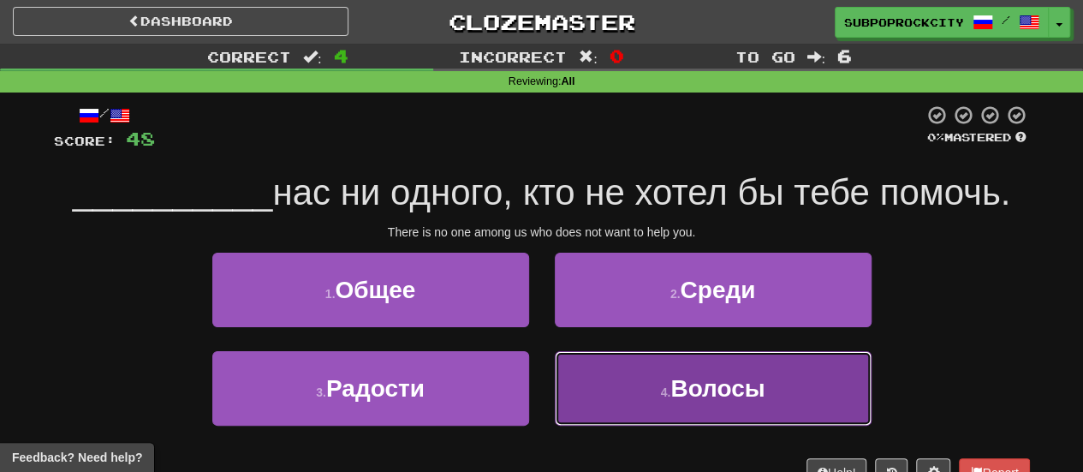
click at [578, 367] on button "4 . Волосы" at bounding box center [713, 388] width 317 height 74
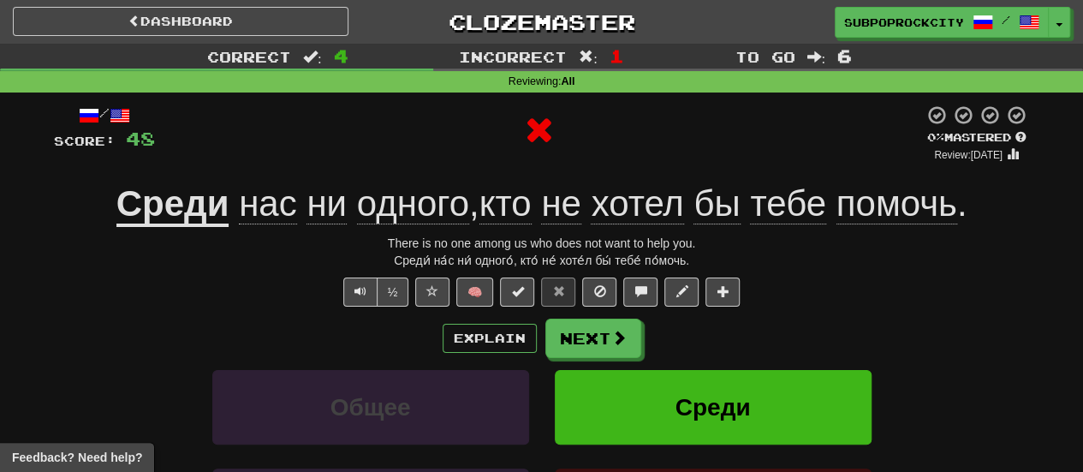
click at [582, 315] on div "/ Score: 48 0 % Mastered Review: [DATE] Среди нас ни одного , кто не хотел бы т…" at bounding box center [542, 381] width 976 height 554
click at [591, 330] on button "Next" at bounding box center [594, 338] width 96 height 39
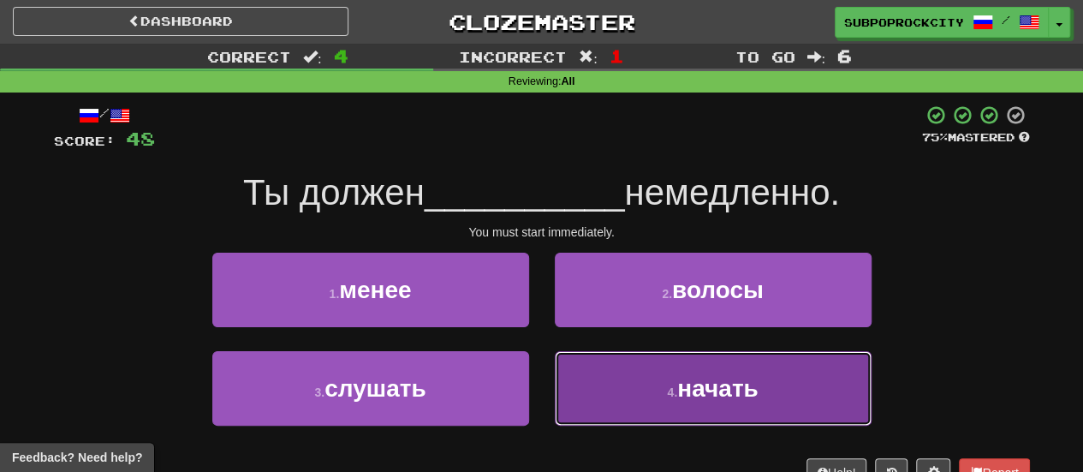
click at [598, 371] on button "4 . начать" at bounding box center [713, 388] width 317 height 74
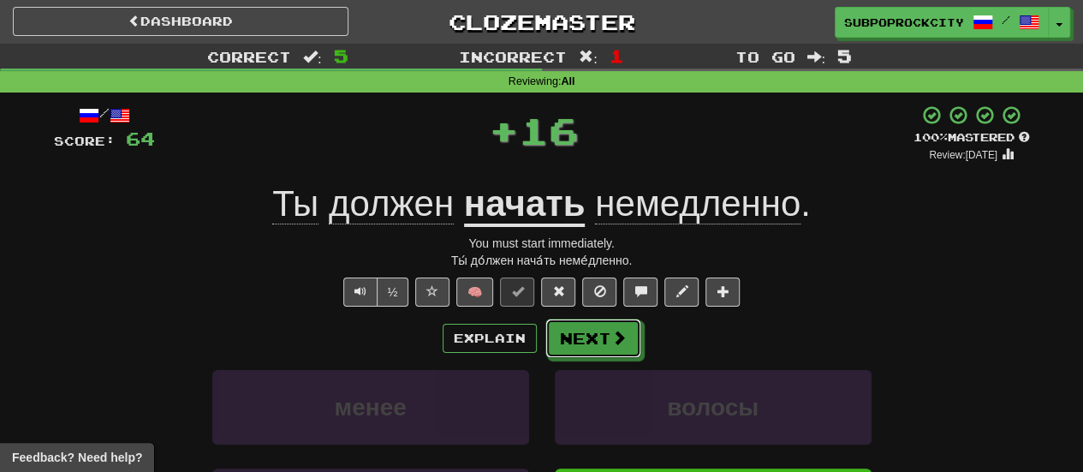
click at [587, 338] on button "Next" at bounding box center [593, 337] width 96 height 39
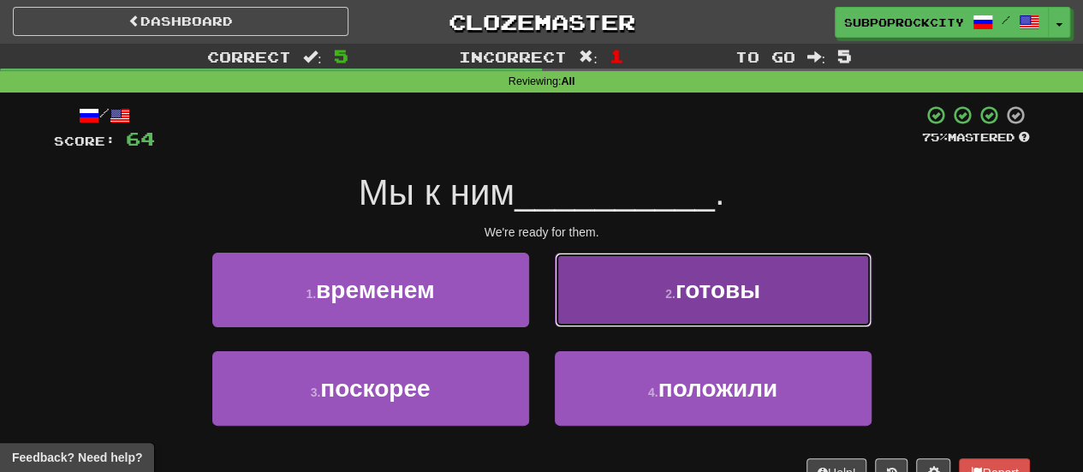
click at [599, 323] on button "2 . готовы" at bounding box center [713, 290] width 317 height 74
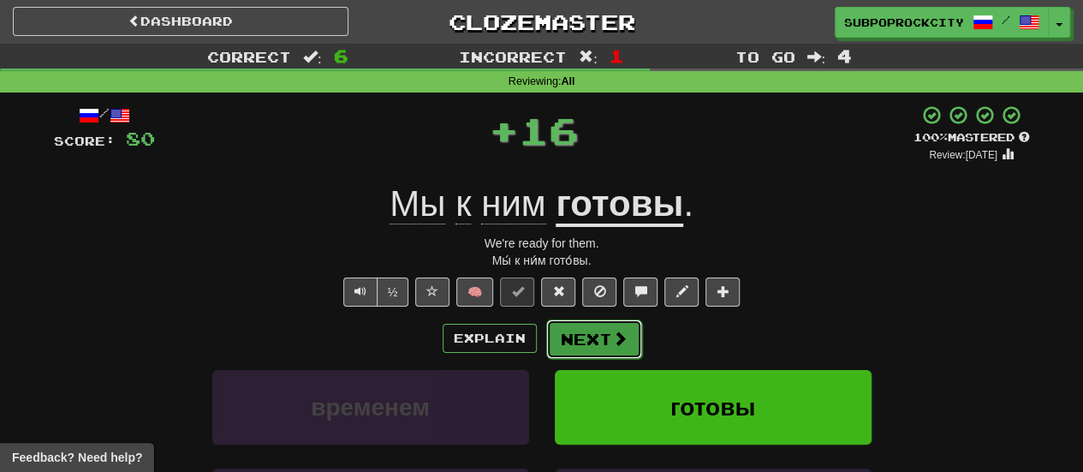
click at [596, 343] on button "Next" at bounding box center [594, 338] width 96 height 39
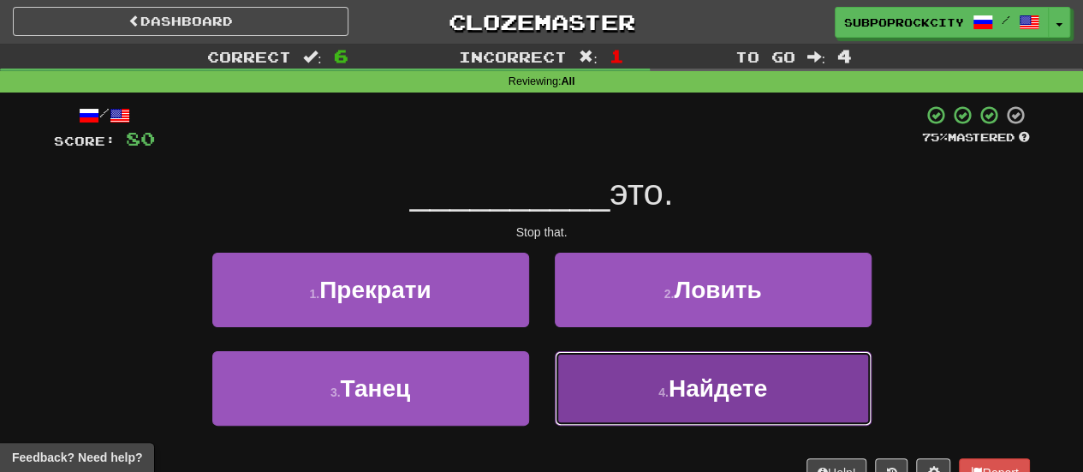
click at [596, 374] on button "4 . Найдете" at bounding box center [713, 388] width 317 height 74
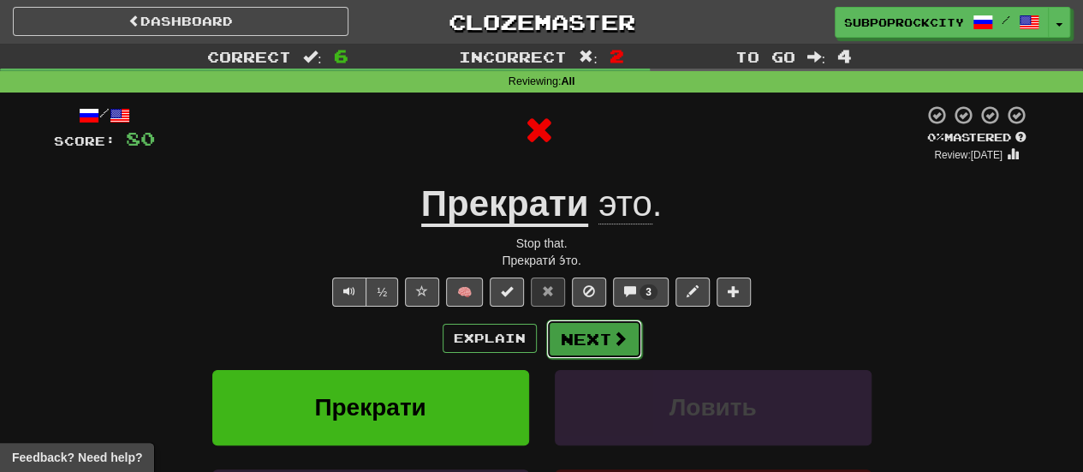
click at [583, 342] on button "Next" at bounding box center [594, 338] width 96 height 39
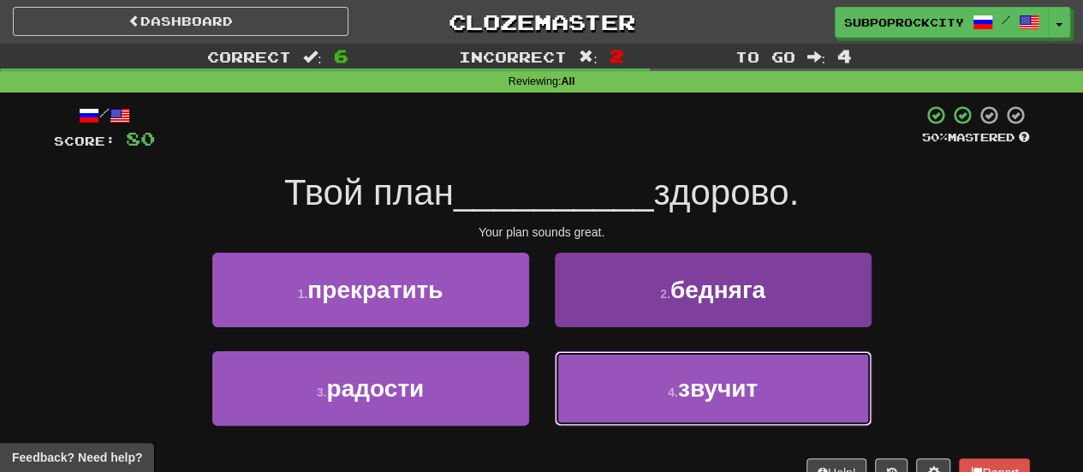
drag, startPoint x: 586, startPoint y: 359, endPoint x: 589, endPoint y: 370, distance: 11.4
click at [589, 370] on button "4 . звучит" at bounding box center [713, 388] width 317 height 74
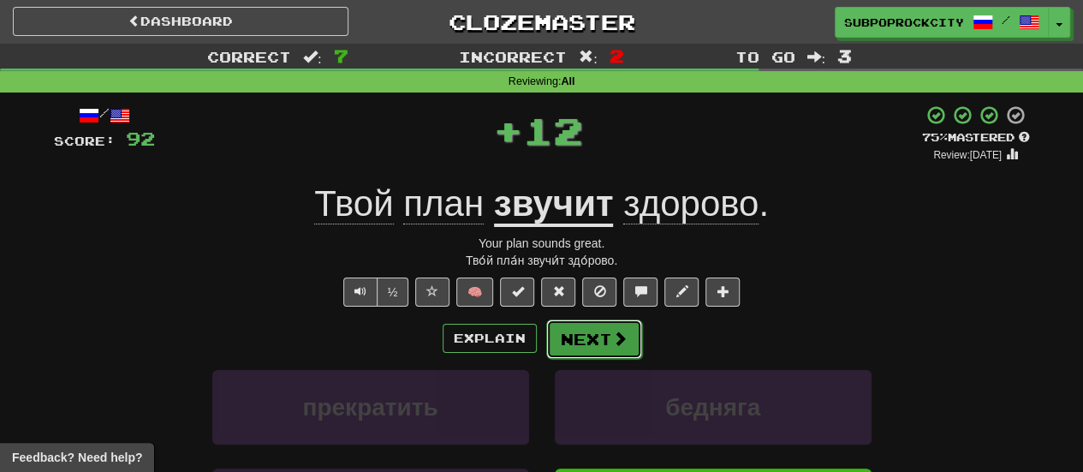
click at [581, 332] on button "Next" at bounding box center [594, 338] width 96 height 39
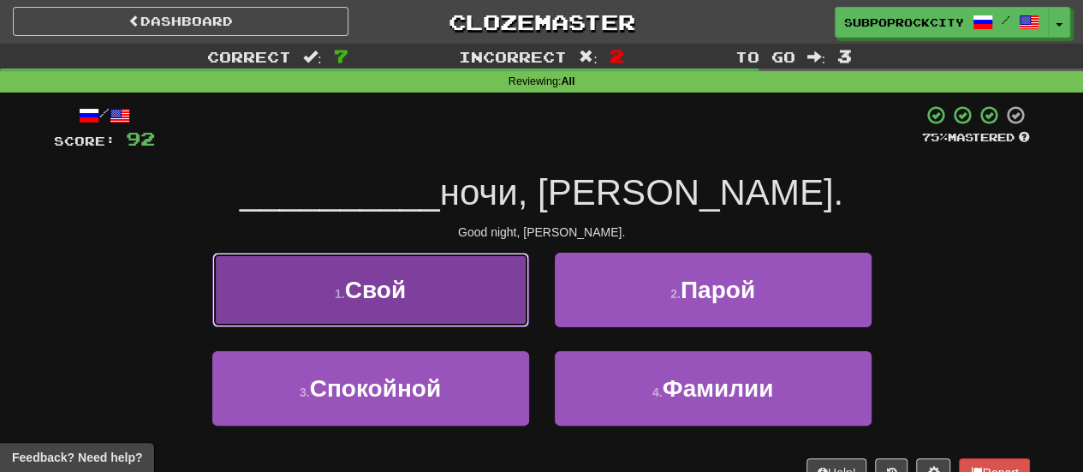
click at [512, 321] on button "1 . Свой" at bounding box center [370, 290] width 317 height 74
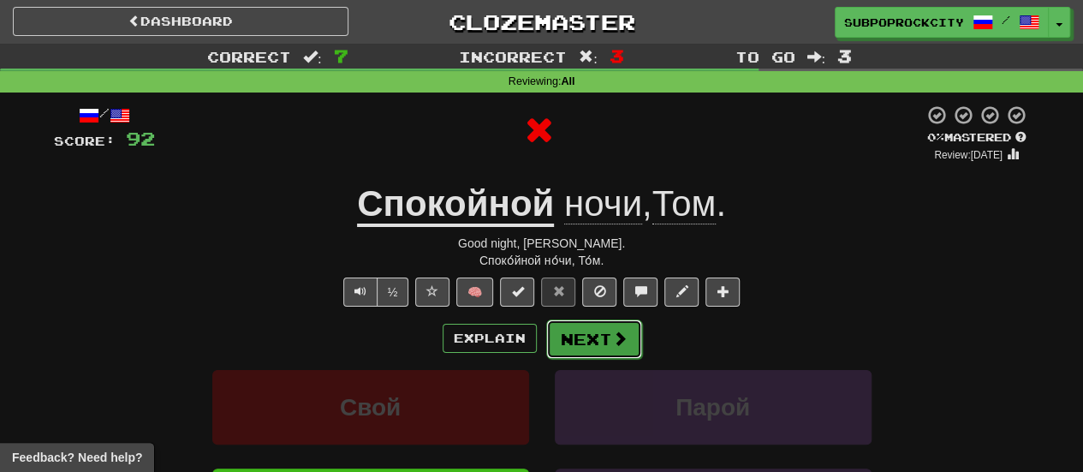
click at [574, 331] on button "Next" at bounding box center [594, 338] width 96 height 39
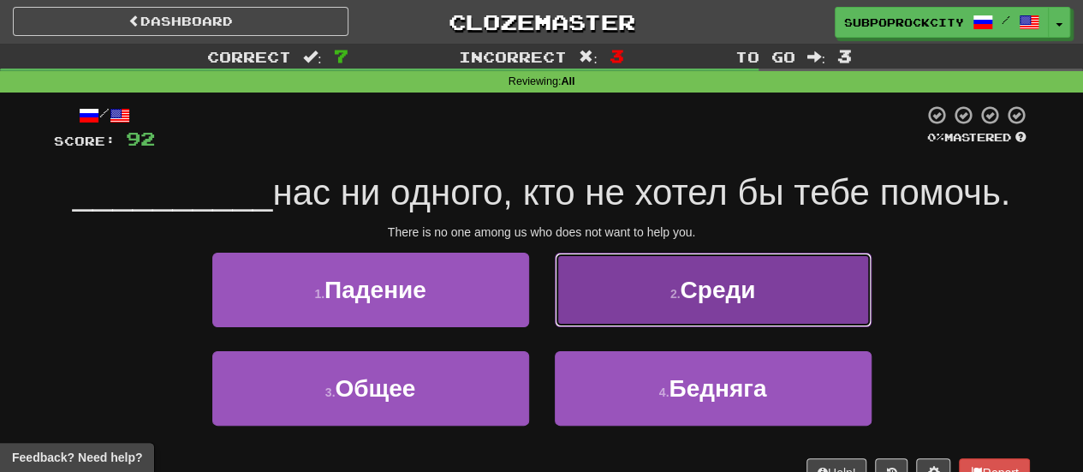
click at [579, 316] on button "2 . Среди" at bounding box center [713, 290] width 317 height 74
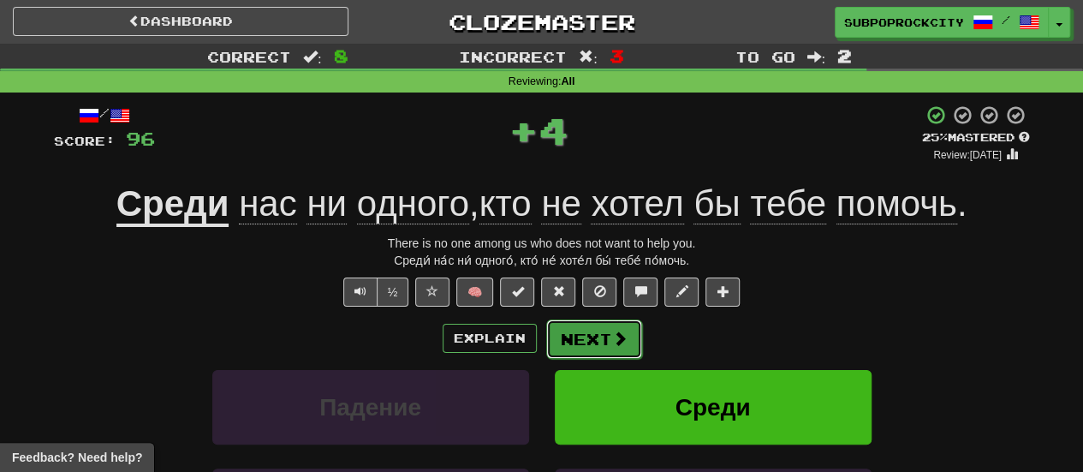
click at [579, 324] on button "Next" at bounding box center [594, 338] width 96 height 39
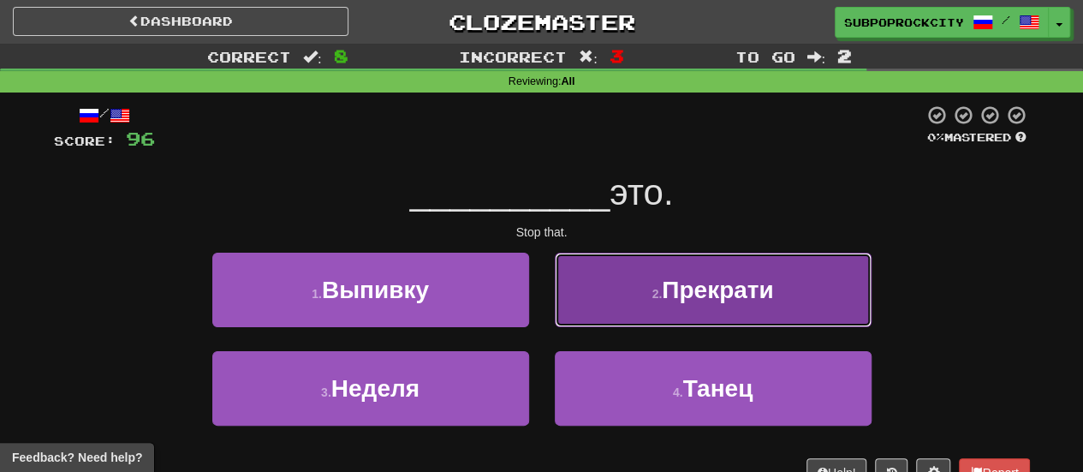
click at [628, 306] on button "2 . Прекрати" at bounding box center [713, 290] width 317 height 74
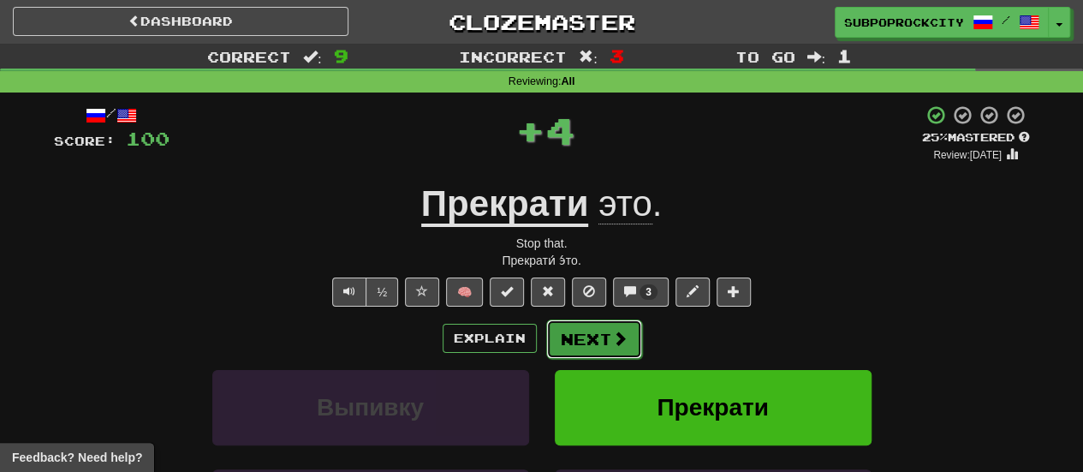
click at [592, 338] on button "Next" at bounding box center [594, 338] width 96 height 39
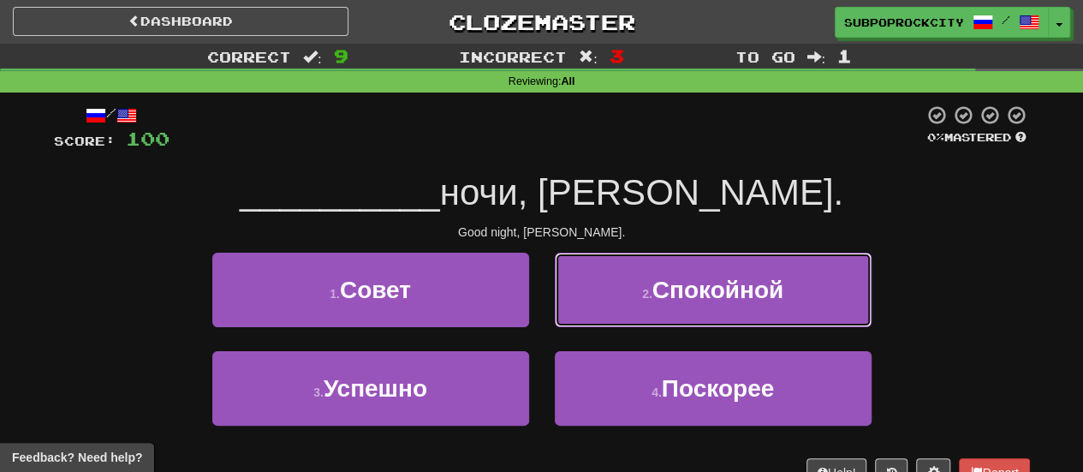
drag, startPoint x: 638, startPoint y: 302, endPoint x: 630, endPoint y: 313, distance: 13.5
click at [639, 302] on button "2 . Спокойной" at bounding box center [713, 290] width 317 height 74
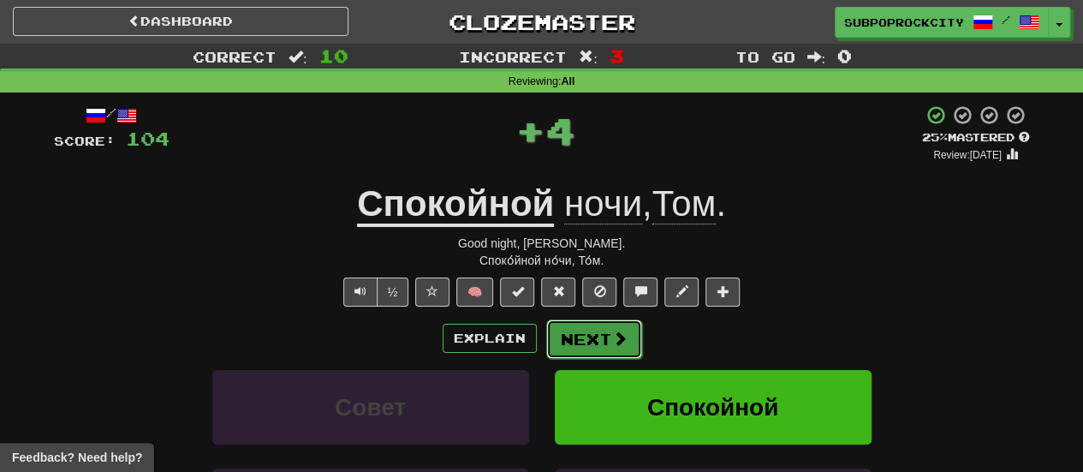
click at [592, 336] on button "Next" at bounding box center [594, 338] width 96 height 39
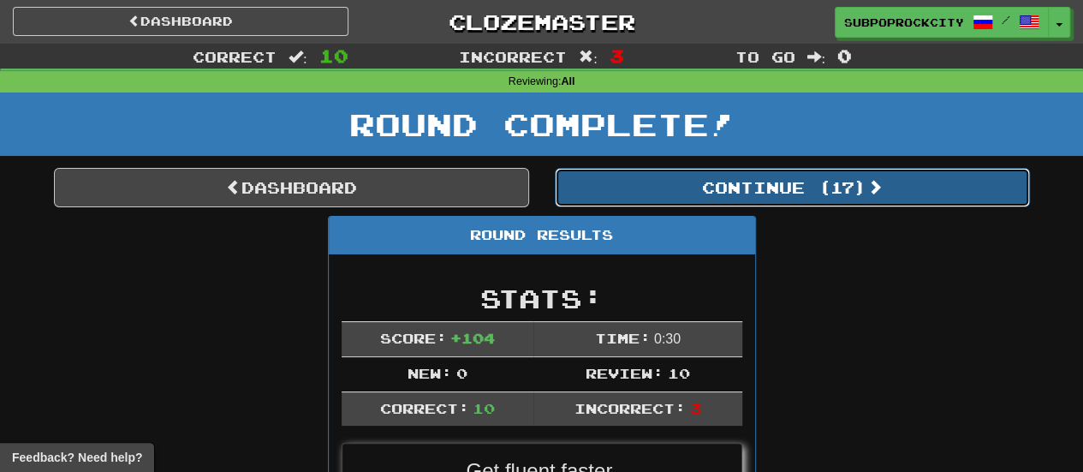
click at [642, 198] on button "Continue ( 17 )" at bounding box center [792, 187] width 475 height 39
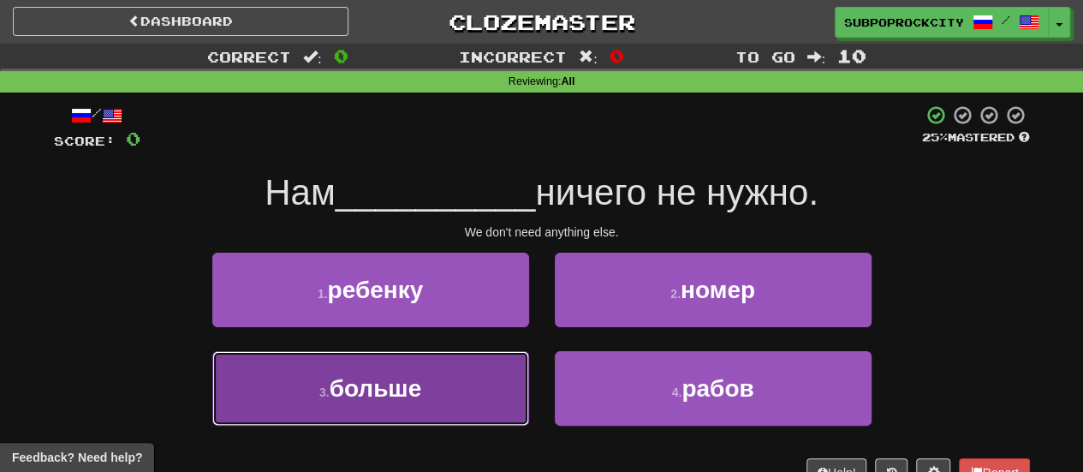
click at [488, 380] on button "3 . больше" at bounding box center [370, 388] width 317 height 74
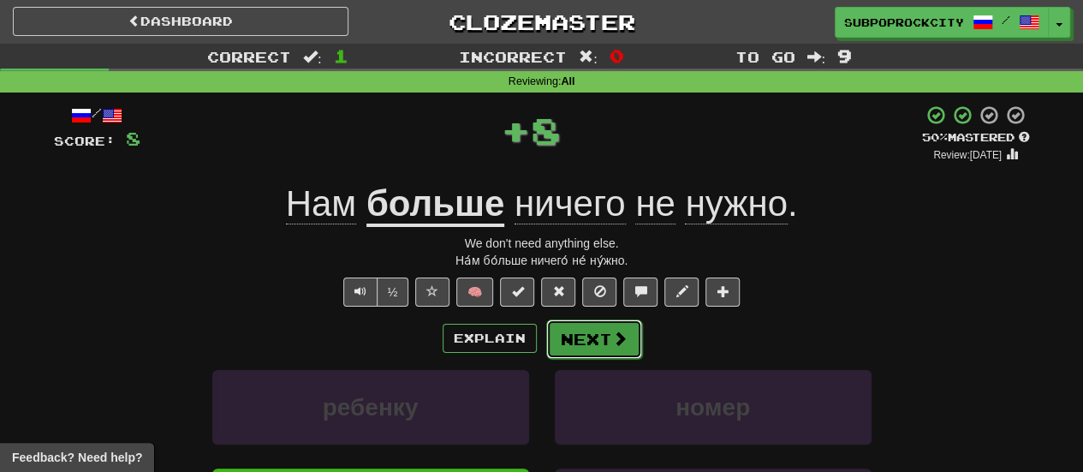
click at [589, 342] on button "Next" at bounding box center [594, 338] width 96 height 39
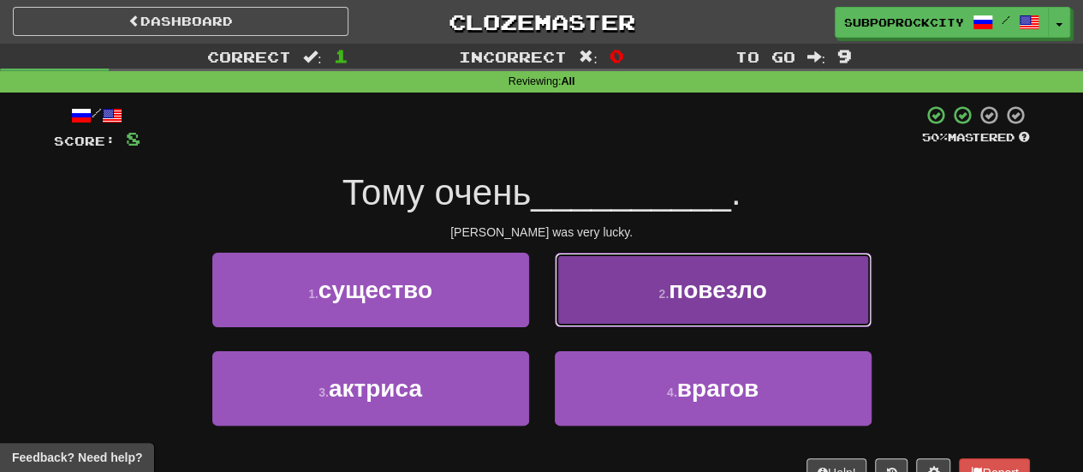
click at [590, 295] on button "2 . повезло" at bounding box center [713, 290] width 317 height 74
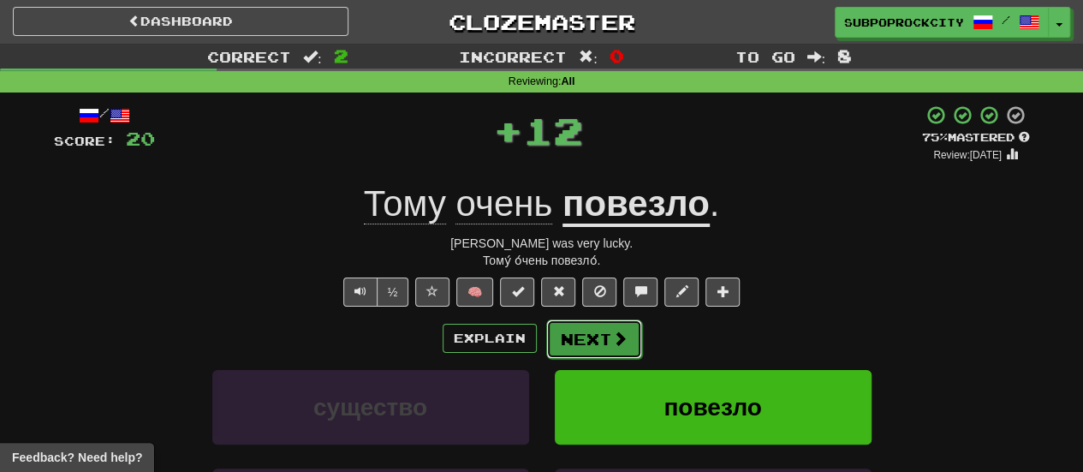
click at [580, 330] on button "Next" at bounding box center [594, 338] width 96 height 39
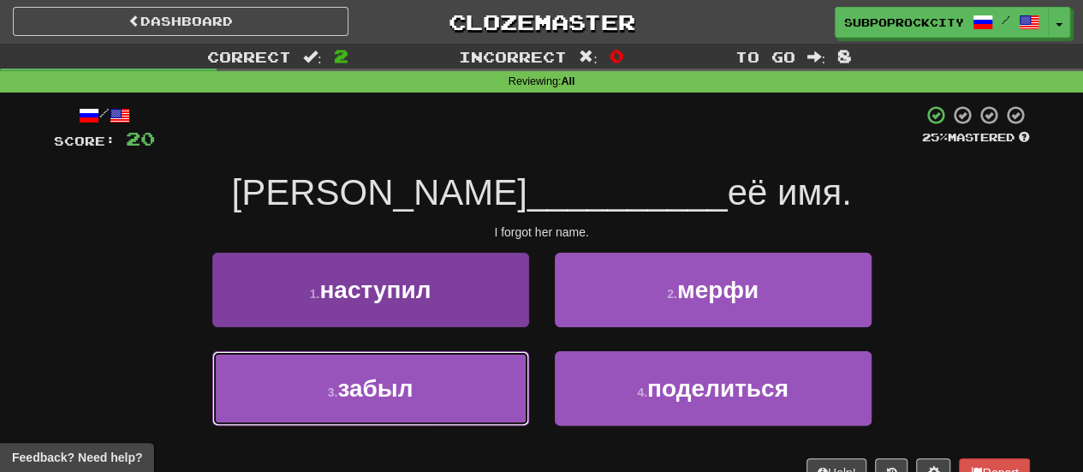
click at [479, 378] on button "3 . забыл" at bounding box center [370, 388] width 317 height 74
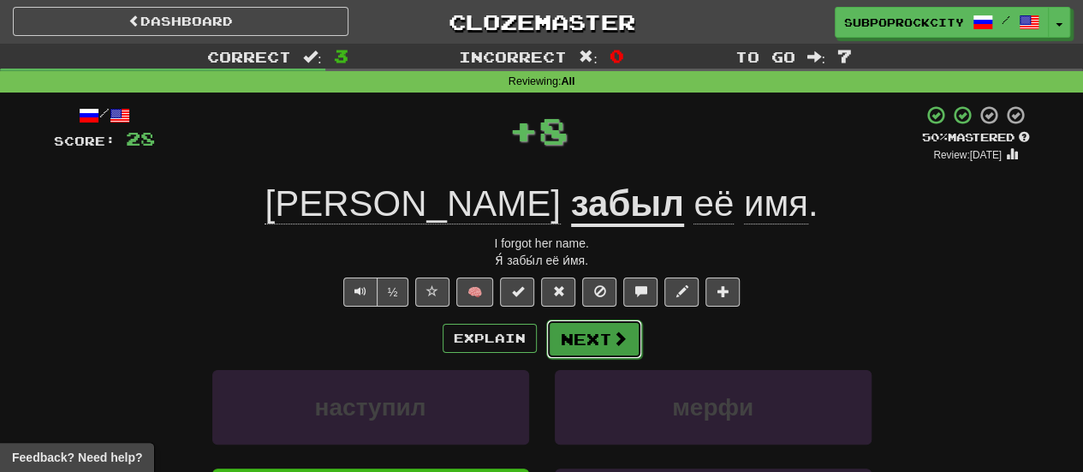
click at [572, 334] on button "Next" at bounding box center [594, 338] width 96 height 39
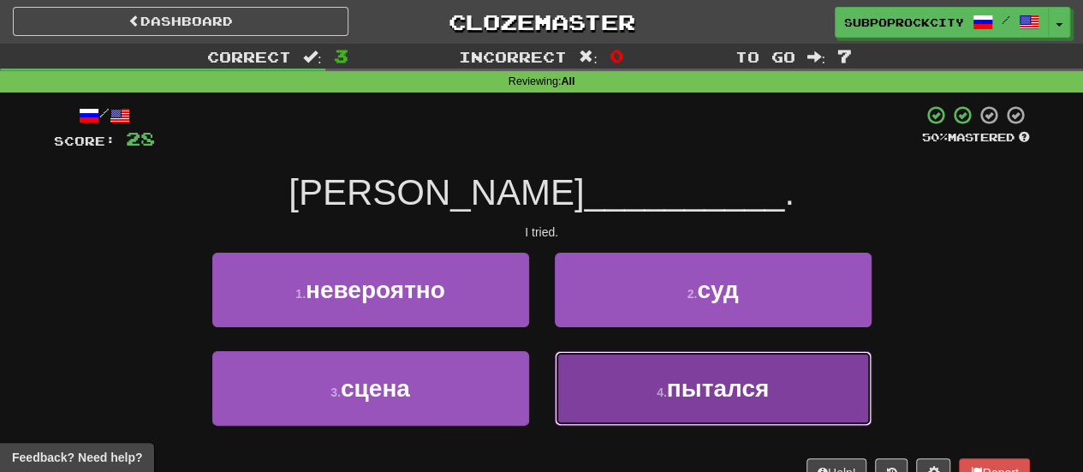
click at [572, 365] on button "4 . пытался" at bounding box center [713, 388] width 317 height 74
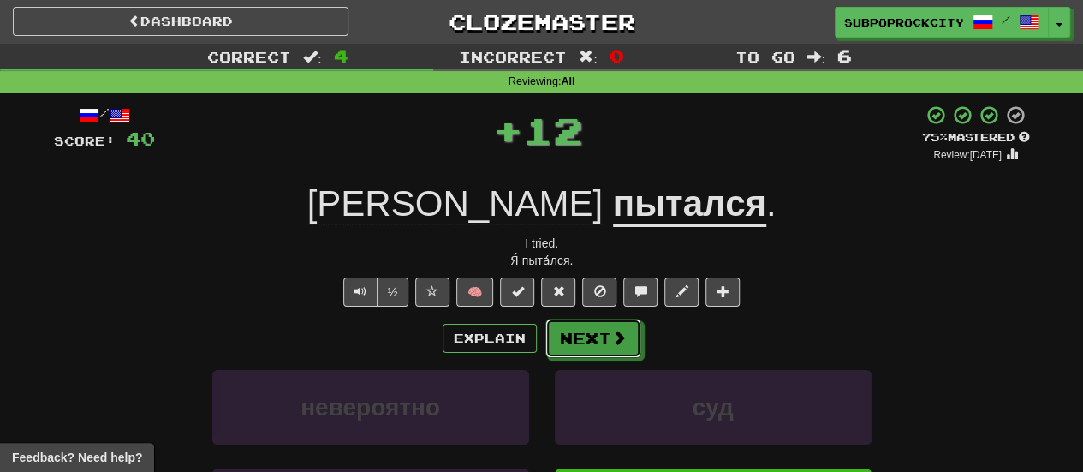
click at [572, 345] on button "Next" at bounding box center [593, 337] width 96 height 39
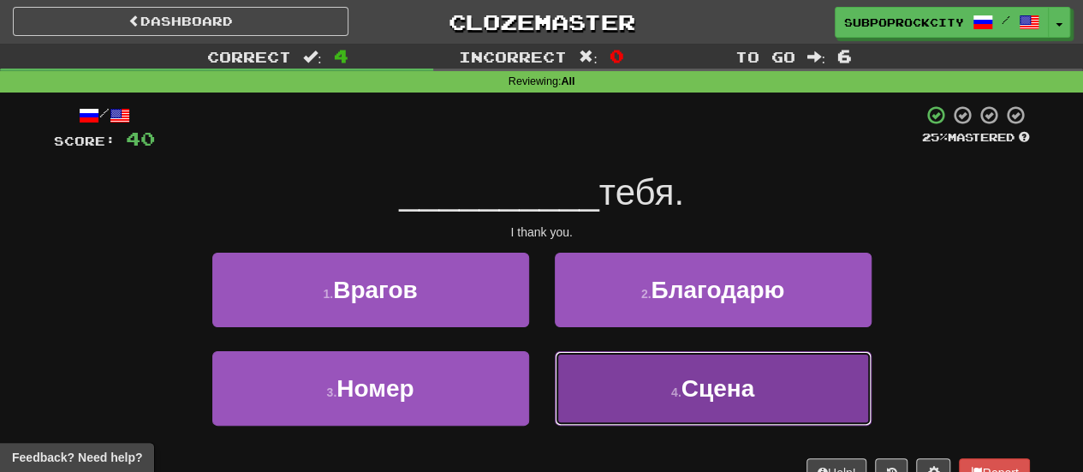
click at [607, 378] on button "4 . Сцена" at bounding box center [713, 388] width 317 height 74
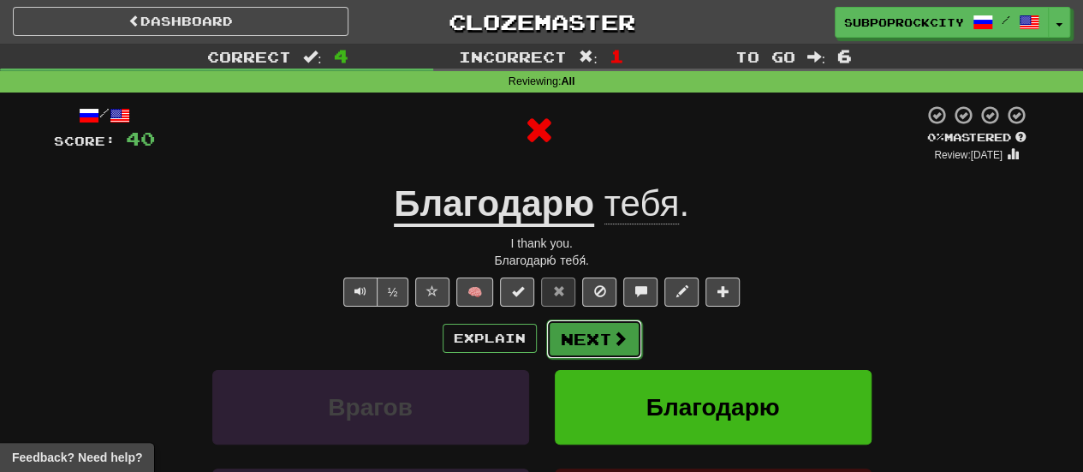
click at [572, 347] on button "Next" at bounding box center [594, 338] width 96 height 39
